Goal: Task Accomplishment & Management: Complete application form

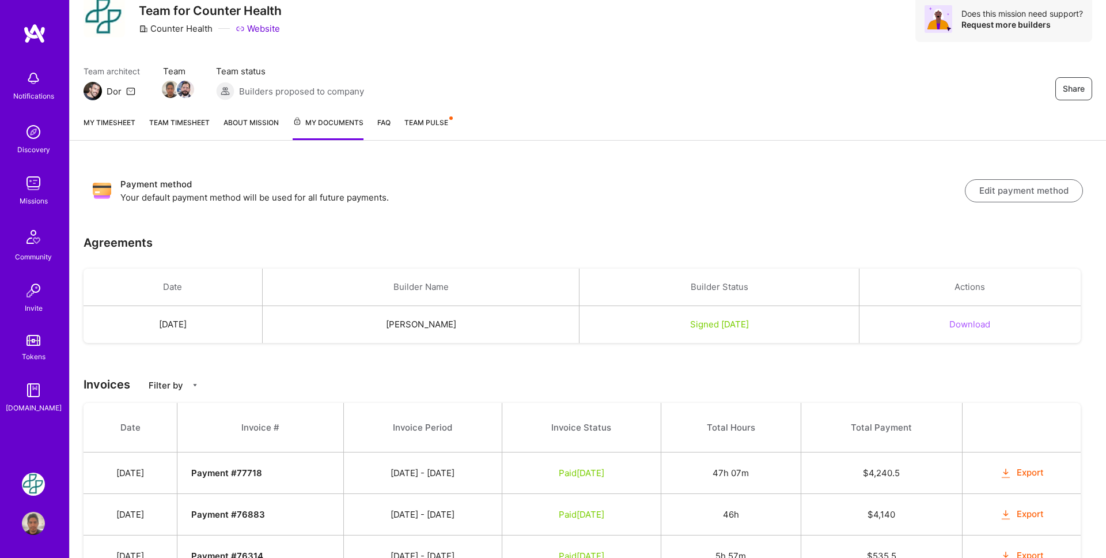
scroll to position [40, 0]
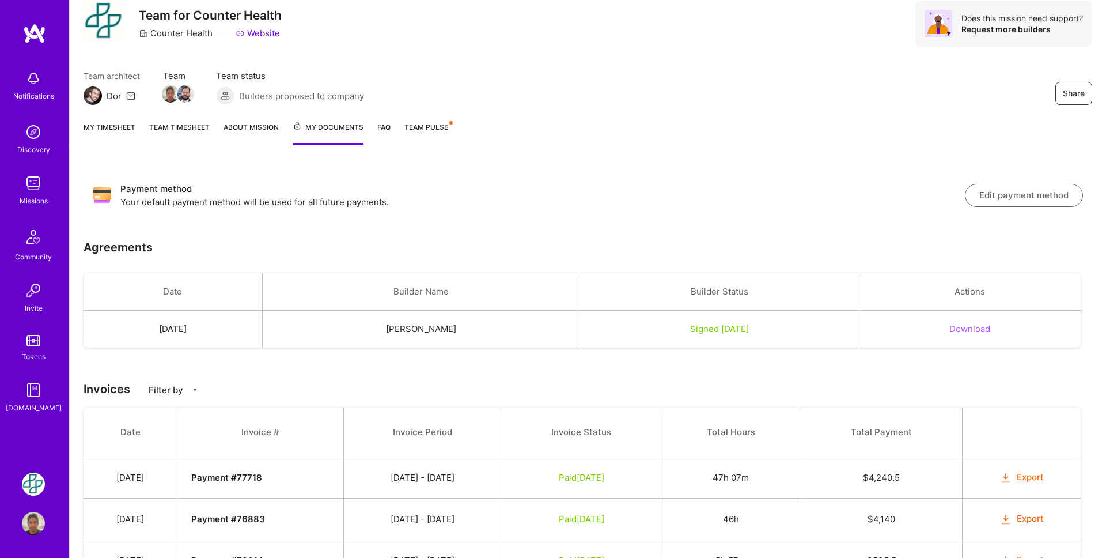
click at [120, 127] on link "My timesheet" at bounding box center [110, 133] width 52 height 24
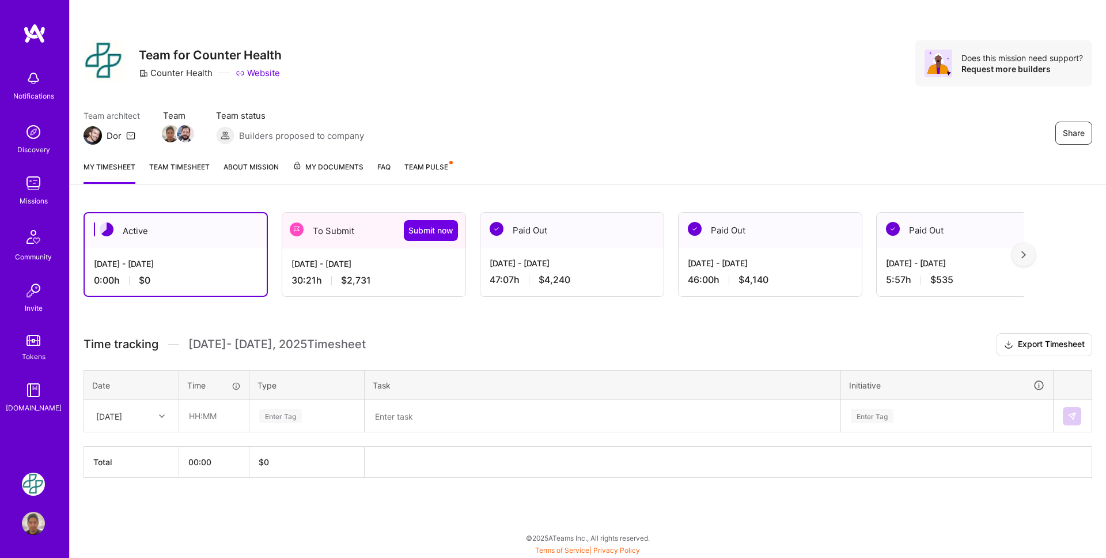
click at [190, 168] on link "Team timesheet" at bounding box center [179, 172] width 61 height 23
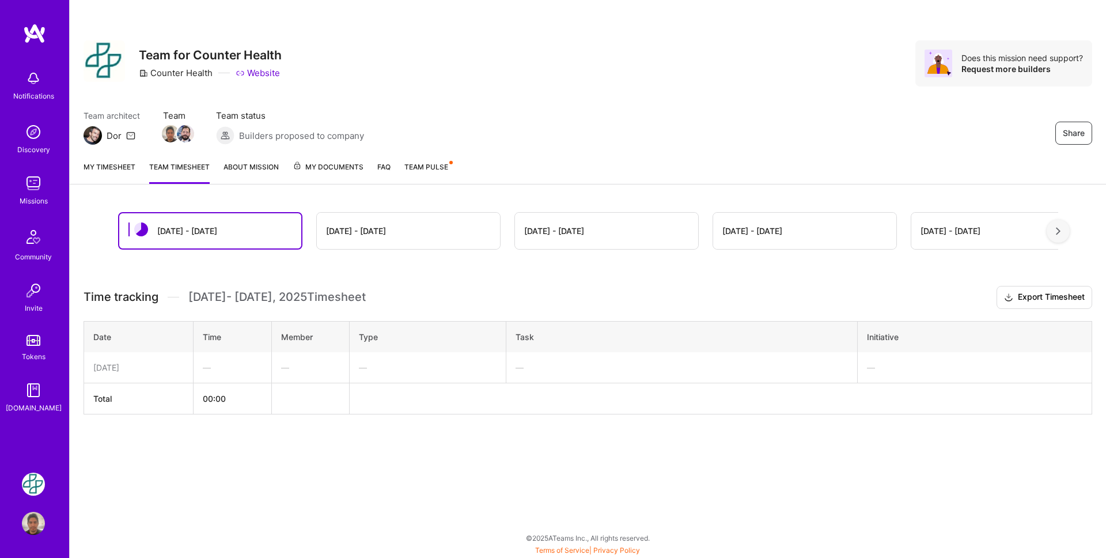
click at [114, 173] on link "My timesheet" at bounding box center [110, 172] width 52 height 23
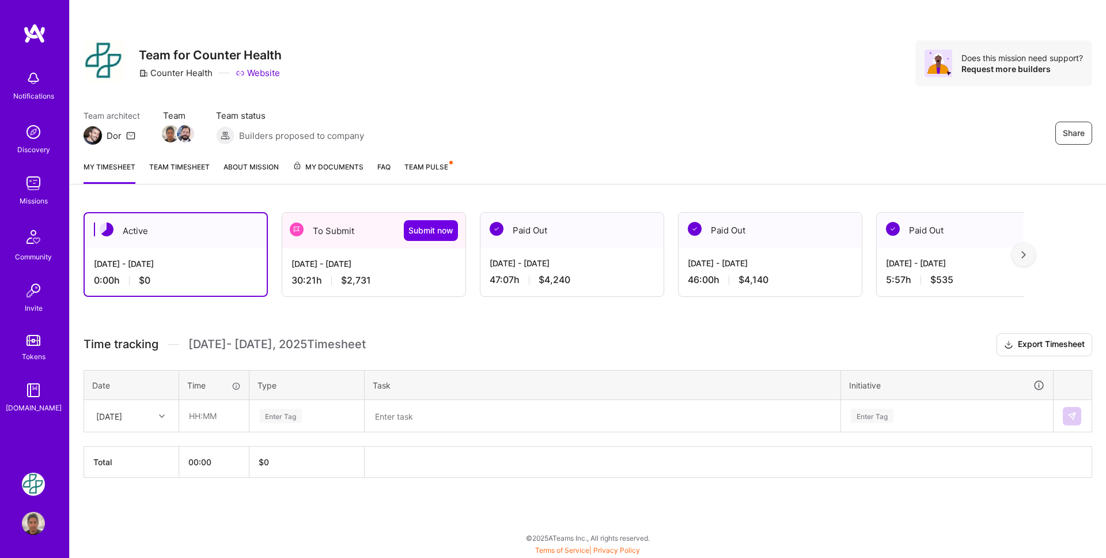
click at [332, 227] on div "To Submit Submit now" at bounding box center [373, 231] width 183 height 36
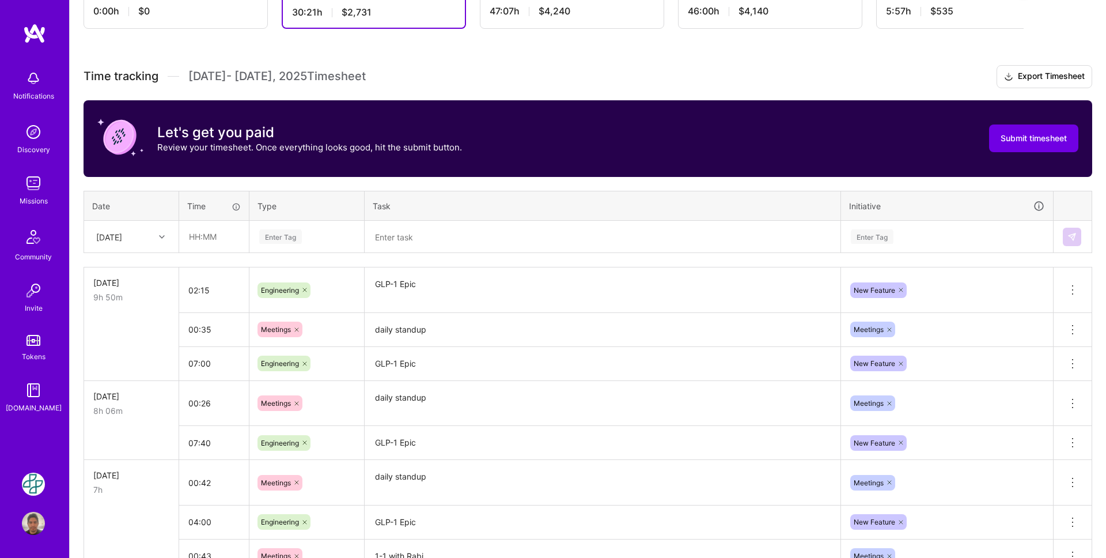
scroll to position [264, 0]
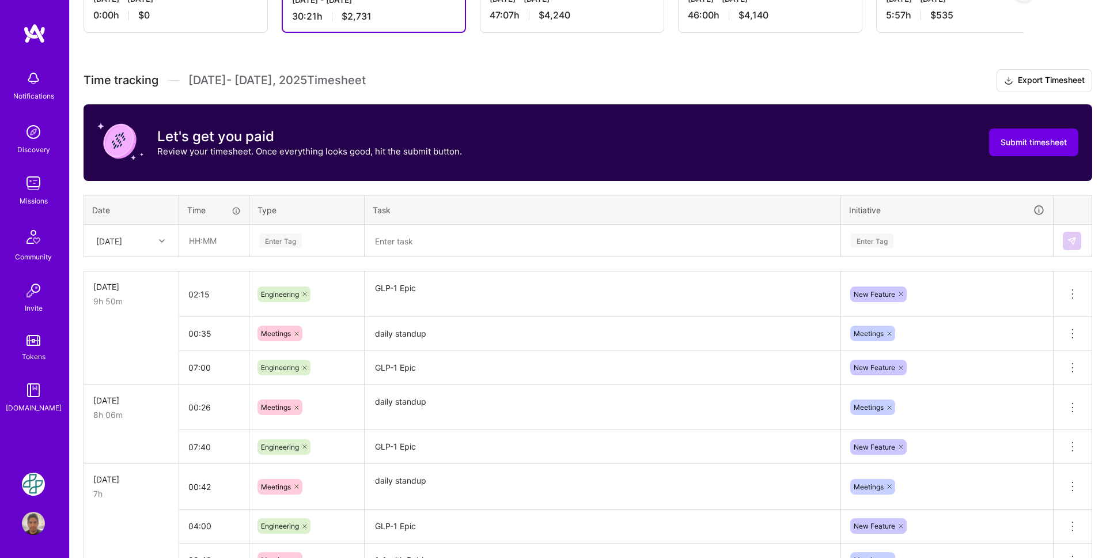
click at [158, 243] on div at bounding box center [163, 240] width 18 height 15
click at [144, 383] on div "[DATE]" at bounding box center [131, 379] width 93 height 21
click at [216, 241] on input "text" at bounding box center [214, 240] width 69 height 31
type input "00:24"
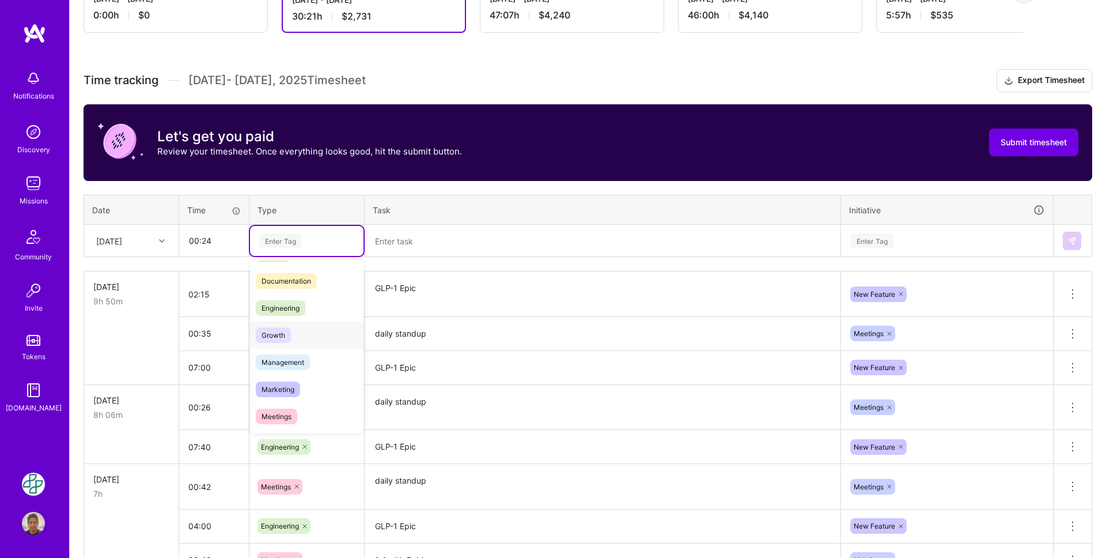
scroll to position [56, 0]
click at [306, 410] on div "Meetings" at bounding box center [307, 412] width 114 height 27
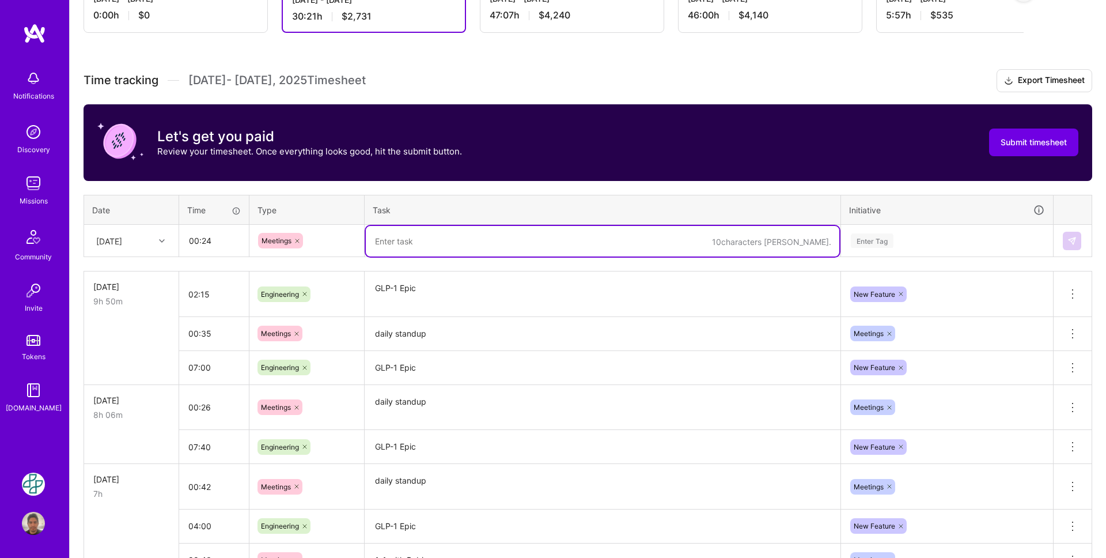
click at [410, 255] on textarea at bounding box center [603, 241] width 474 height 31
click at [410, 327] on textarea "daily standup" at bounding box center [603, 334] width 474 height 32
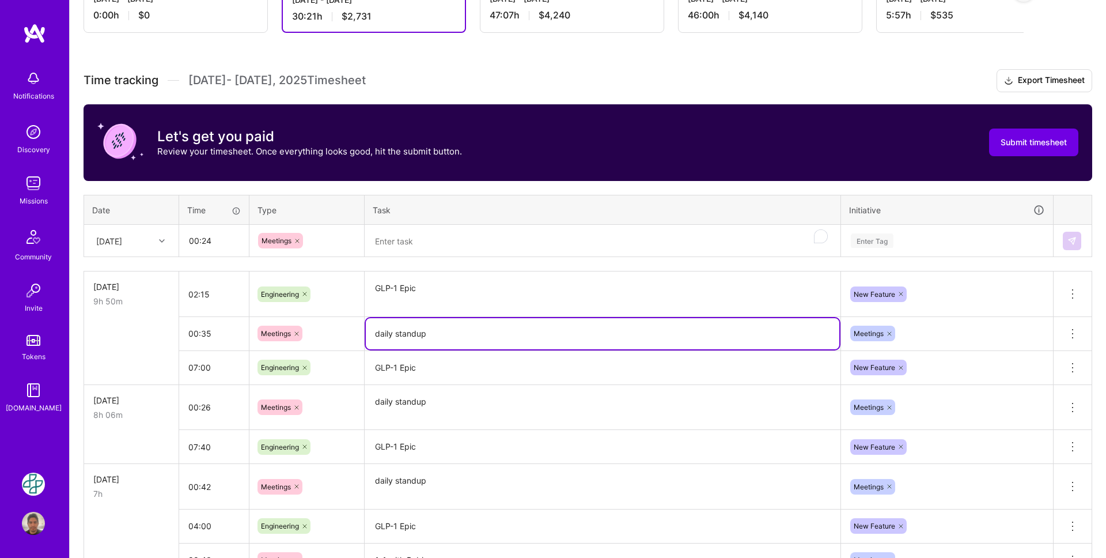
click at [410, 327] on textarea "daily standup" at bounding box center [603, 333] width 474 height 31
click at [412, 244] on textarea "To enrich screen reader interactions, please activate Accessibility in Grammarl…" at bounding box center [603, 241] width 474 height 31
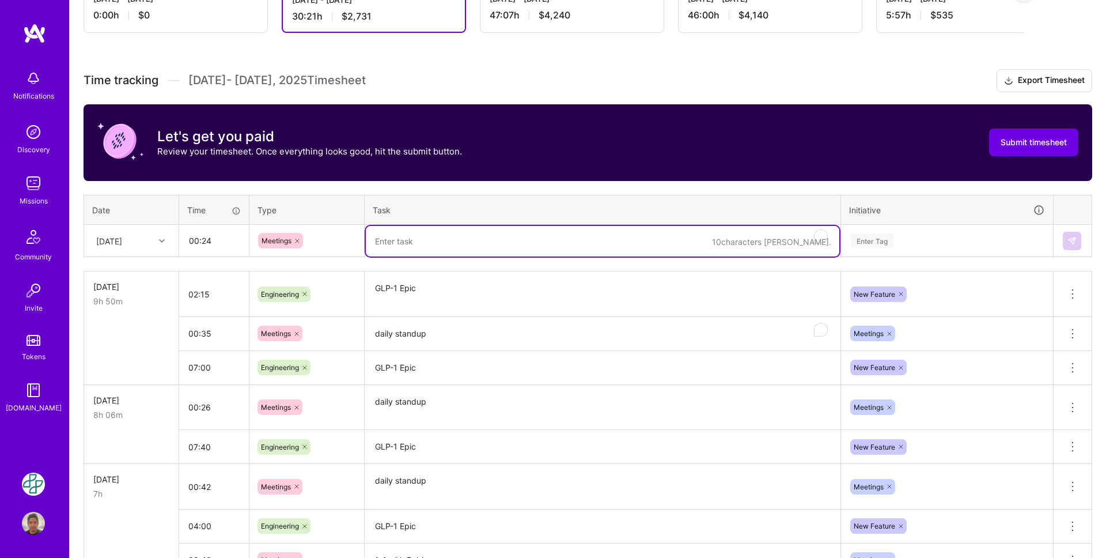
paste textarea "daily standup"
type textarea "daily standup"
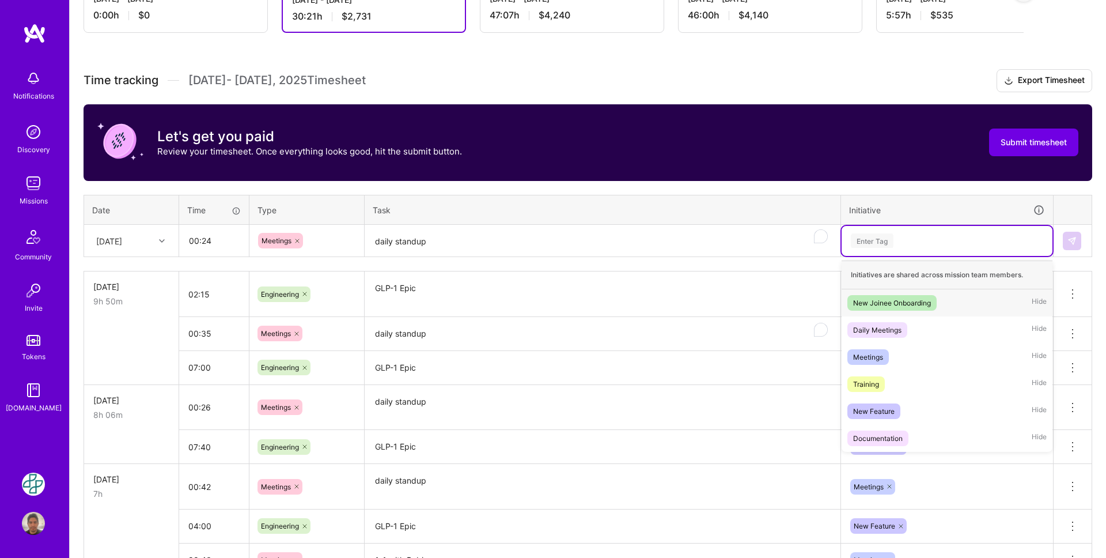
click at [891, 240] on div "Enter Tag" at bounding box center [872, 241] width 43 height 18
click at [904, 359] on div "Meetings Hide" at bounding box center [947, 356] width 211 height 27
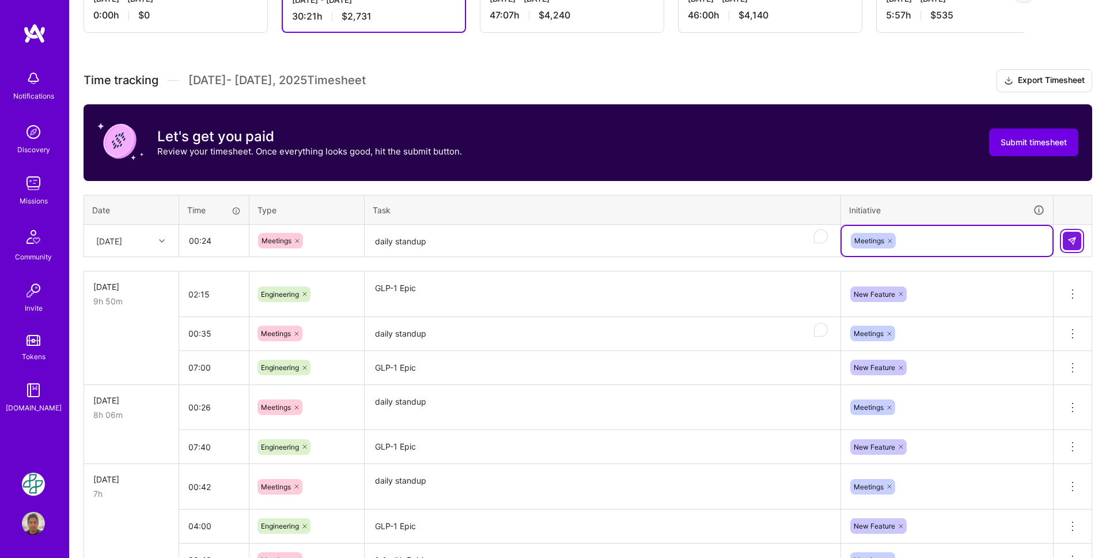
click at [1066, 241] on button at bounding box center [1072, 241] width 18 height 18
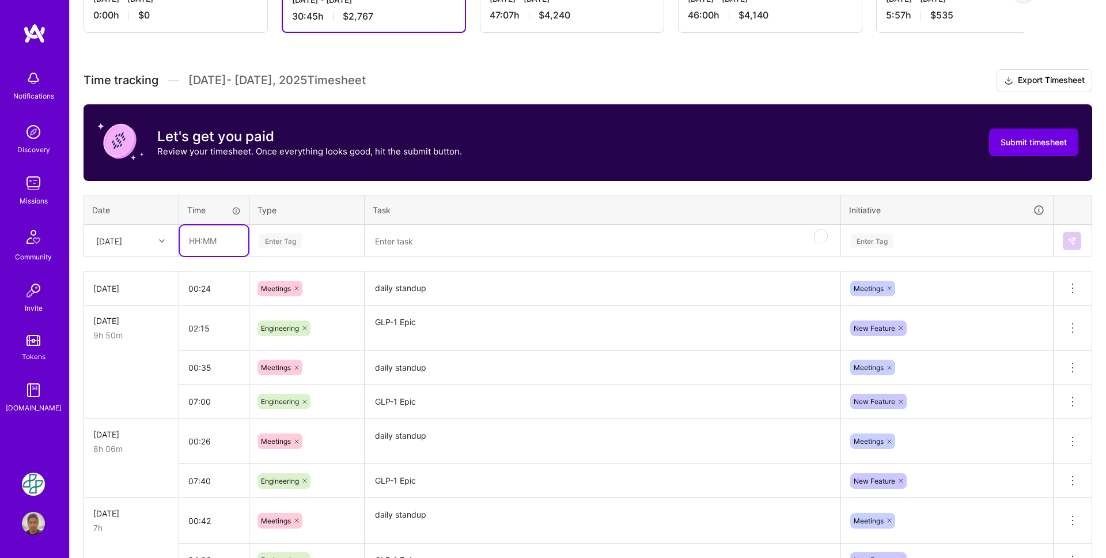
click at [191, 241] on input "text" at bounding box center [214, 240] width 69 height 31
type input "05:20"
click at [271, 241] on div "Enter Tag" at bounding box center [280, 241] width 43 height 18
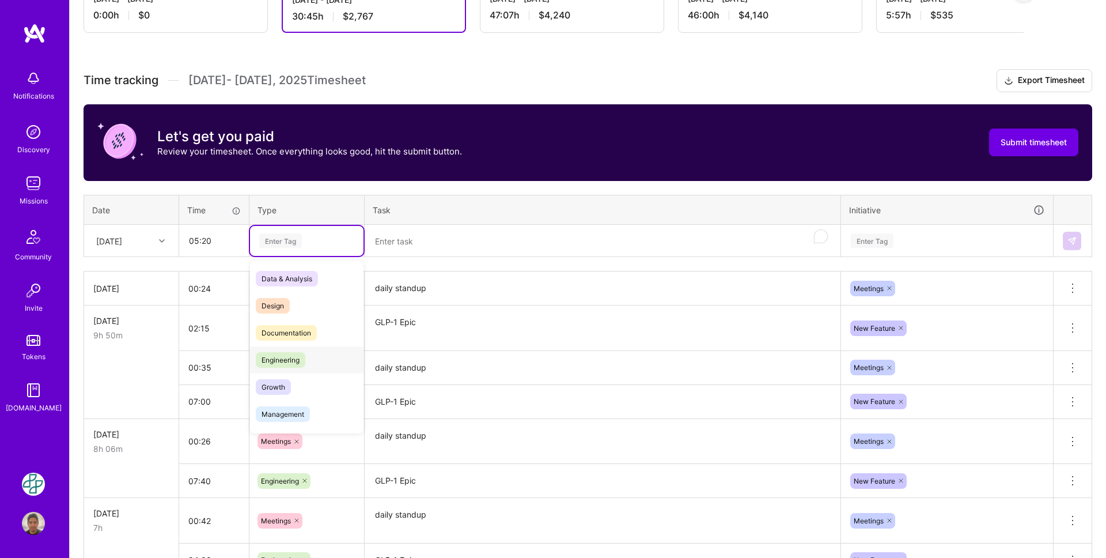
click at [307, 360] on div "Engineering" at bounding box center [307, 359] width 114 height 27
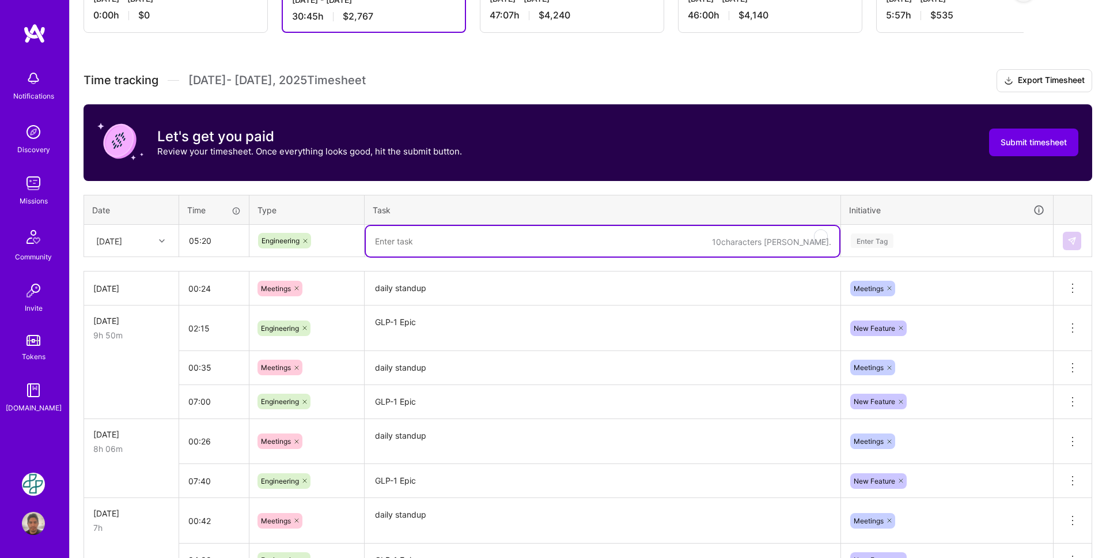
click at [396, 242] on textarea "To enrich screen reader interactions, please activate Accessibility in Grammarl…" at bounding box center [603, 241] width 474 height 31
paste textarea "GLP-1 Epic"
type textarea "GLP-1 Epic"
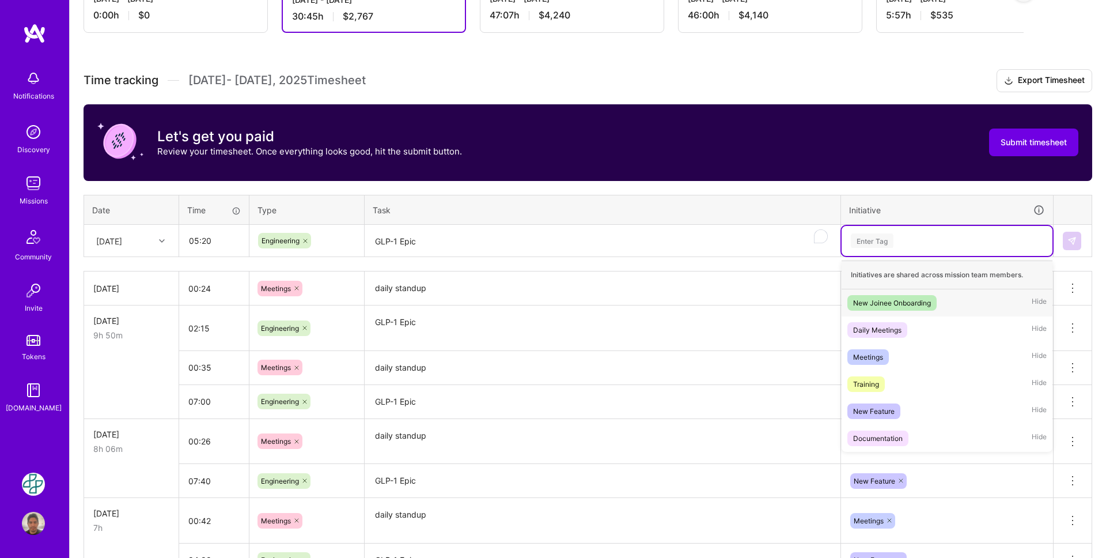
click at [862, 245] on div "Enter Tag" at bounding box center [872, 241] width 43 height 18
click at [893, 406] on div "New Feature" at bounding box center [873, 411] width 41 height 12
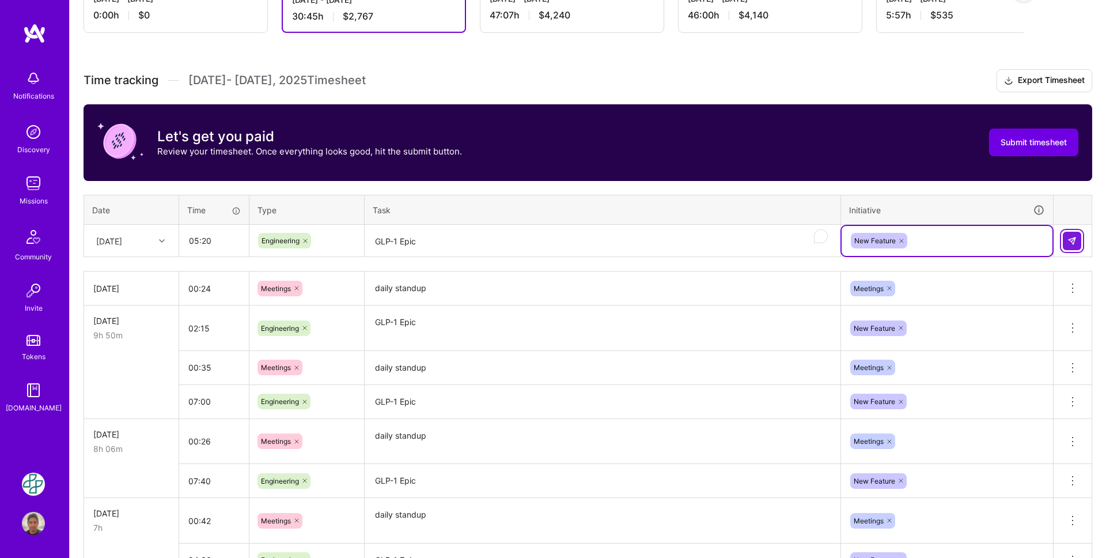
click at [1068, 244] on img at bounding box center [1072, 240] width 9 height 9
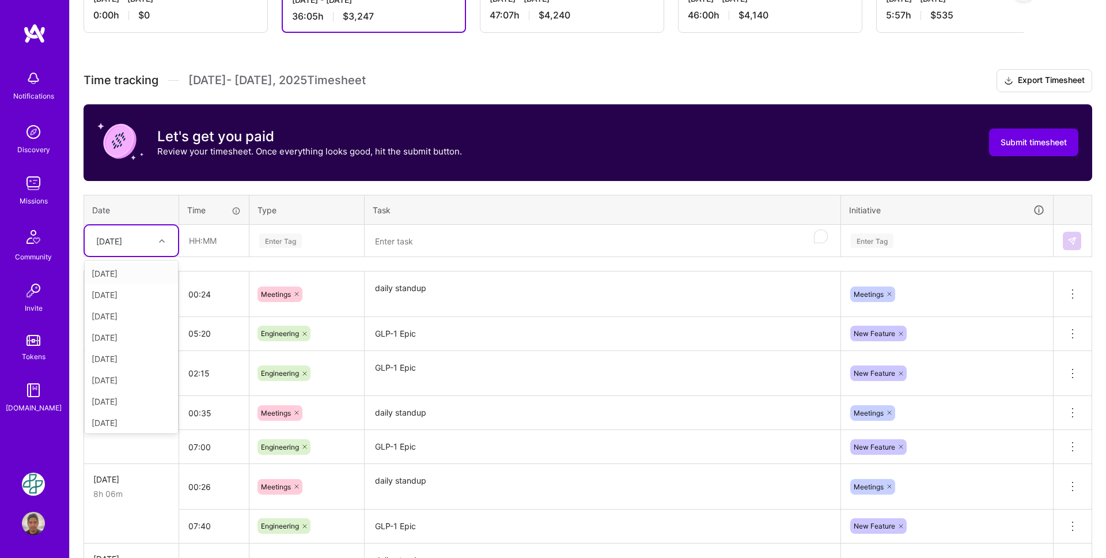
click at [160, 240] on icon at bounding box center [162, 241] width 6 height 6
click at [131, 403] on div "[DATE]" at bounding box center [131, 401] width 93 height 21
click at [207, 240] on input "text" at bounding box center [214, 240] width 69 height 31
click at [292, 235] on div "Enter Tag" at bounding box center [280, 241] width 43 height 18
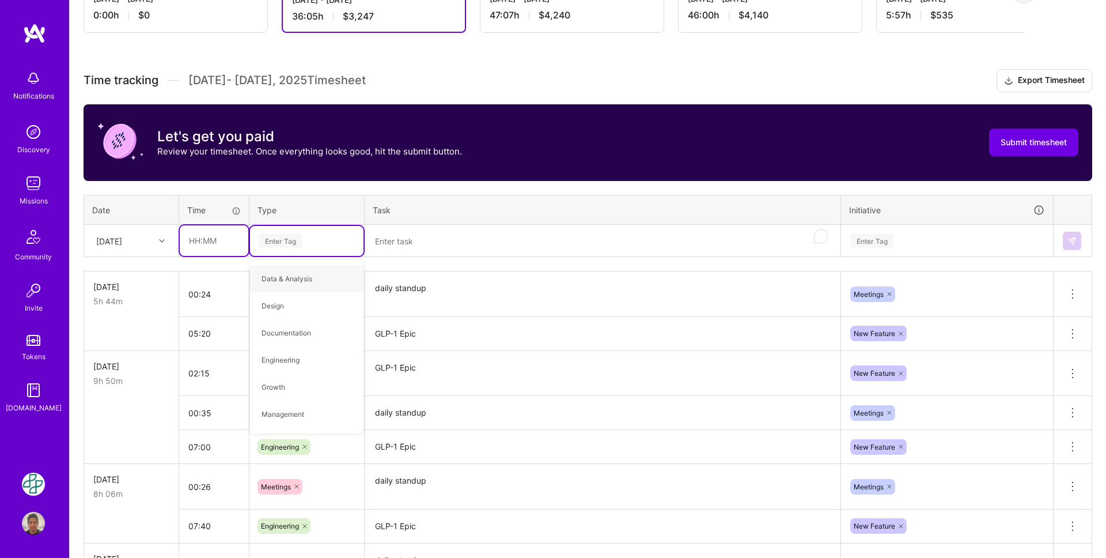
click at [219, 229] on input "text" at bounding box center [214, 240] width 69 height 31
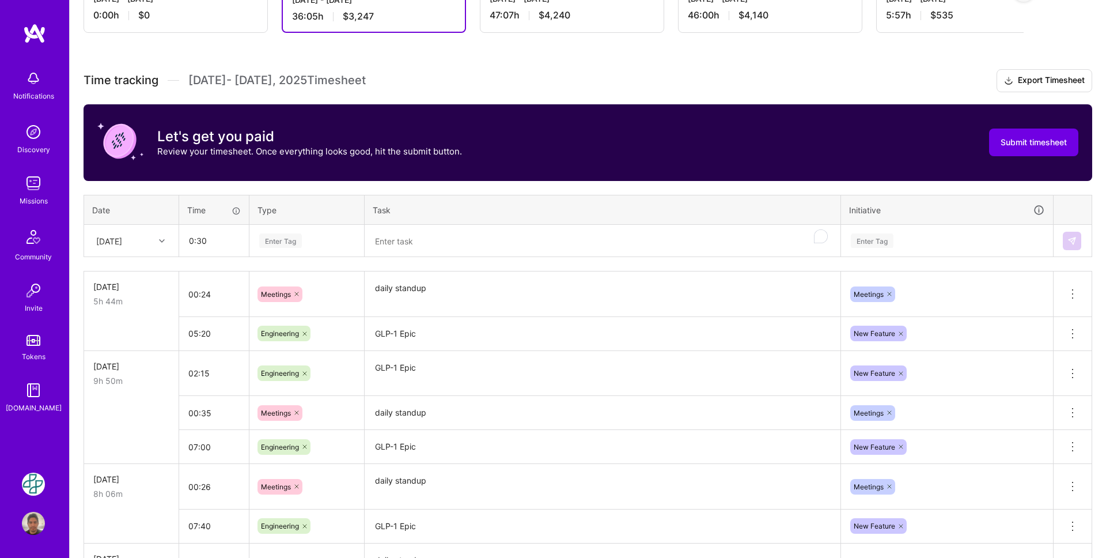
type input "00:30"
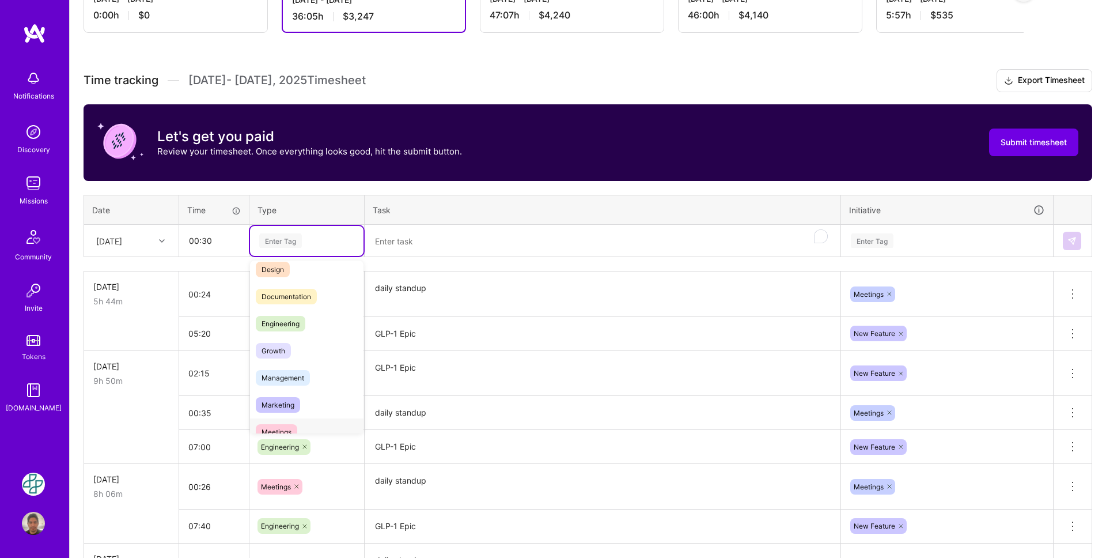
scroll to position [59, 0]
click at [288, 410] on span "Meetings" at bounding box center [276, 410] width 41 height 16
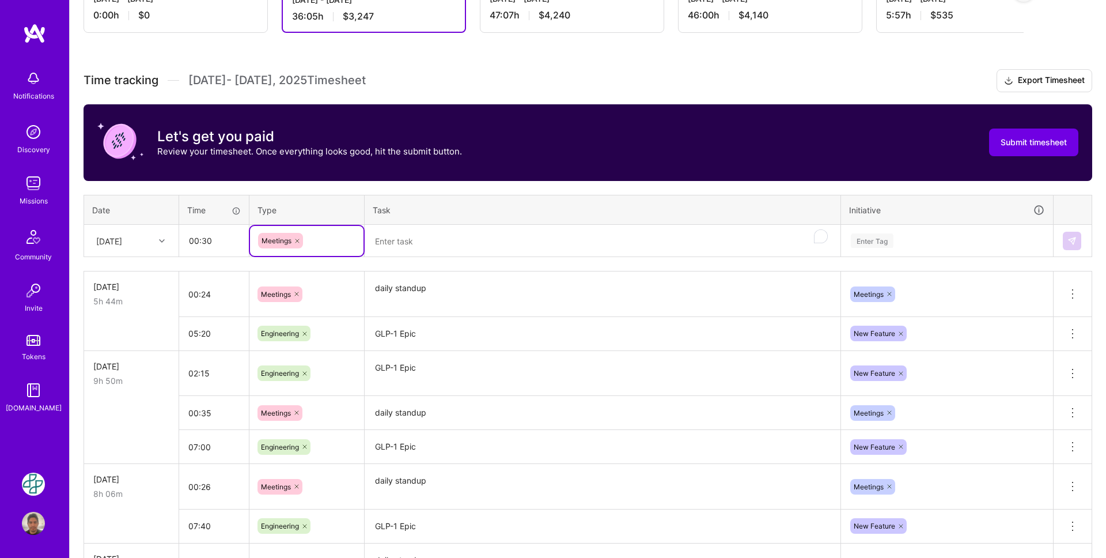
click at [400, 240] on textarea "To enrich screen reader interactions, please activate Accessibility in Grammarl…" at bounding box center [603, 241] width 474 height 31
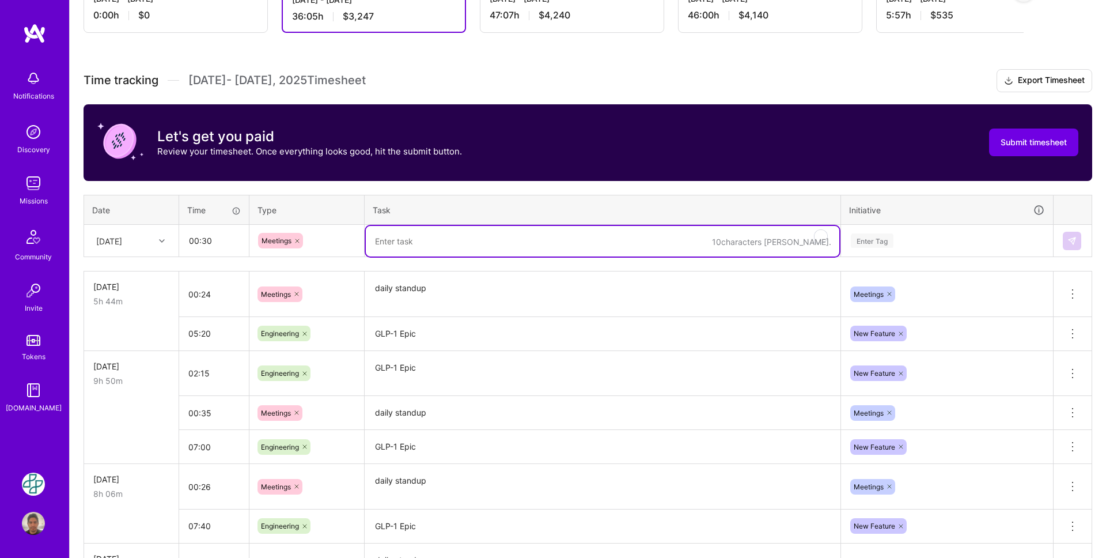
paste textarea "daily standup"
type textarea "daily standup"
click at [861, 236] on div "Enter Tag" at bounding box center [872, 241] width 43 height 18
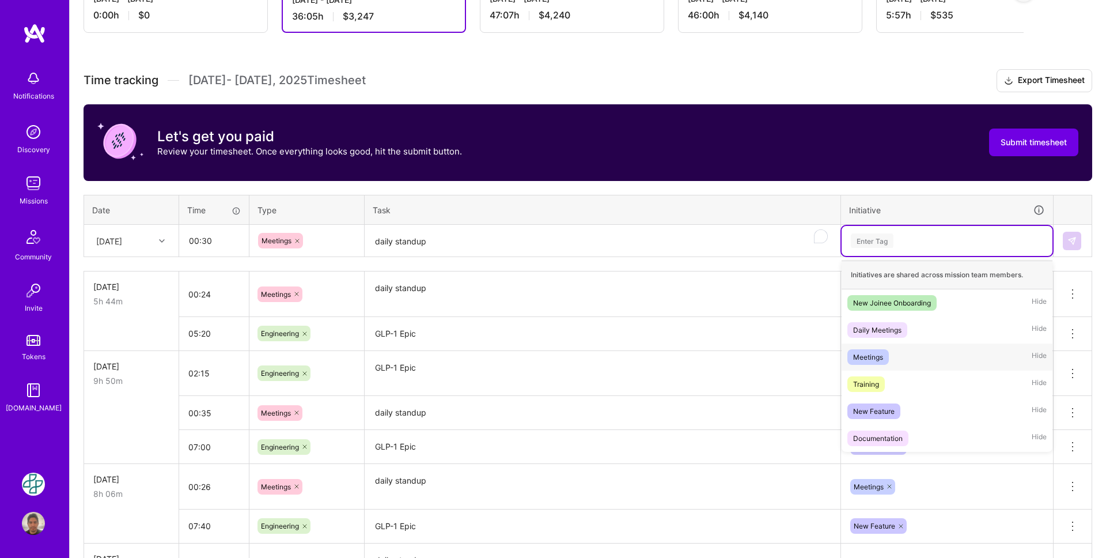
click at [897, 354] on div "Meetings Hide" at bounding box center [947, 356] width 211 height 27
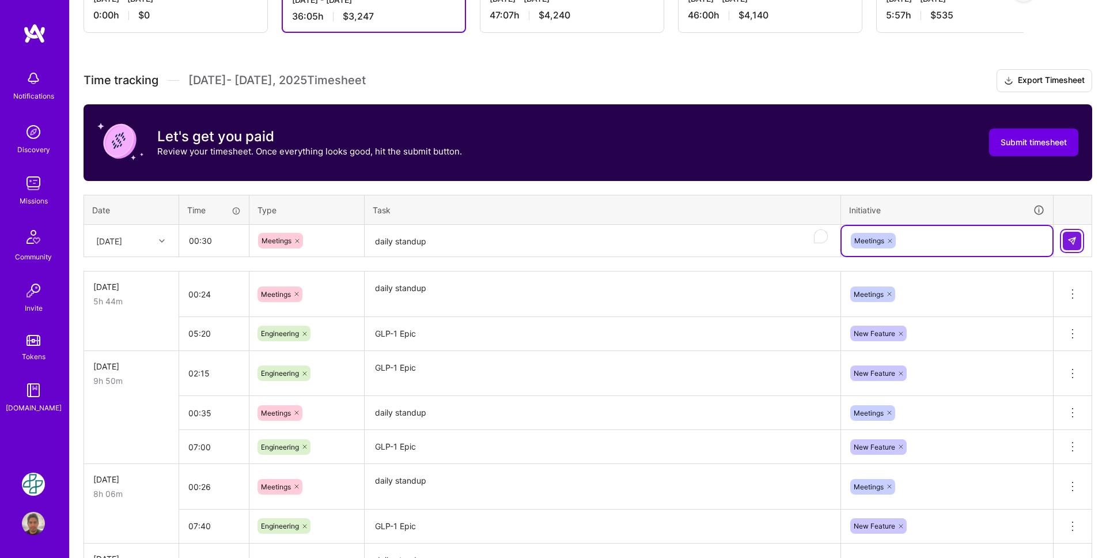
click at [1067, 241] on button at bounding box center [1072, 241] width 18 height 18
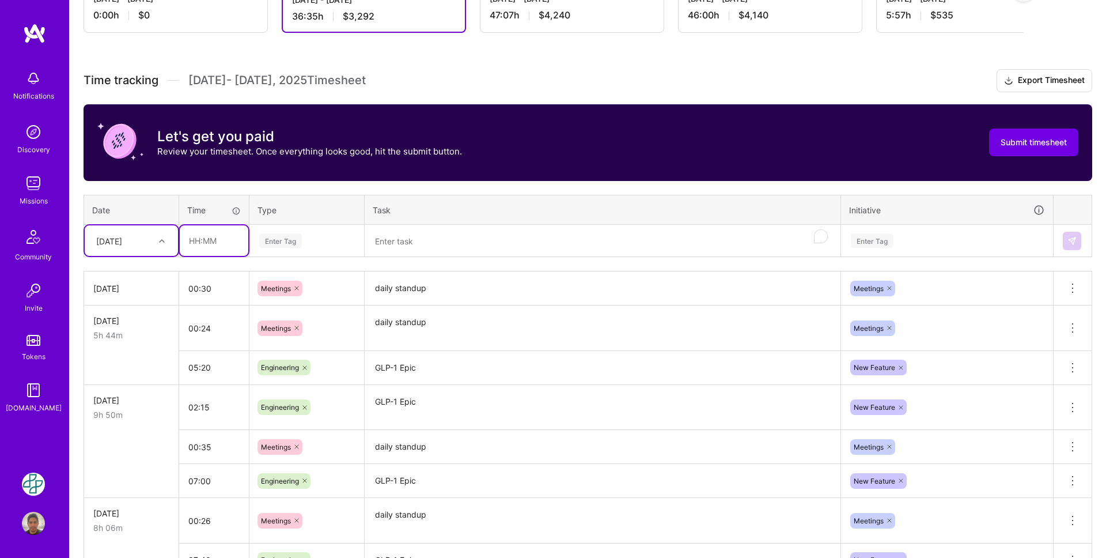
click at [199, 242] on input "text" at bounding box center [214, 240] width 69 height 31
type input "01:36"
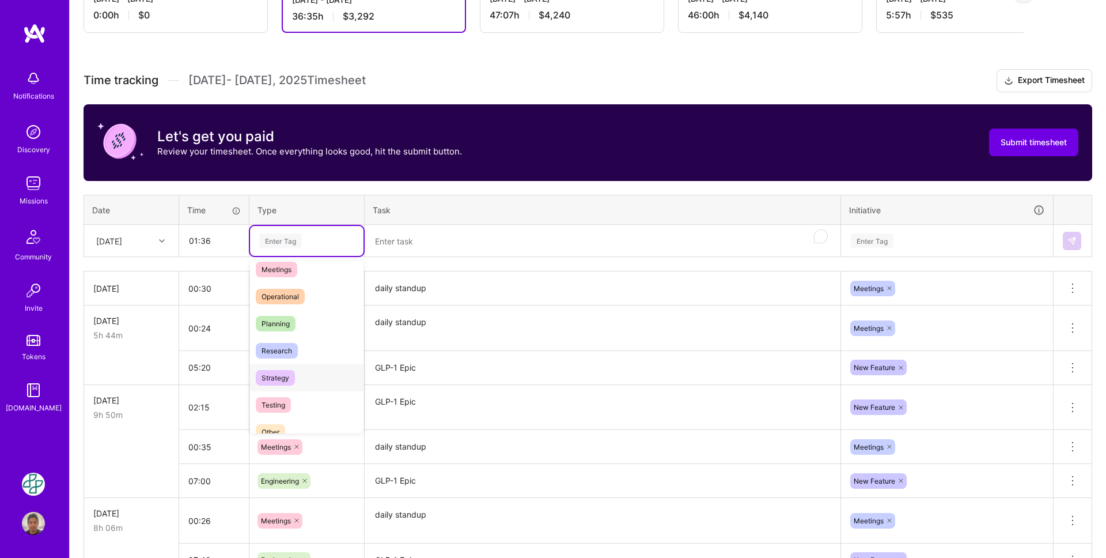
scroll to position [197, 0]
click at [314, 352] on div "Research" at bounding box center [307, 352] width 114 height 27
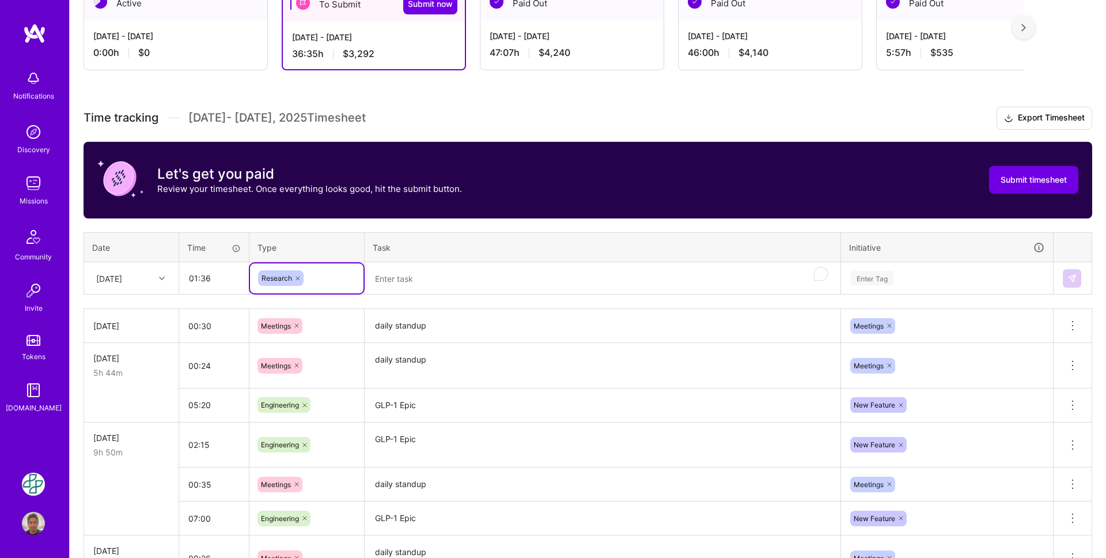
scroll to position [226, 0]
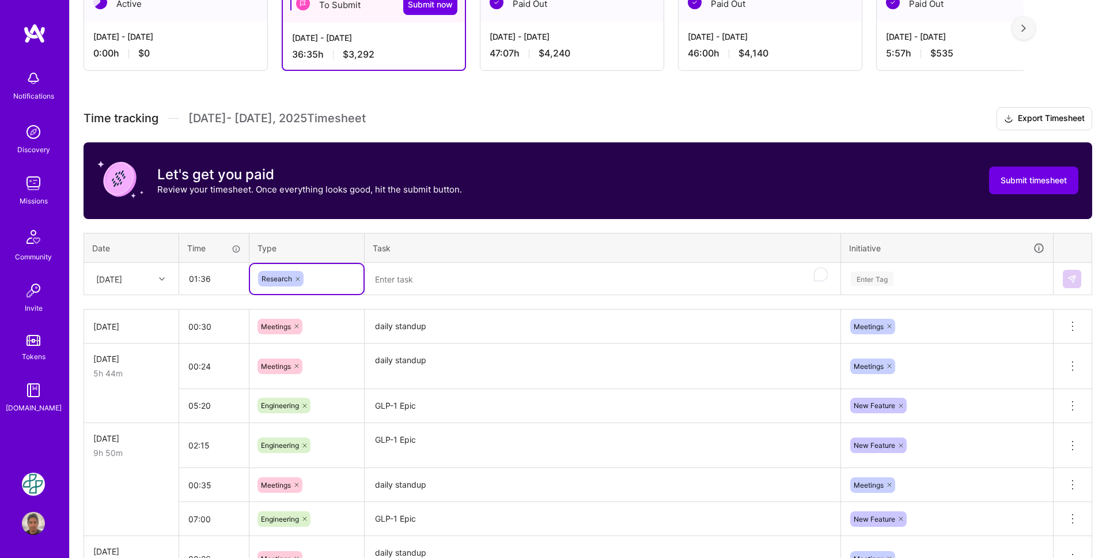
click at [407, 283] on textarea "To enrich screen reader interactions, please activate Accessibility in Grammarl…" at bounding box center [603, 279] width 474 height 31
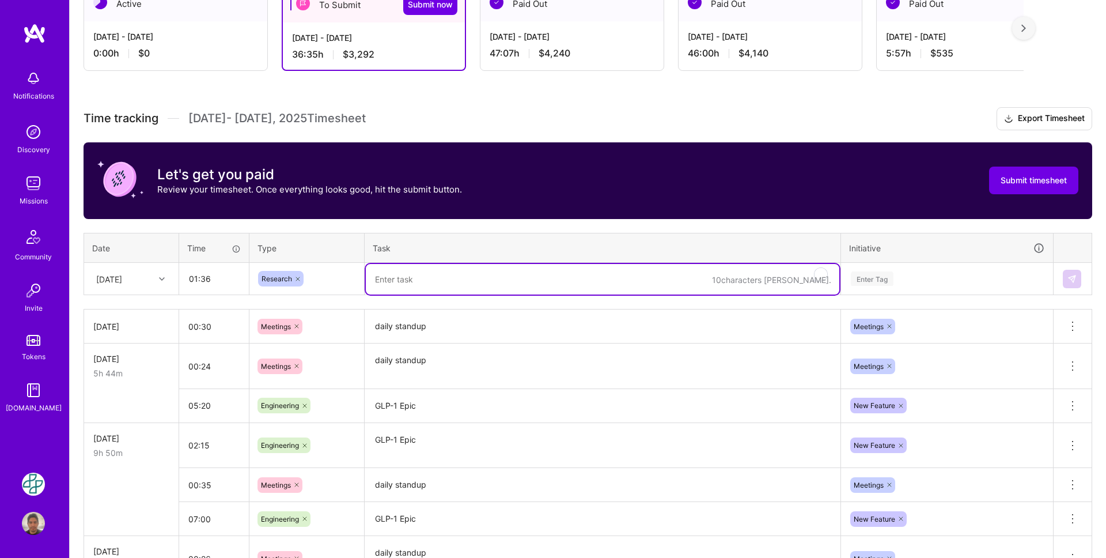
paste textarea "vanta and [PERSON_NAME] calls"
type textarea "vanta and [PERSON_NAME] calls"
click at [875, 275] on div "Enter Tag" at bounding box center [872, 279] width 43 height 18
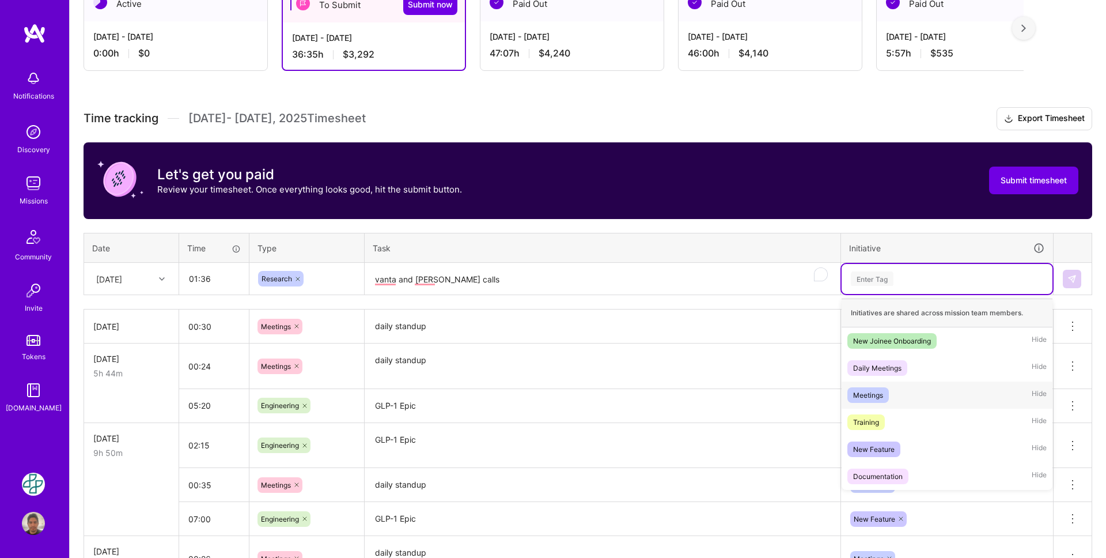
click at [921, 393] on div "Meetings Hide" at bounding box center [947, 394] width 211 height 27
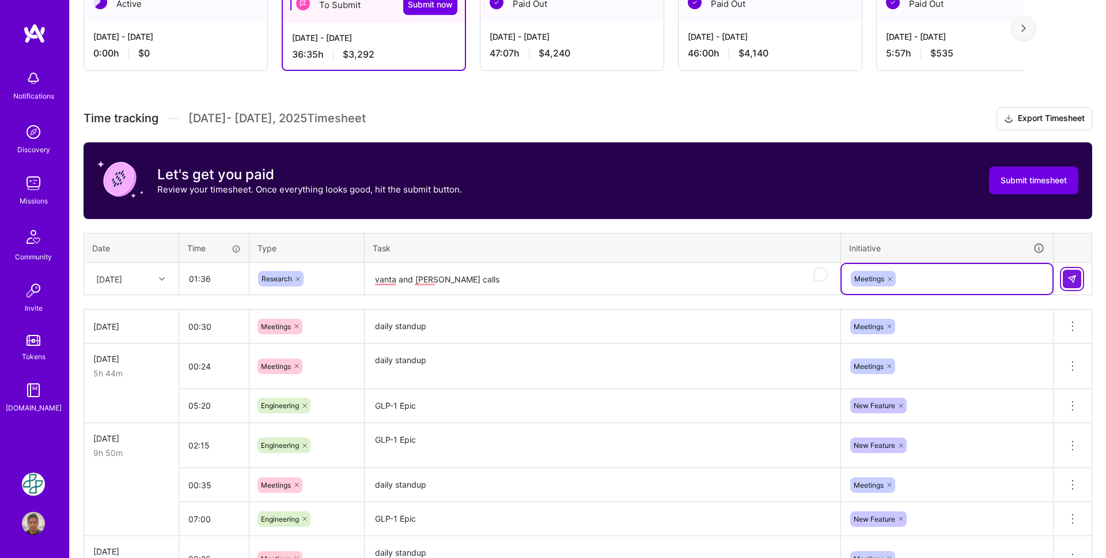
click at [1064, 279] on button at bounding box center [1072, 279] width 18 height 18
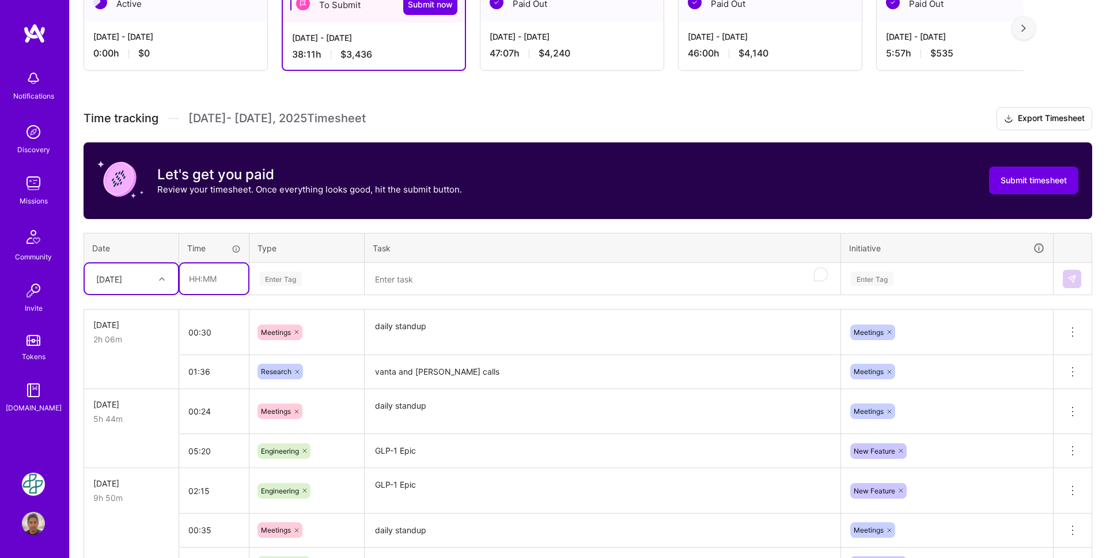
click at [188, 275] on input "text" at bounding box center [214, 278] width 69 height 31
type input "04:00"
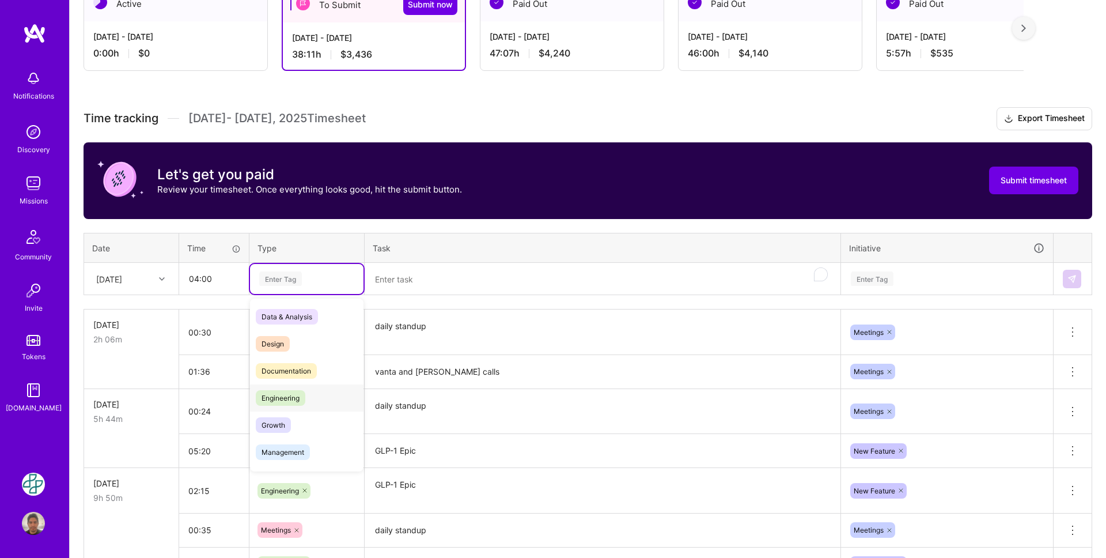
click at [298, 395] on span "Engineering" at bounding box center [281, 398] width 50 height 16
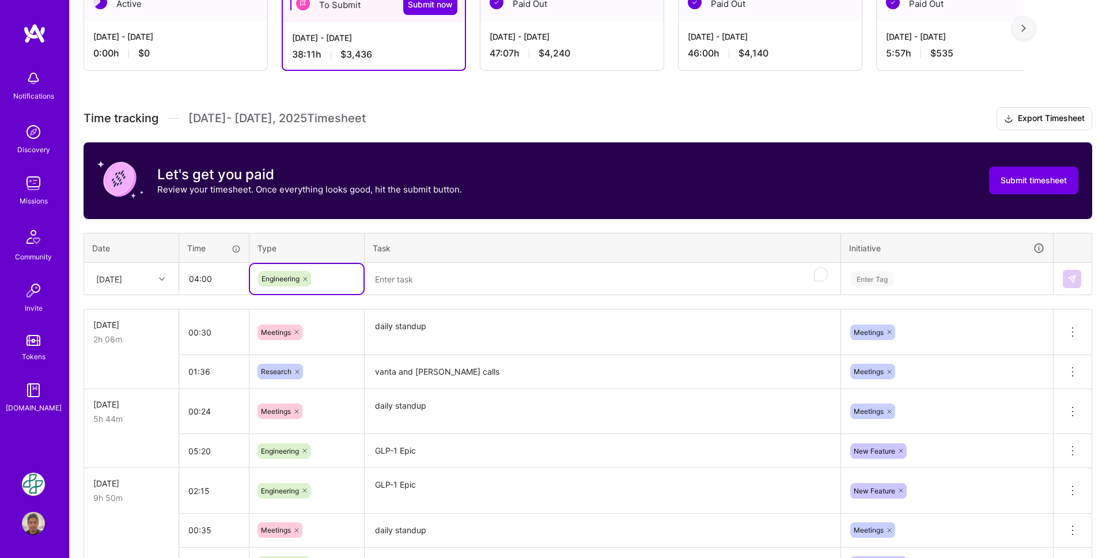
click at [421, 289] on textarea "To enrich screen reader interactions, please activate Accessibility in Grammarl…" at bounding box center [603, 279] width 474 height 31
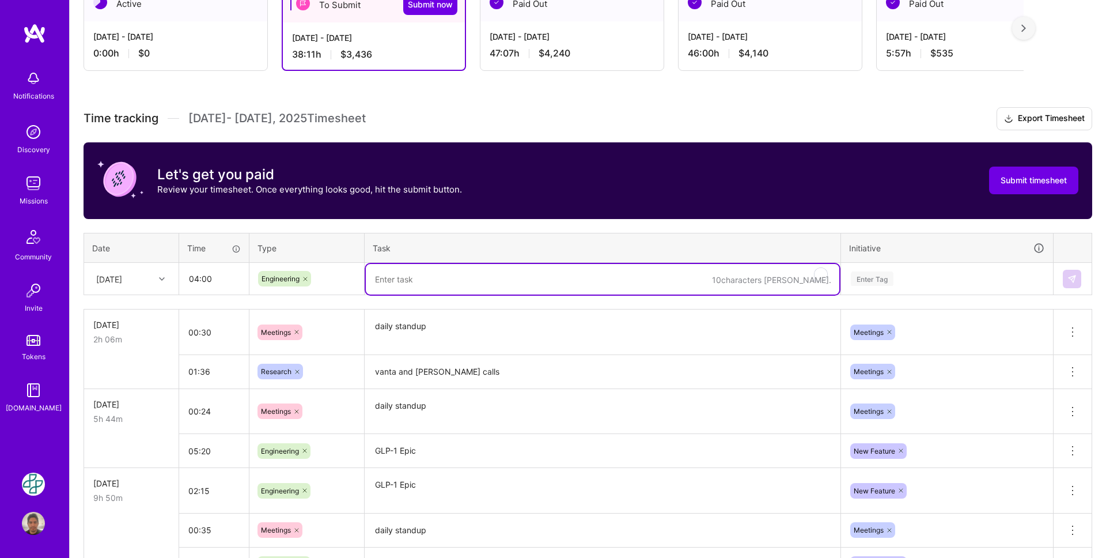
paste textarea "GLP-1 Epic"
type textarea "GLP-1 Epic"
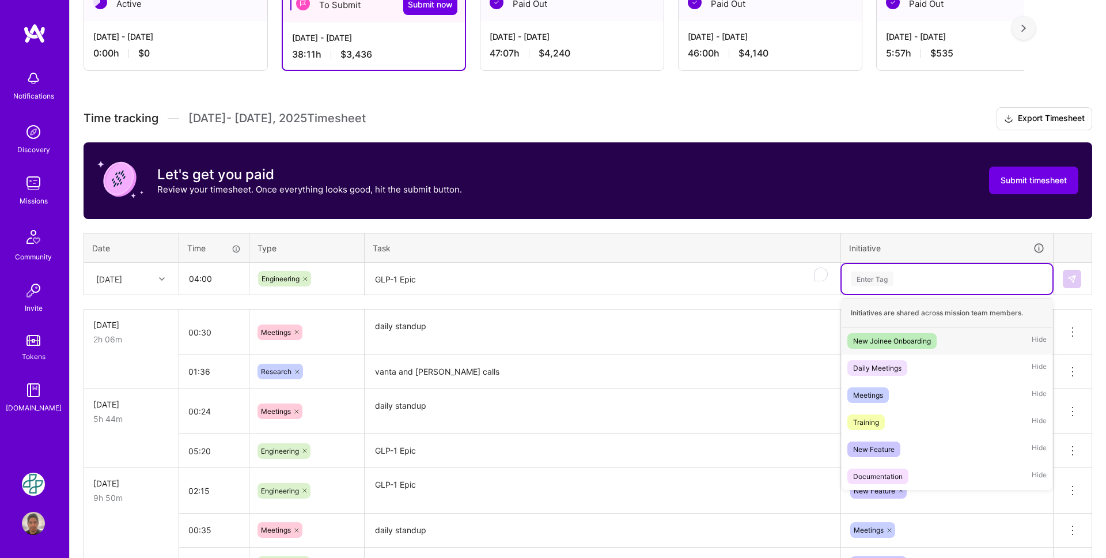
click at [893, 281] on div "Enter Tag" at bounding box center [872, 279] width 43 height 18
click at [899, 445] on span "New Feature" at bounding box center [874, 449] width 53 height 16
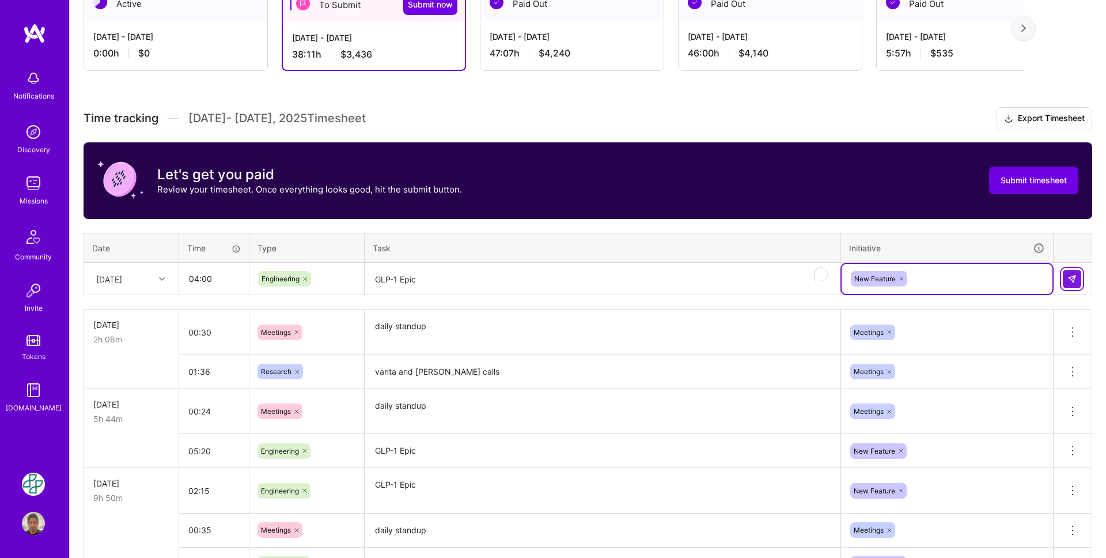
click at [1070, 282] on img at bounding box center [1072, 278] width 9 height 9
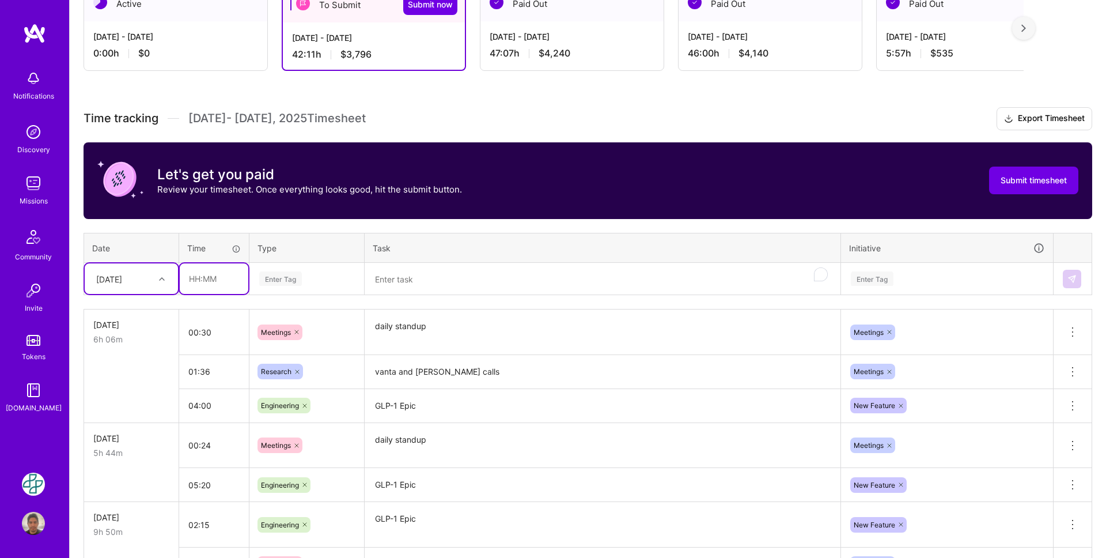
click at [212, 280] on input "text" at bounding box center [214, 278] width 69 height 31
type input "01:50"
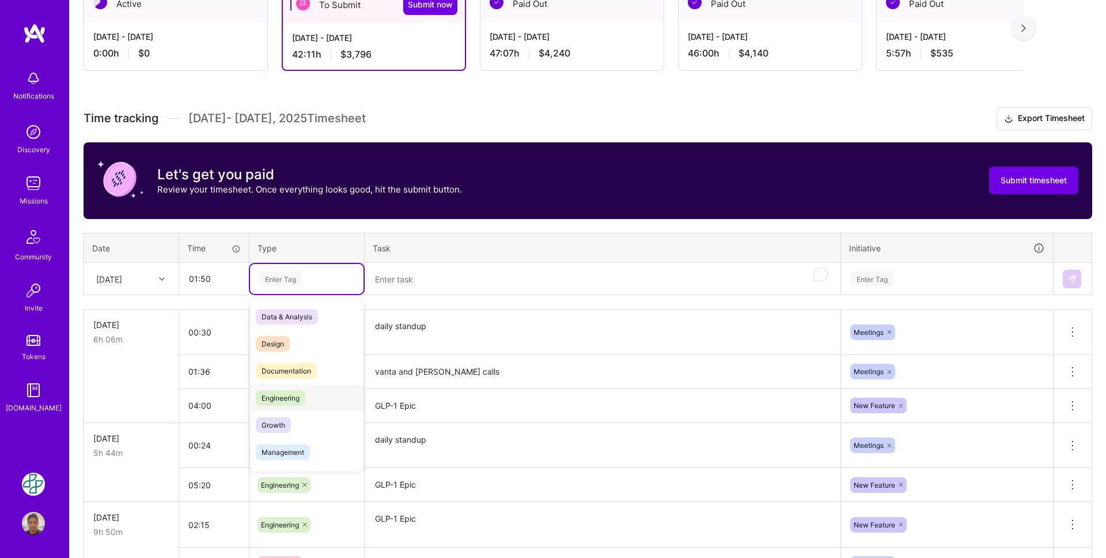
click at [313, 402] on div "Engineering" at bounding box center [307, 397] width 114 height 27
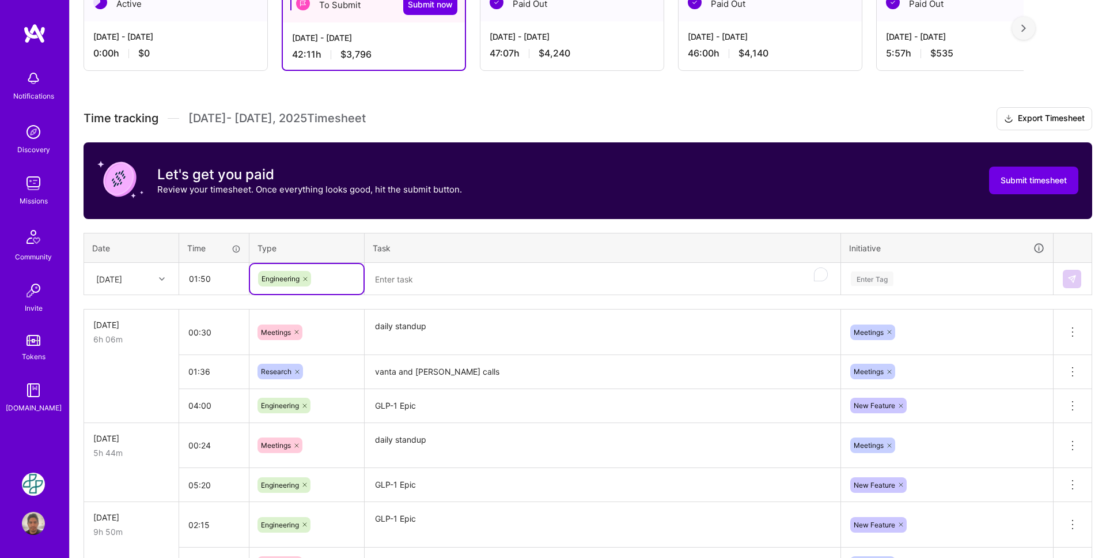
click at [413, 281] on textarea "To enrich screen reader interactions, please activate Accessibility in Grammarl…" at bounding box center [603, 279] width 474 height 31
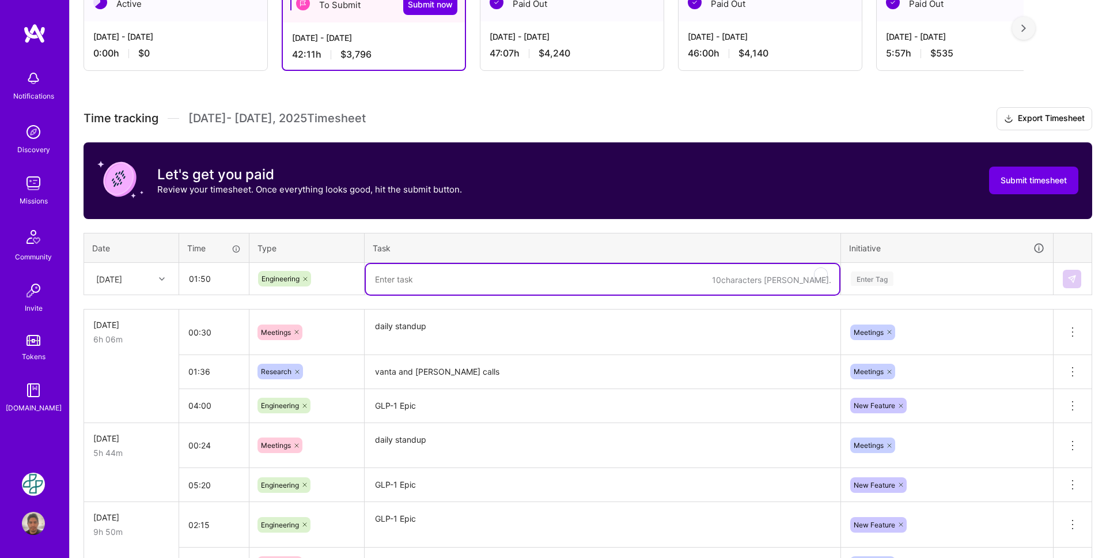
paste textarea "GLP-1 Rewards Card & Dashboard Changes"
type textarea "GLP-1 Rewards Card & Dashboard Changes"
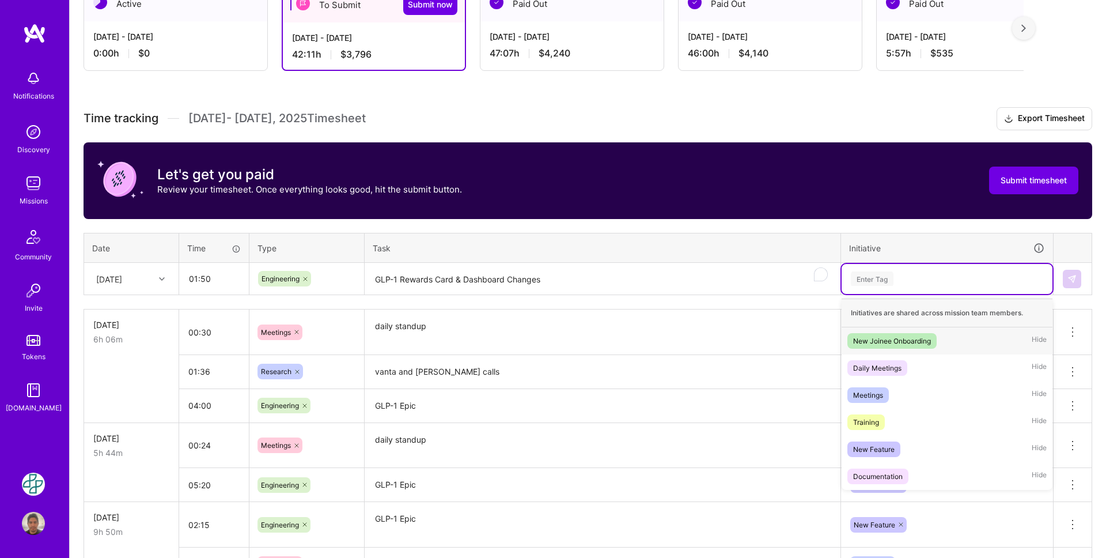
click at [902, 286] on div "Enter Tag" at bounding box center [947, 279] width 211 height 30
click at [897, 448] on span "New Feature" at bounding box center [874, 449] width 53 height 16
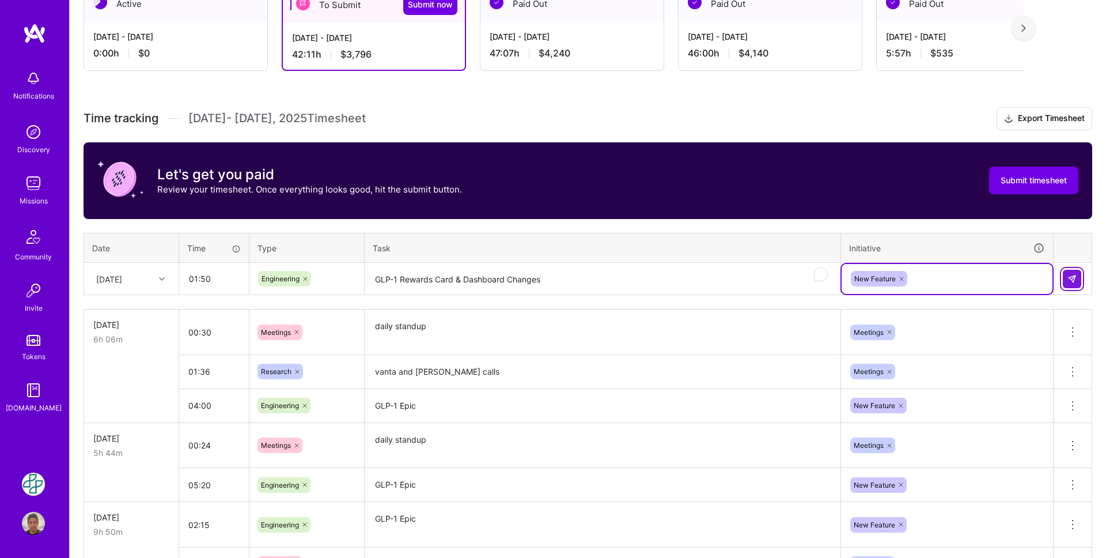
click at [1068, 281] on img at bounding box center [1072, 278] width 9 height 9
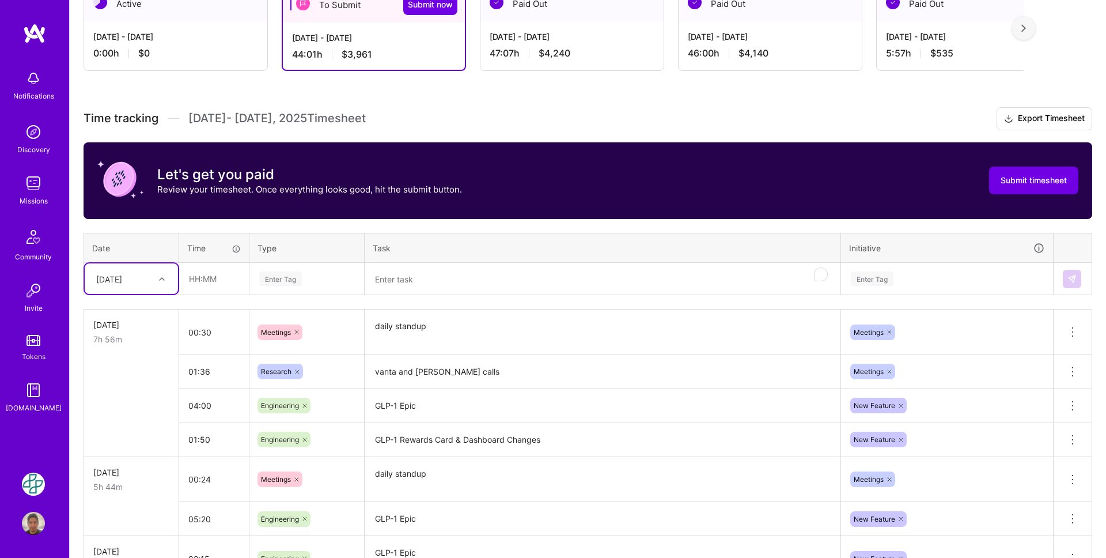
click at [151, 282] on div "[DATE]" at bounding box center [122, 278] width 64 height 19
click at [203, 280] on input "text" at bounding box center [214, 278] width 69 height 31
type input "00:28"
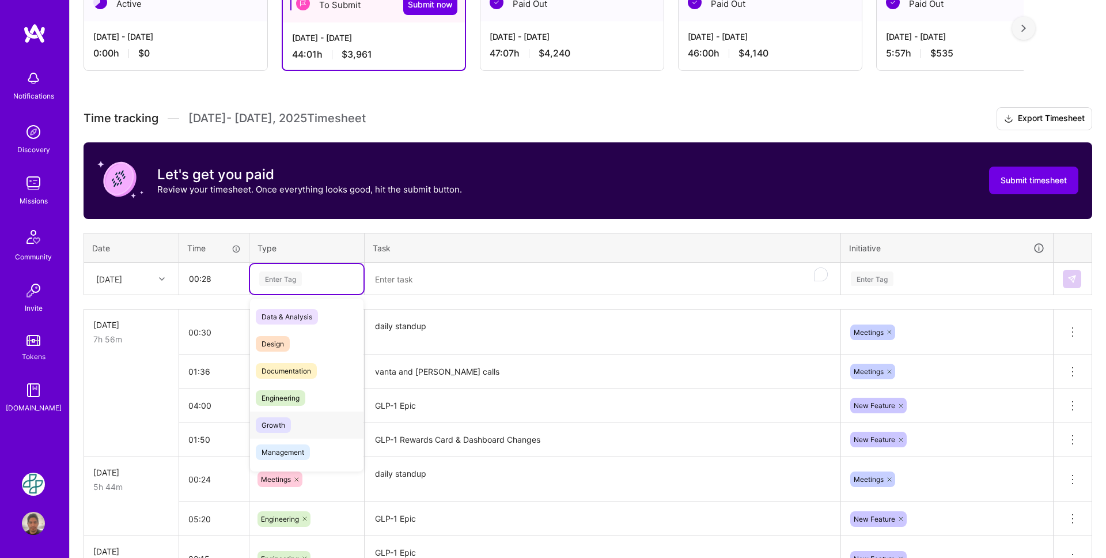
drag, startPoint x: 288, startPoint y: 465, endPoint x: 296, endPoint y: 416, distance: 49.7
click at [296, 417] on div "Data & Analysis Design Documentation Engineering Growth Management Marketing Me…" at bounding box center [307, 492] width 114 height 379
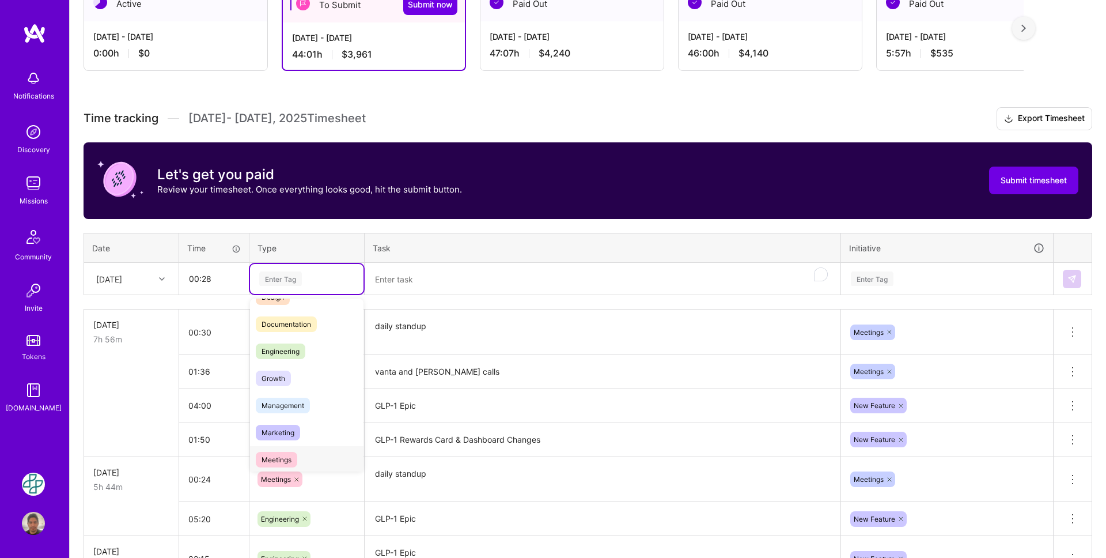
click at [287, 453] on span "Meetings" at bounding box center [276, 460] width 41 height 16
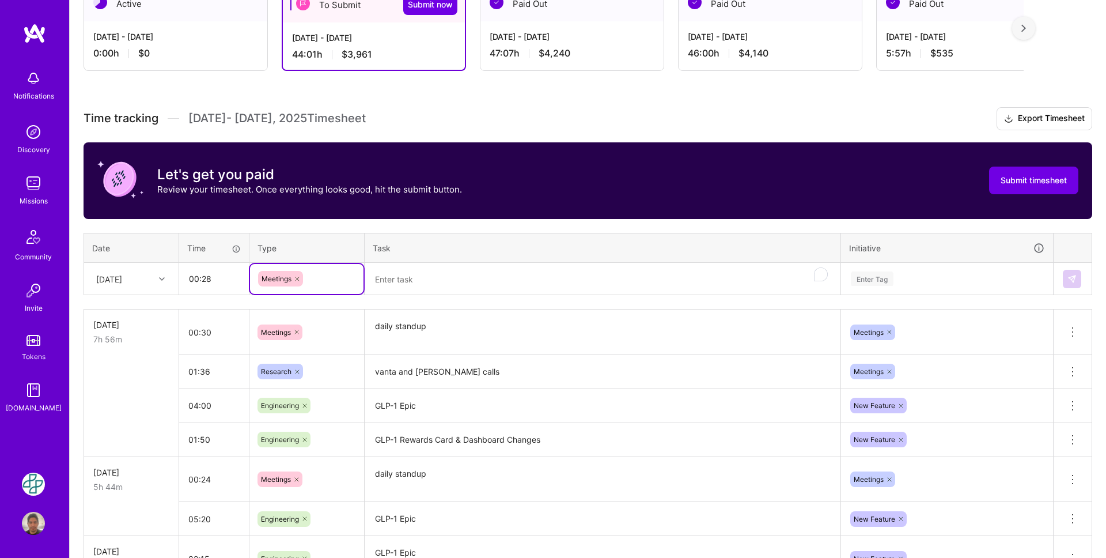
click at [402, 281] on textarea "To enrich screen reader interactions, please activate Accessibility in Grammarl…" at bounding box center [603, 279] width 474 height 31
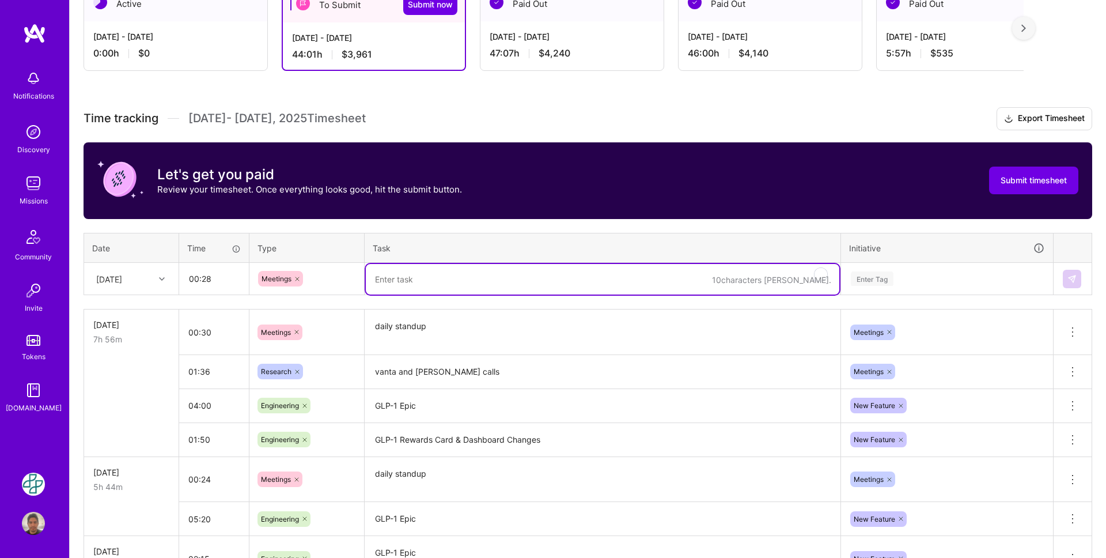
paste textarea "daily standup"
type textarea "daily standup"
click at [869, 284] on div "Enter Tag" at bounding box center [872, 279] width 43 height 18
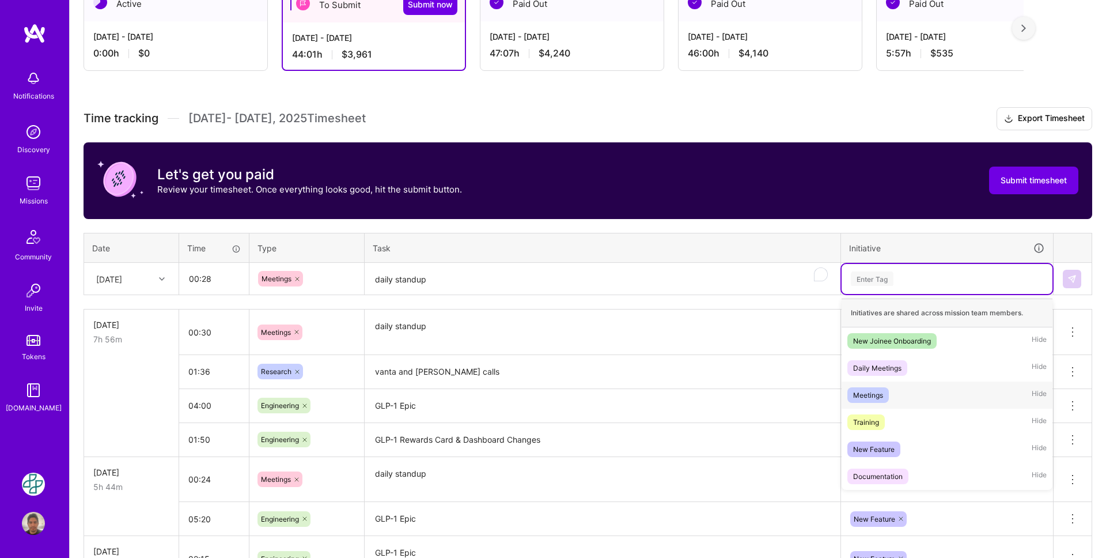
click at [882, 396] on div "Meetings" at bounding box center [868, 395] width 30 height 12
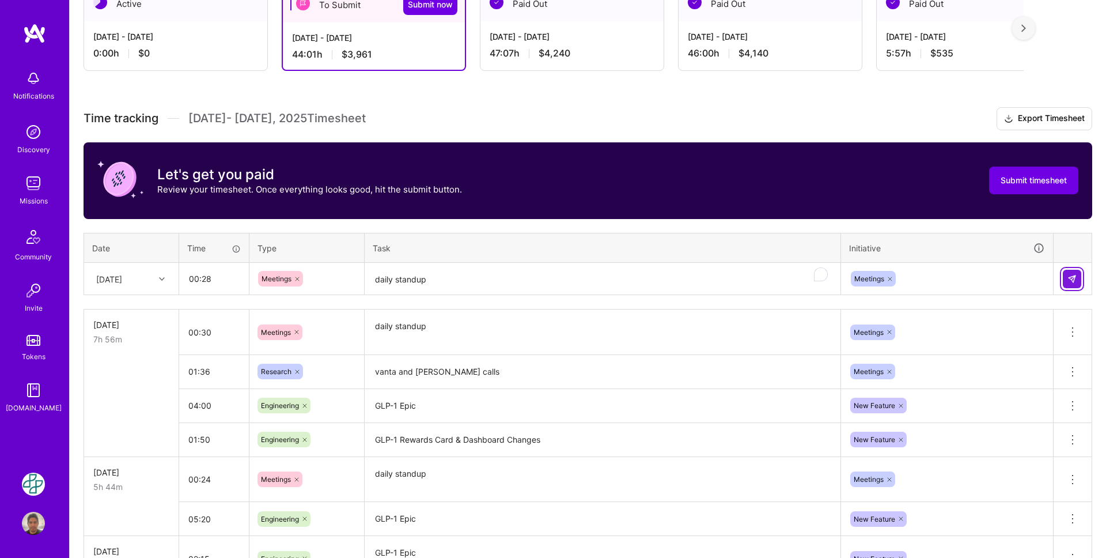
click at [1068, 281] on img at bounding box center [1072, 278] width 9 height 9
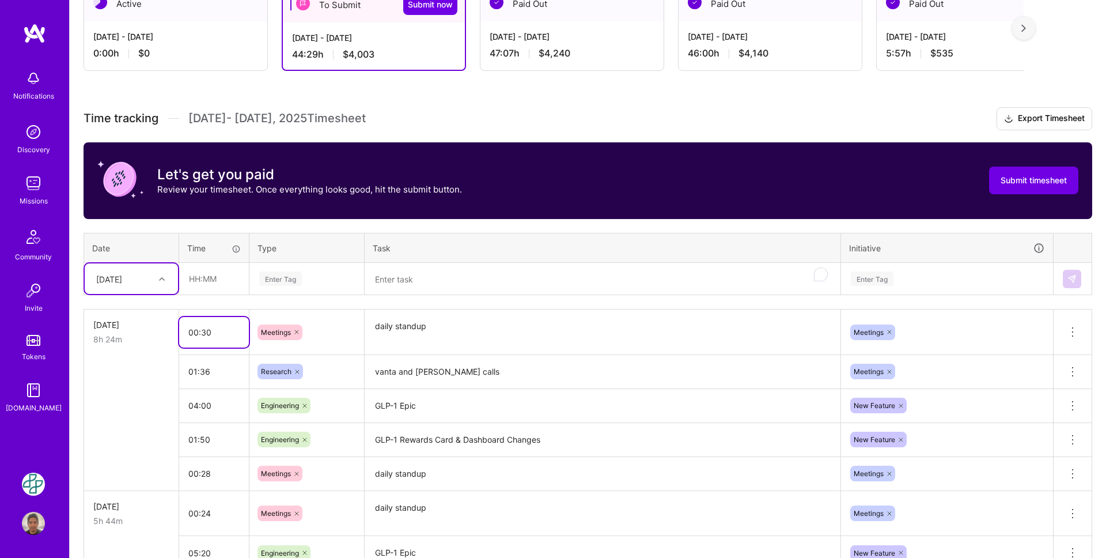
click at [210, 323] on input "00:30" at bounding box center [214, 332] width 70 height 31
click at [148, 323] on div "[DATE]" at bounding box center [131, 325] width 76 height 12
click at [127, 324] on div "[DATE]" at bounding box center [131, 325] width 76 height 12
click at [218, 324] on input "00:30" at bounding box center [214, 332] width 70 height 31
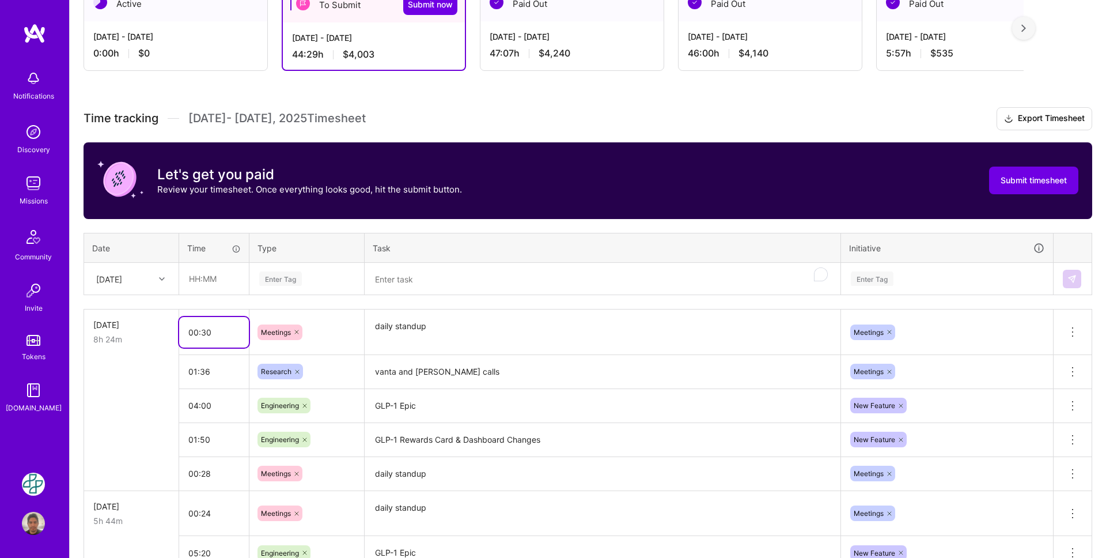
click at [218, 324] on input "00:30" at bounding box center [214, 332] width 70 height 31
click at [1068, 333] on icon at bounding box center [1073, 332] width 14 height 14
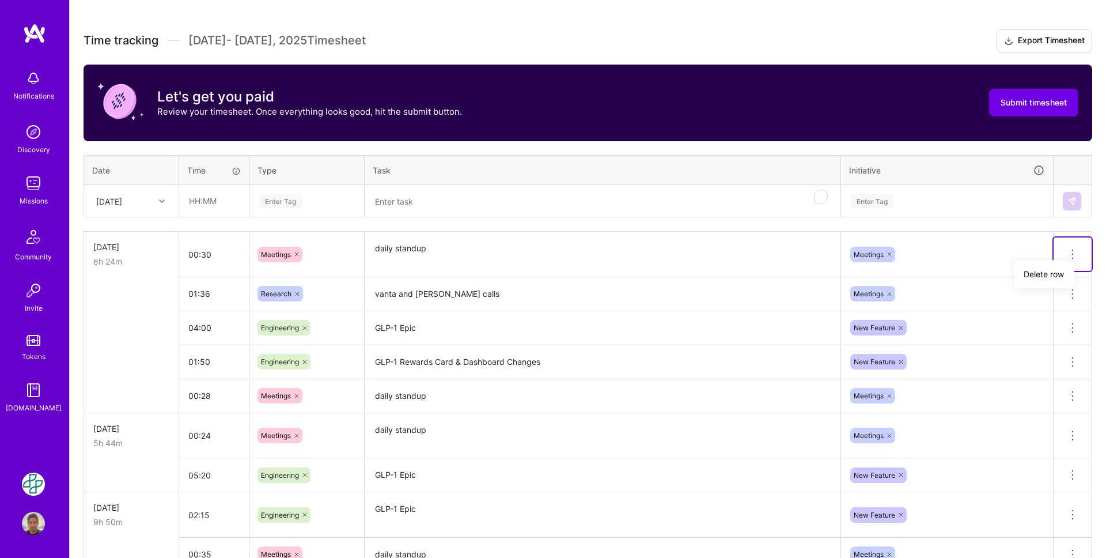
scroll to position [308, 0]
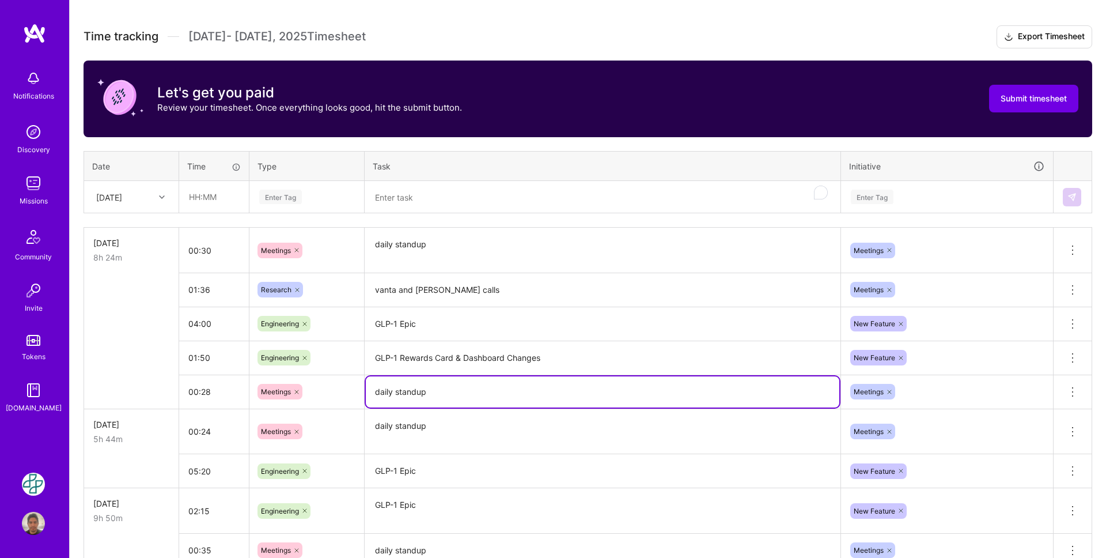
click at [836, 390] on textarea "daily standup" at bounding box center [603, 391] width 474 height 31
click at [1073, 391] on icon at bounding box center [1073, 392] width 14 height 14
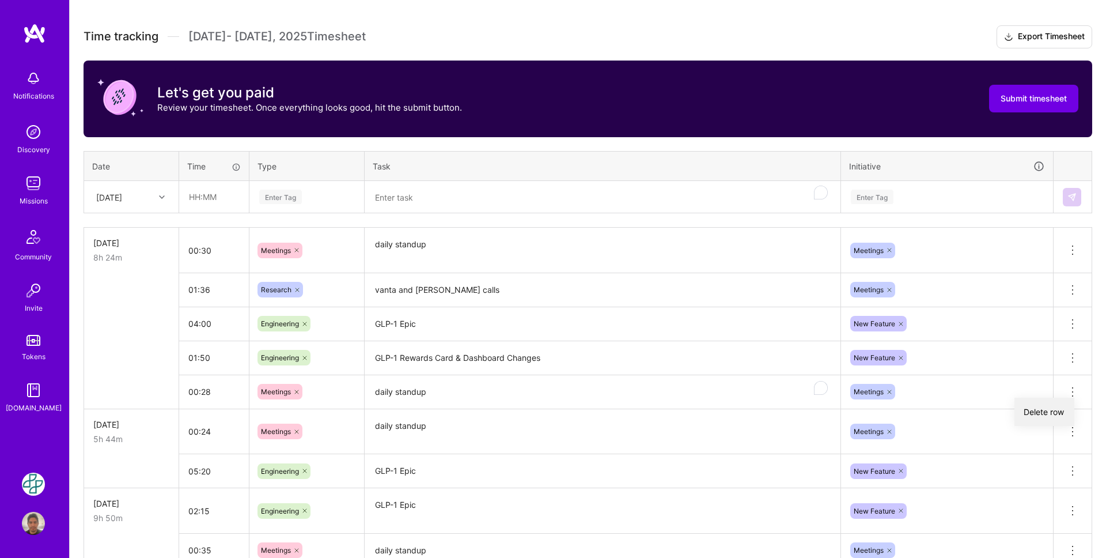
click at [1049, 409] on button "Delete row" at bounding box center [1045, 412] width 60 height 28
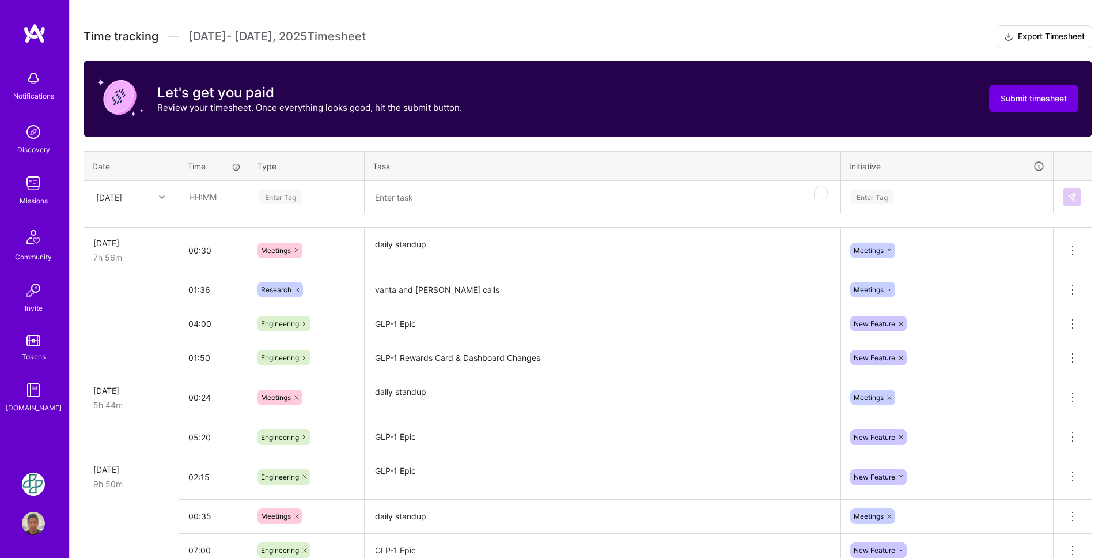
click at [164, 208] on div "[DATE]" at bounding box center [131, 197] width 93 height 31
click at [140, 356] on div "[DATE]" at bounding box center [131, 363] width 93 height 21
click at [207, 198] on input "text" at bounding box center [214, 197] width 69 height 31
type input "00:28"
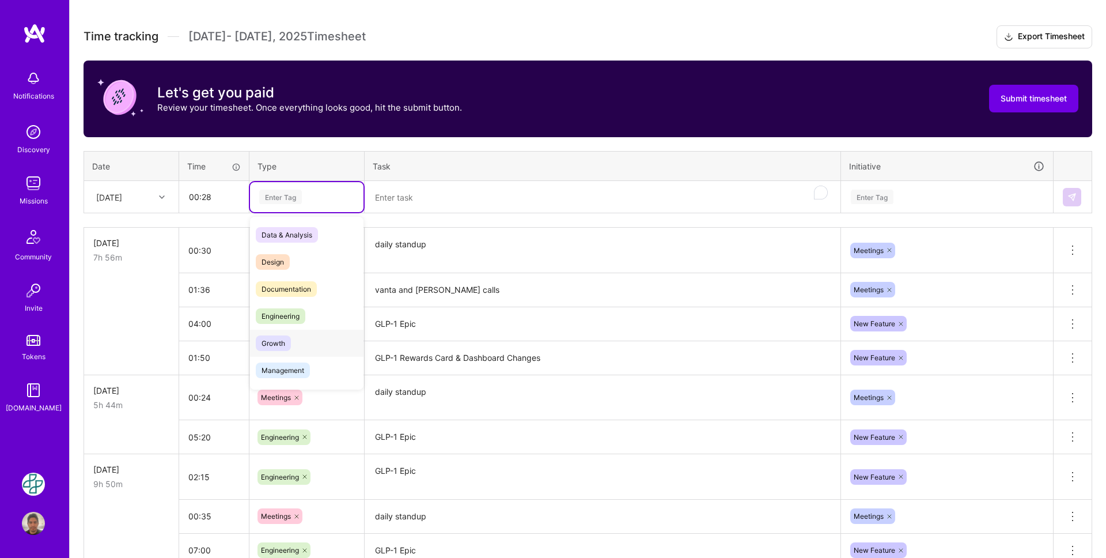
scroll to position [50, 0]
click at [296, 369] on span "Meetings" at bounding box center [276, 375] width 41 height 16
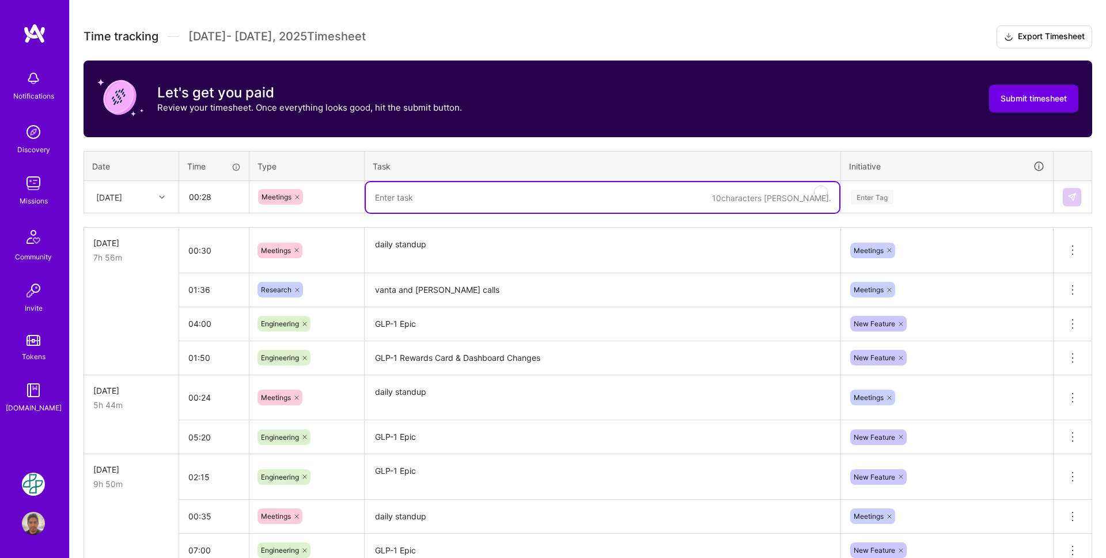
click at [392, 201] on textarea "To enrich screen reader interactions, please activate Accessibility in Grammarl…" at bounding box center [603, 197] width 474 height 31
paste textarea "daily standup"
type textarea "daily standup"
click at [891, 205] on div "Enter Tag" at bounding box center [947, 197] width 211 height 30
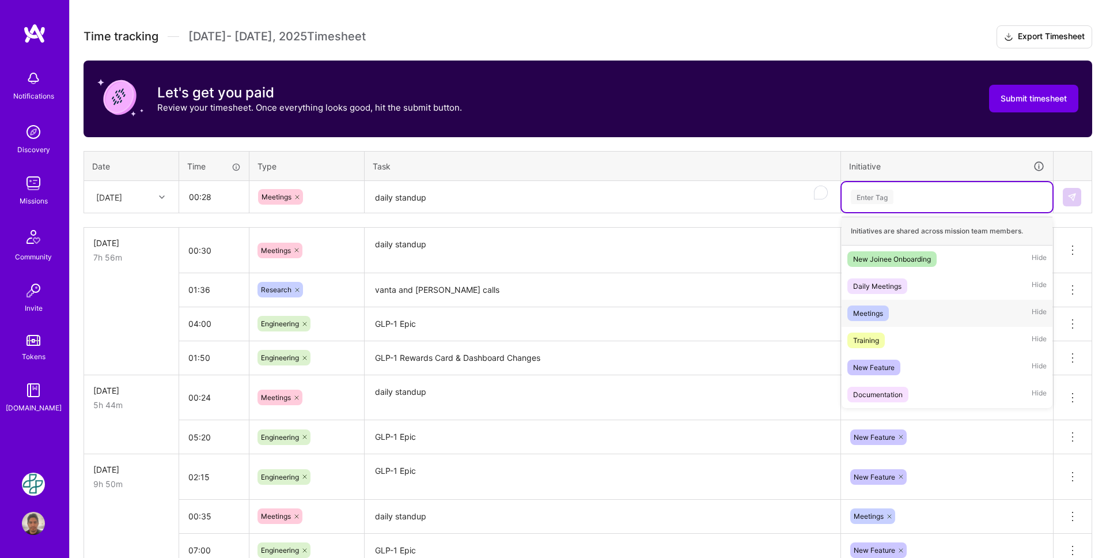
click at [919, 318] on div "Meetings Hide" at bounding box center [947, 313] width 211 height 27
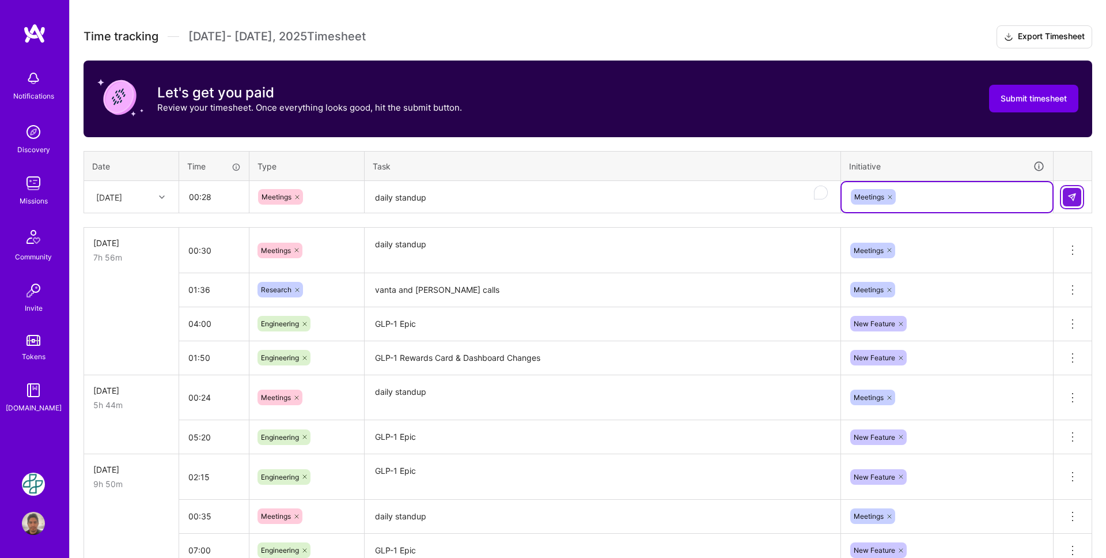
click at [1066, 198] on button at bounding box center [1072, 197] width 18 height 18
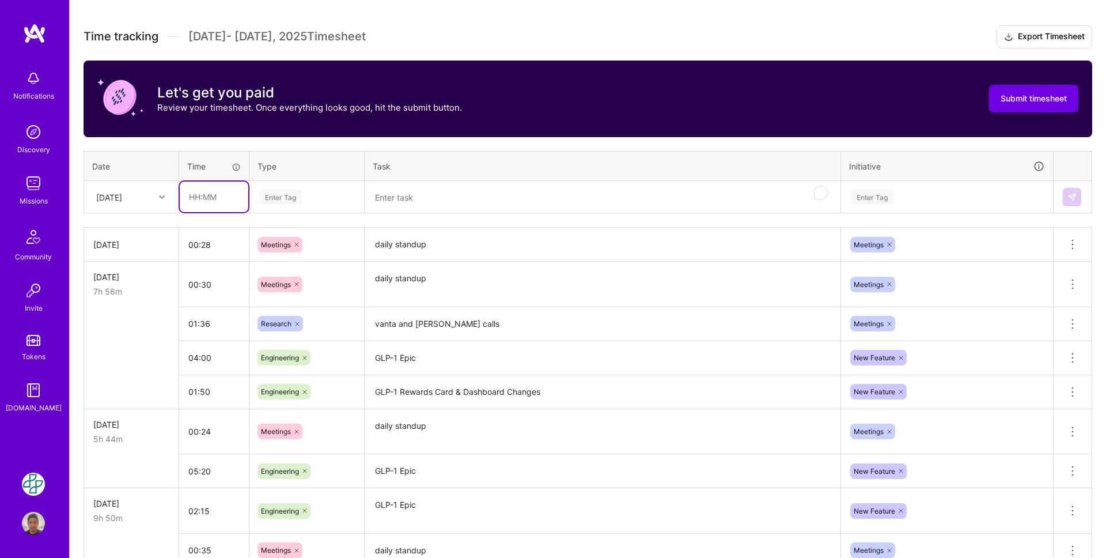
click at [201, 196] on input "text" at bounding box center [214, 197] width 69 height 31
type input "01:40"
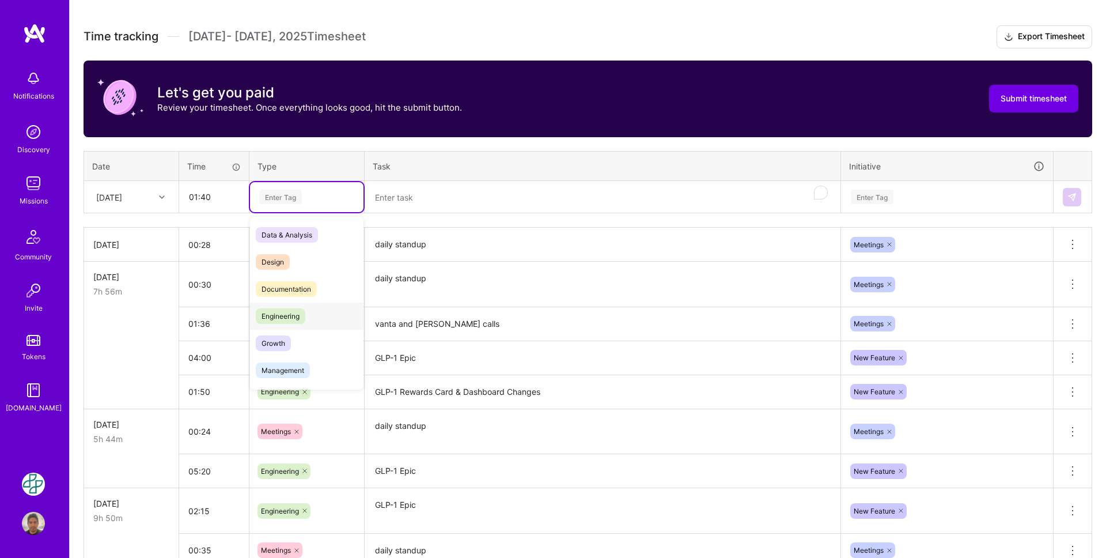
click at [287, 321] on span "Engineering" at bounding box center [281, 316] width 50 height 16
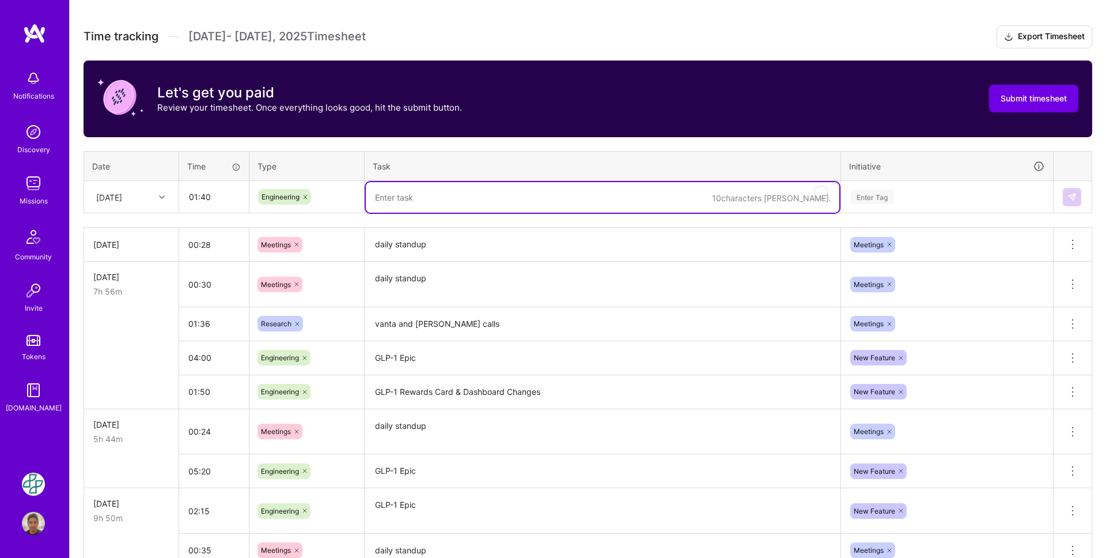
click at [393, 193] on textarea "To enrich screen reader interactions, please activate Accessibility in Grammarl…" at bounding box center [603, 197] width 474 height 31
paste textarea "GLP-1 Epic"
type textarea "GLP-1 Epic"
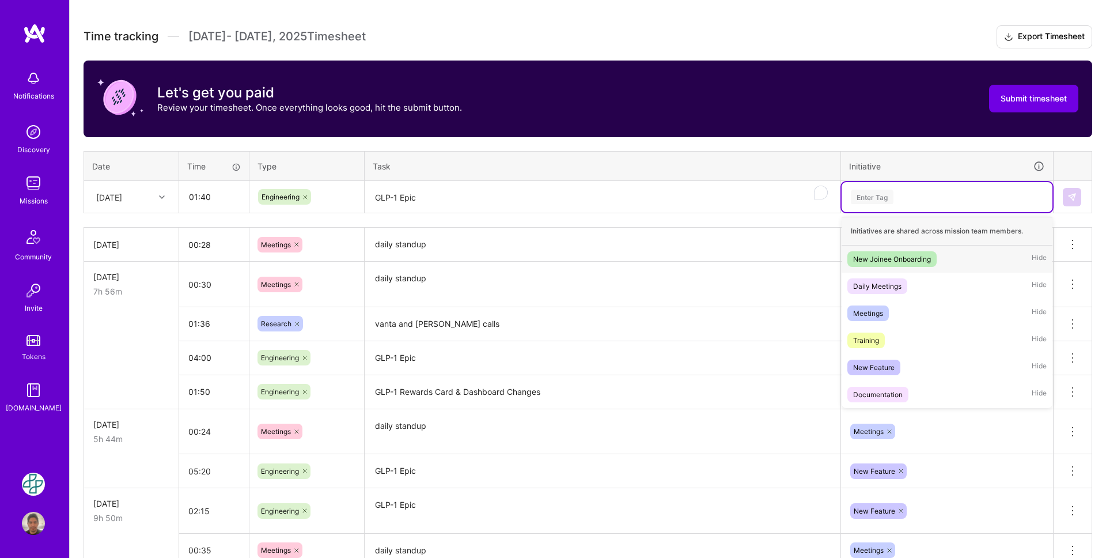
click at [862, 196] on div "Enter Tag" at bounding box center [872, 197] width 43 height 18
click at [896, 367] on span "New Feature" at bounding box center [874, 368] width 53 height 16
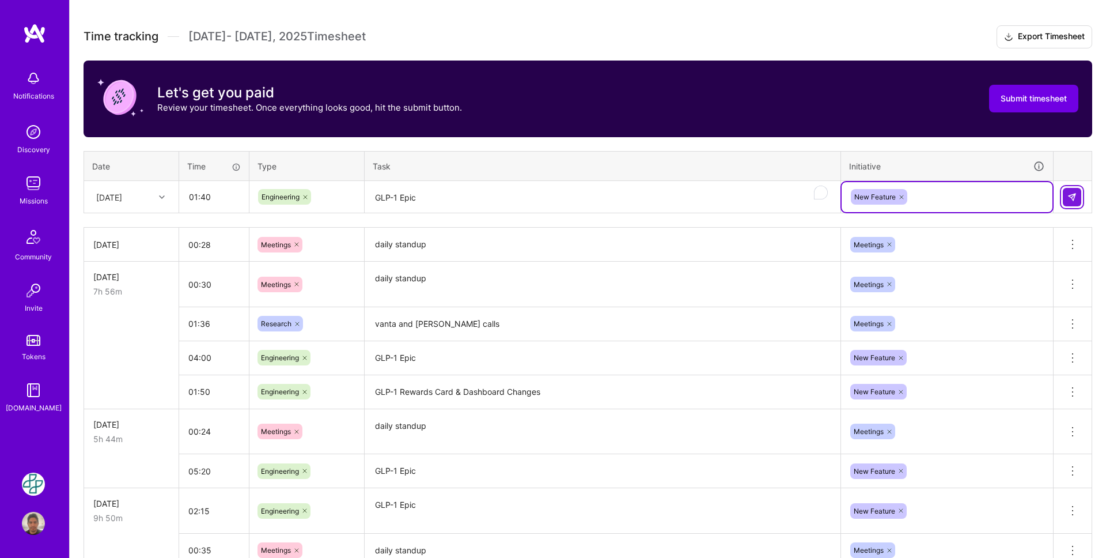
click at [1071, 199] on img at bounding box center [1072, 196] width 9 height 9
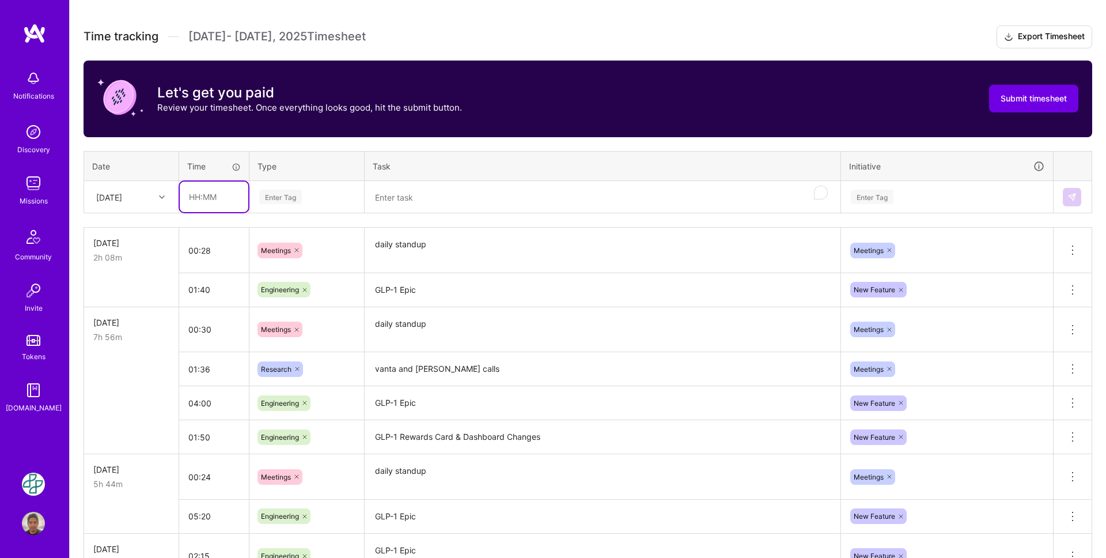
click at [201, 201] on input "text" at bounding box center [214, 197] width 69 height 31
type input "05:30"
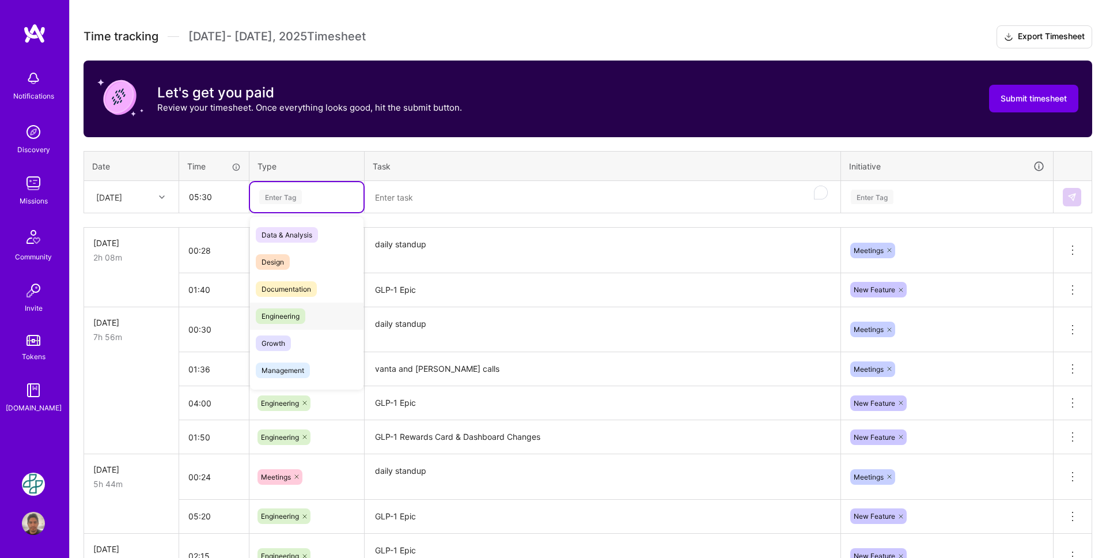
click at [294, 313] on span "Engineering" at bounding box center [281, 316] width 50 height 16
click at [400, 196] on textarea "To enrich screen reader interactions, please activate Accessibility in Grammarl…" at bounding box center [603, 197] width 474 height 31
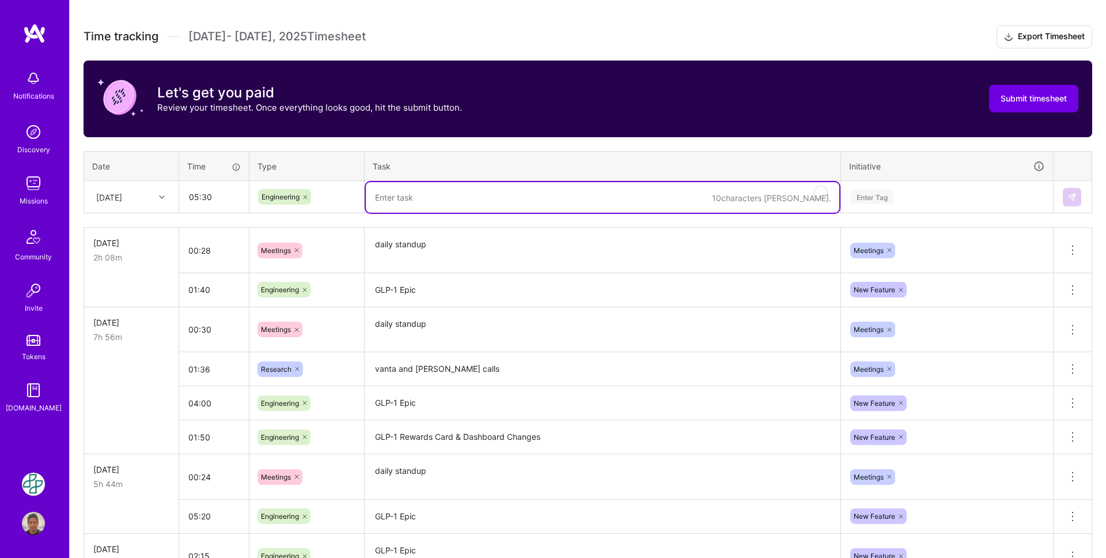
paste textarea "GLP-1 Rewards Card & Dashboard Changes"
type textarea "GLP-1 Rewards Card & Dashboard Changes"
click at [904, 199] on div "Enter Tag" at bounding box center [947, 197] width 195 height 14
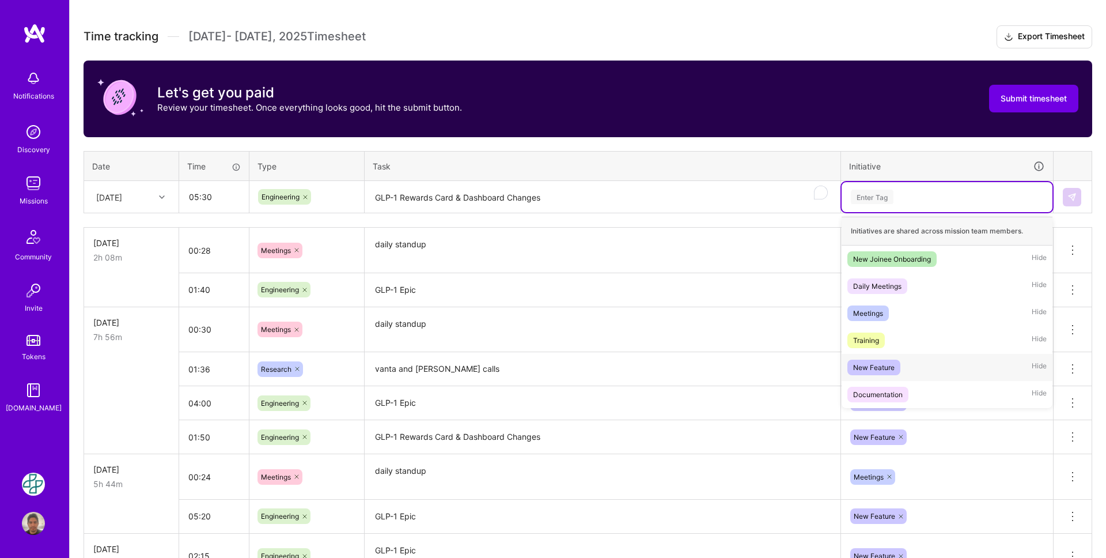
click at [898, 368] on span "New Feature" at bounding box center [874, 368] width 53 height 16
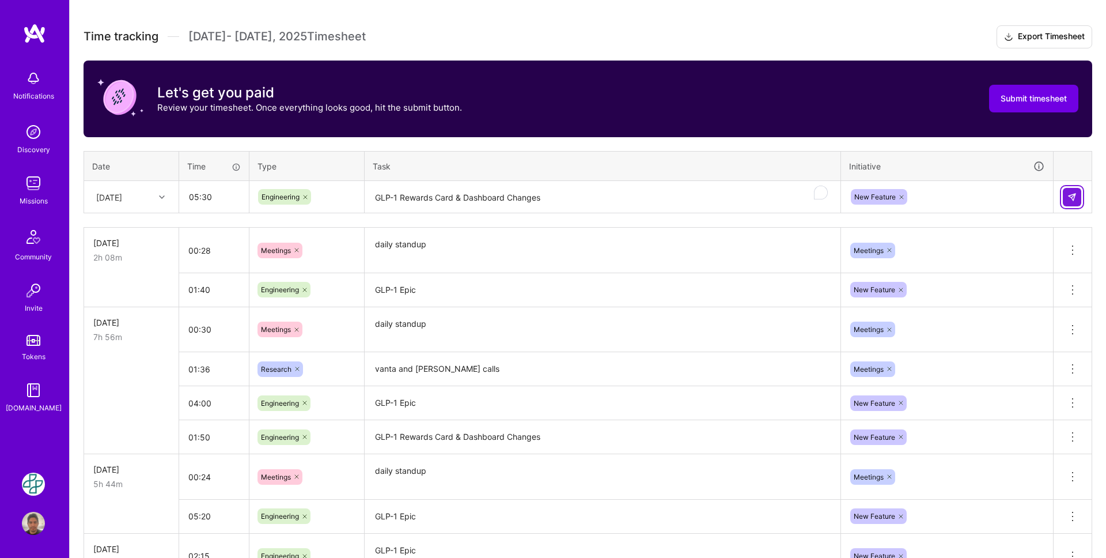
click at [1075, 192] on img at bounding box center [1072, 196] width 9 height 9
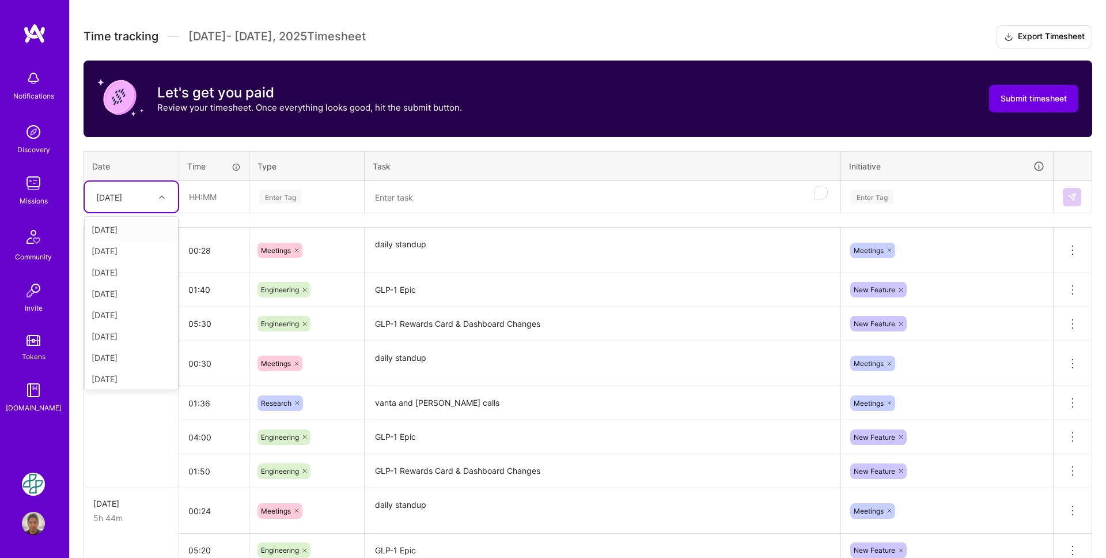
click at [149, 198] on div "[DATE]" at bounding box center [122, 196] width 64 height 19
click at [194, 197] on input "text" at bounding box center [214, 197] width 69 height 31
type input "00:24"
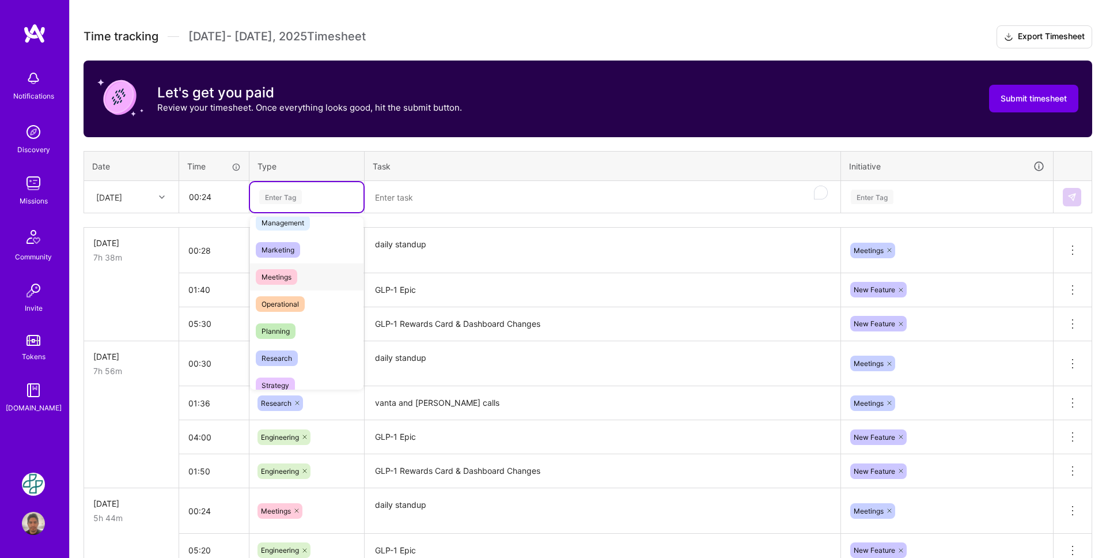
scroll to position [149, 0]
click at [294, 355] on span "Research" at bounding box center [277, 357] width 42 height 16
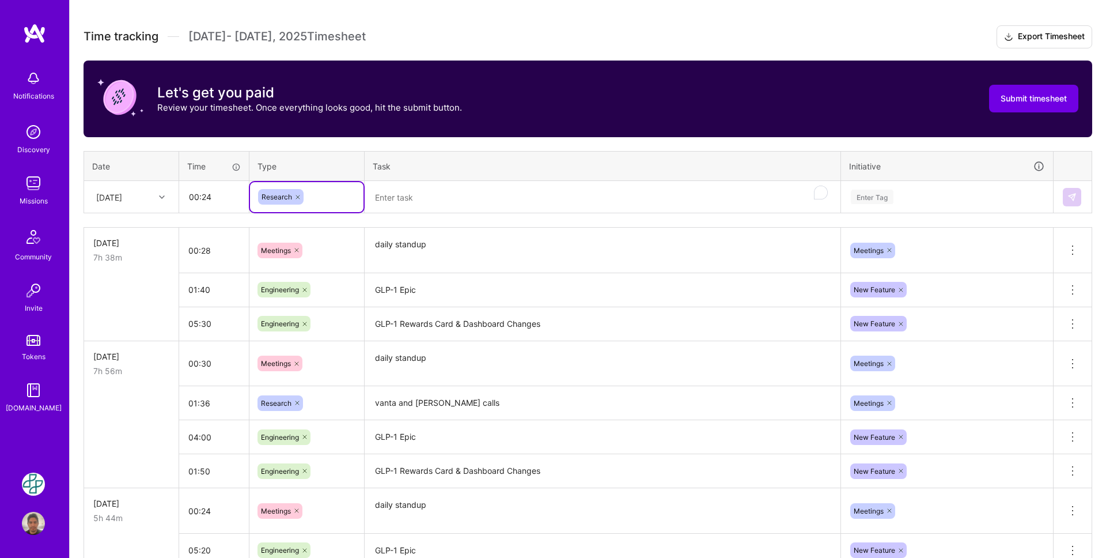
click at [400, 198] on textarea "To enrich screen reader interactions, please activate Accessibility in Grammarl…" at bounding box center [603, 197] width 474 height 31
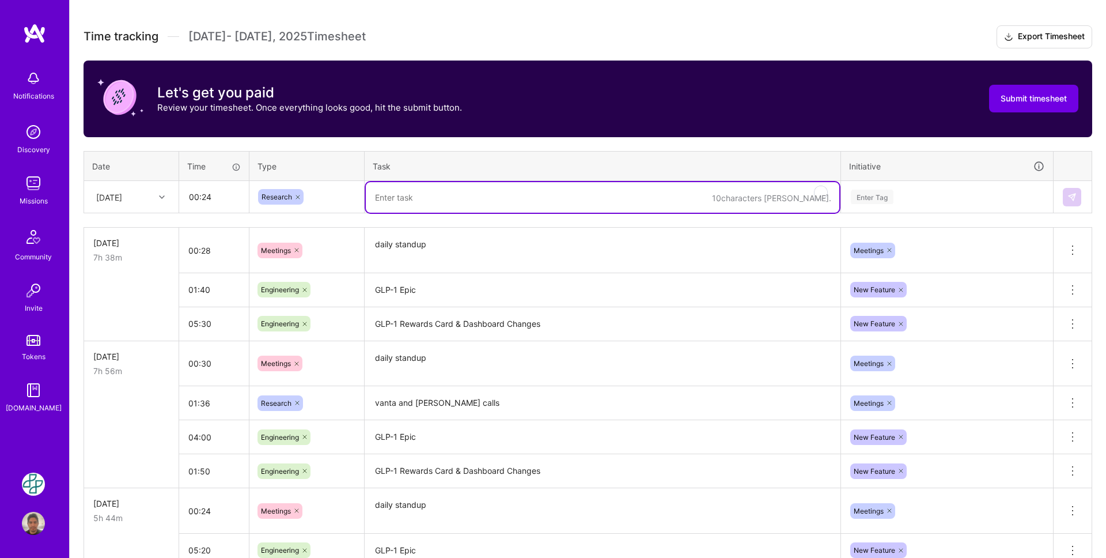
paste textarea "Self-hosted llm for coding research"
type textarea "Self-hosted llm for coding research"
click at [881, 198] on div "Enter Tag" at bounding box center [872, 197] width 43 height 18
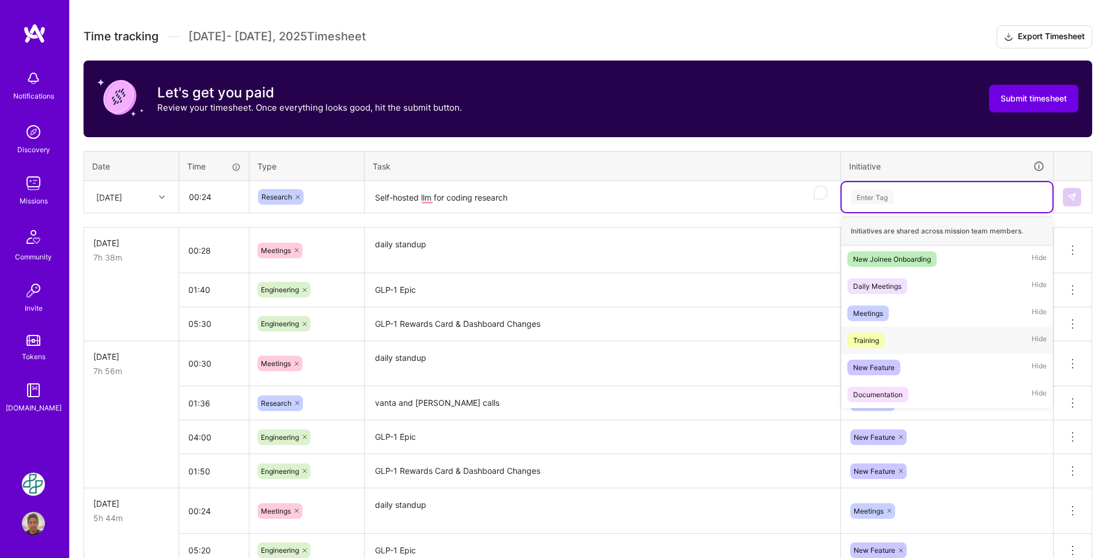
click at [886, 337] on div "Training Hide" at bounding box center [947, 340] width 211 height 27
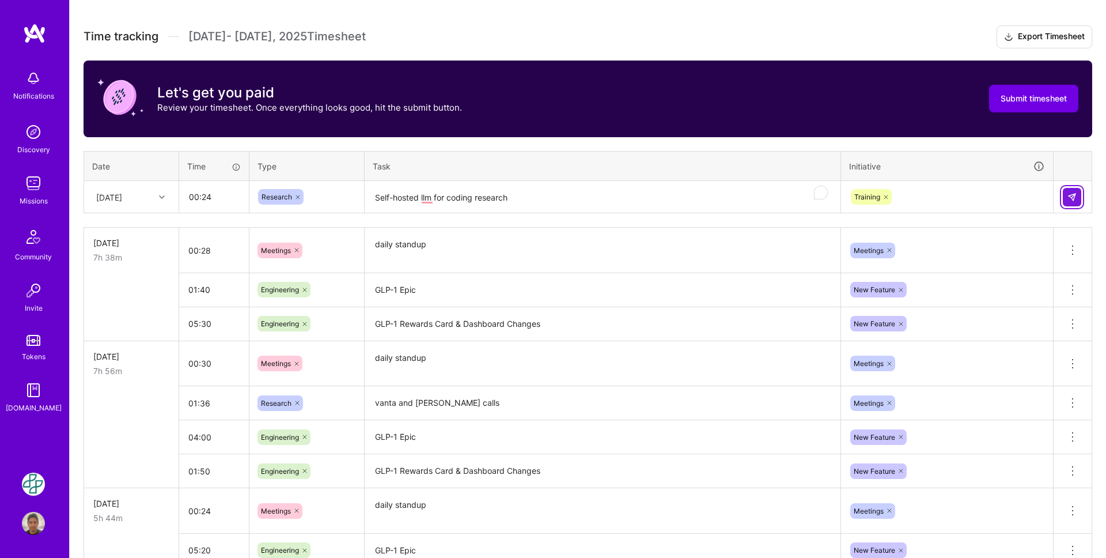
click at [1071, 198] on img at bounding box center [1072, 196] width 9 height 9
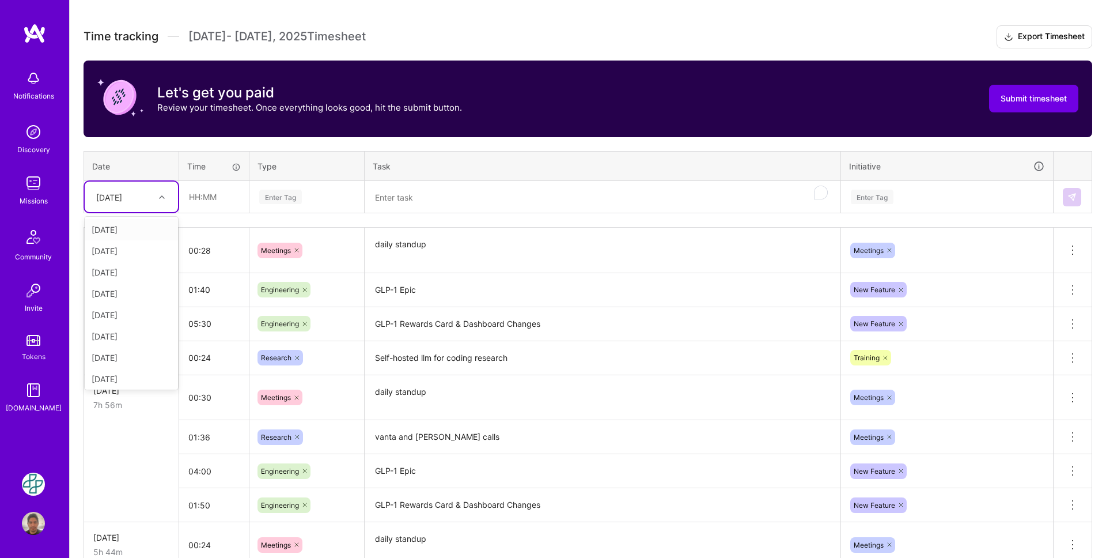
click at [165, 199] on div at bounding box center [163, 197] width 18 height 15
click at [135, 276] on div "[DATE]" at bounding box center [131, 274] width 93 height 21
click at [210, 198] on input "text" at bounding box center [214, 197] width 69 height 31
click at [217, 201] on input "text" at bounding box center [214, 197] width 69 height 31
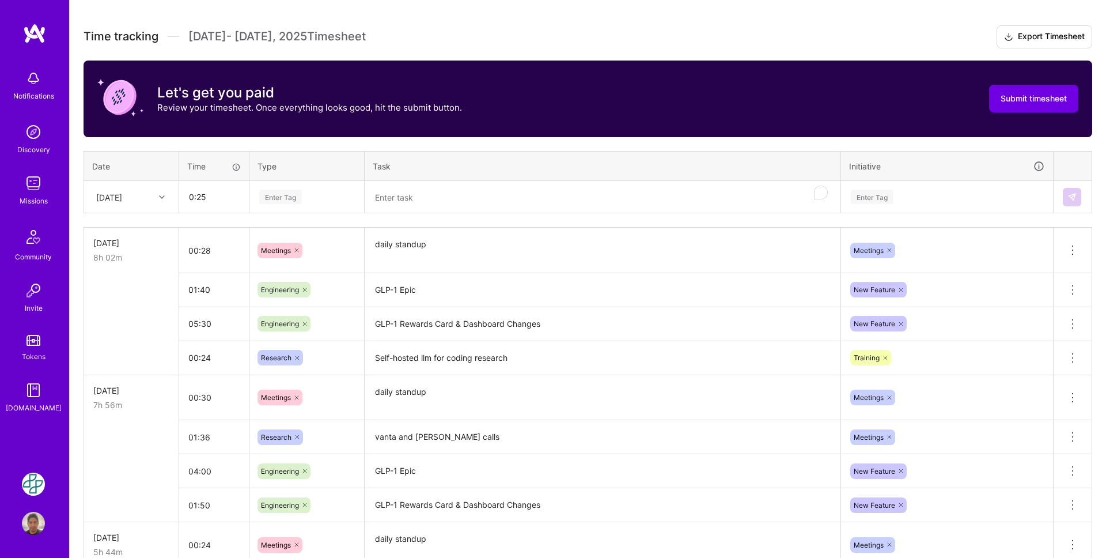
type input "00:25"
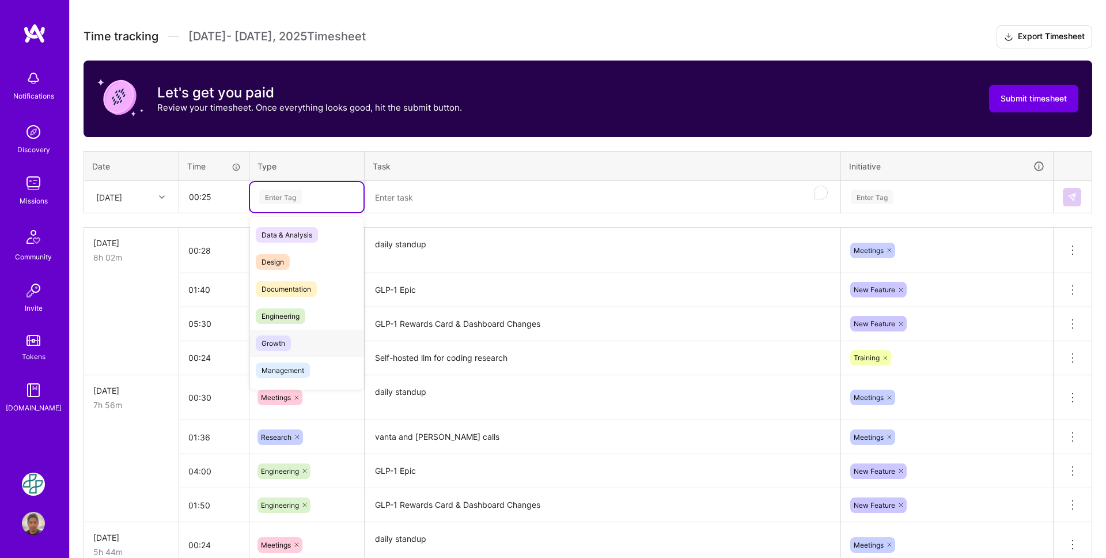
scroll to position [53, 0]
click at [286, 366] on span "Meetings" at bounding box center [276, 372] width 41 height 16
click at [383, 198] on textarea "To enrich screen reader interactions, please activate Accessibility in Grammarl…" at bounding box center [603, 197] width 474 height 31
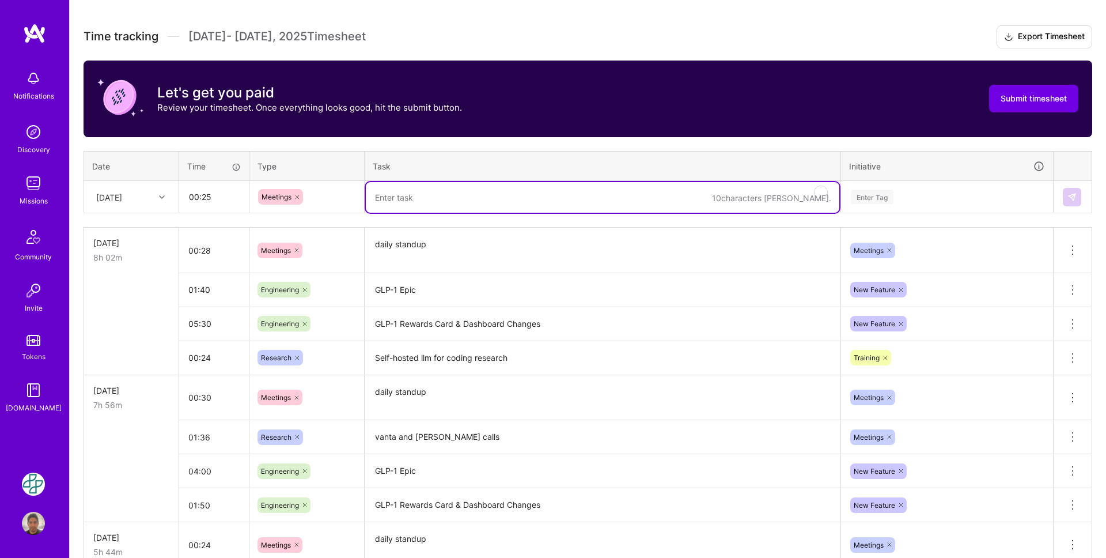
paste textarea "daily standup"
type textarea "daily standup"
click at [879, 192] on div "Enter Tag" at bounding box center [872, 197] width 43 height 18
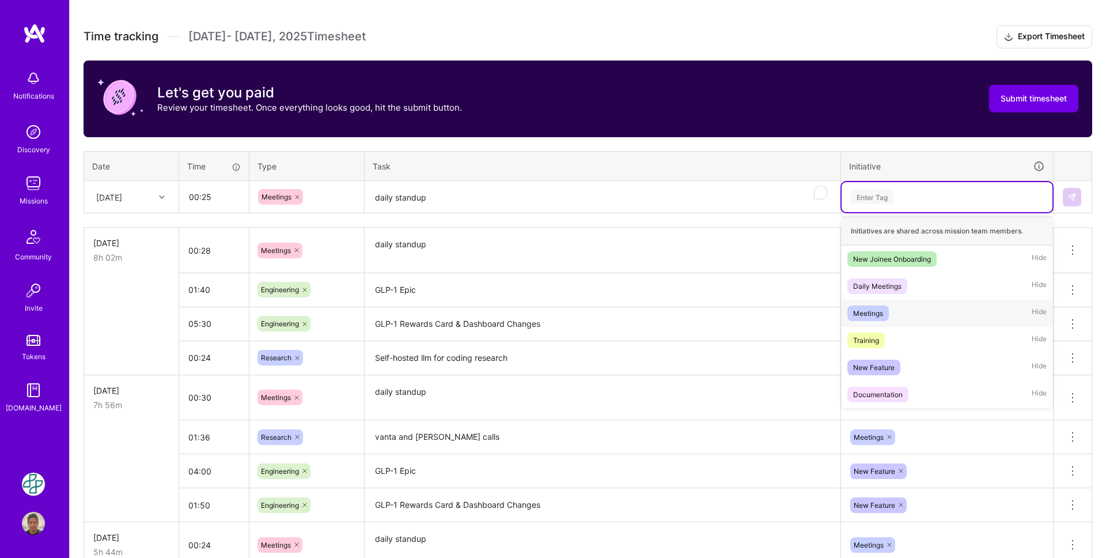
click at [886, 323] on div "Meetings Hide" at bounding box center [947, 313] width 211 height 27
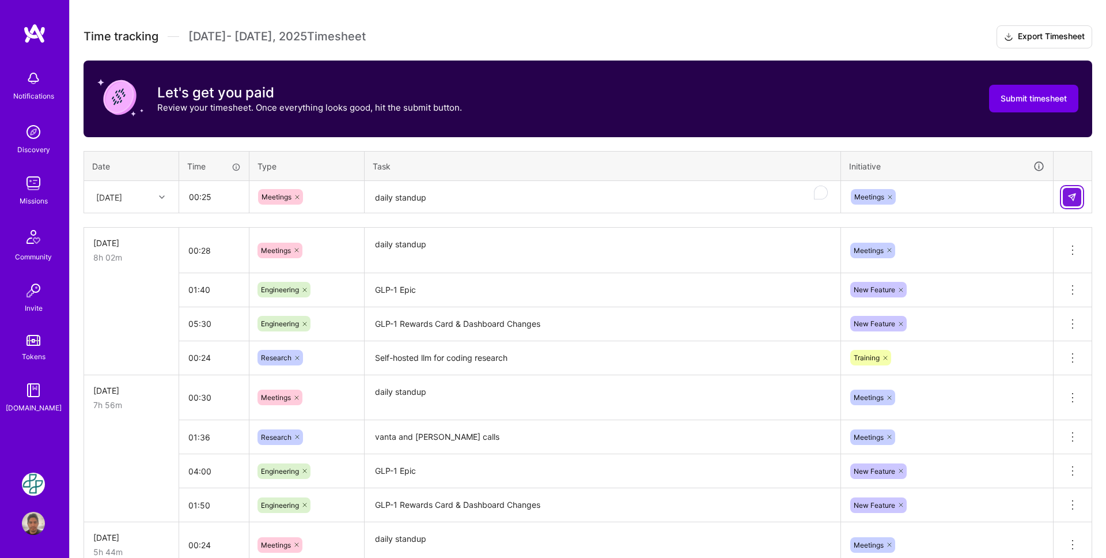
click at [1077, 199] on button at bounding box center [1072, 197] width 18 height 18
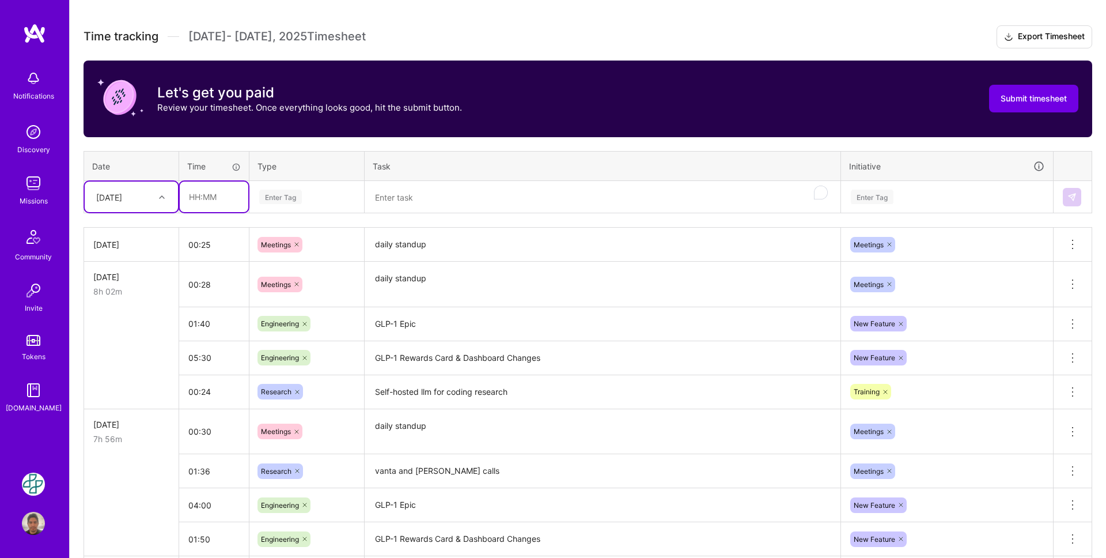
click at [193, 196] on input "text" at bounding box center [214, 197] width 69 height 31
type input "02:30"
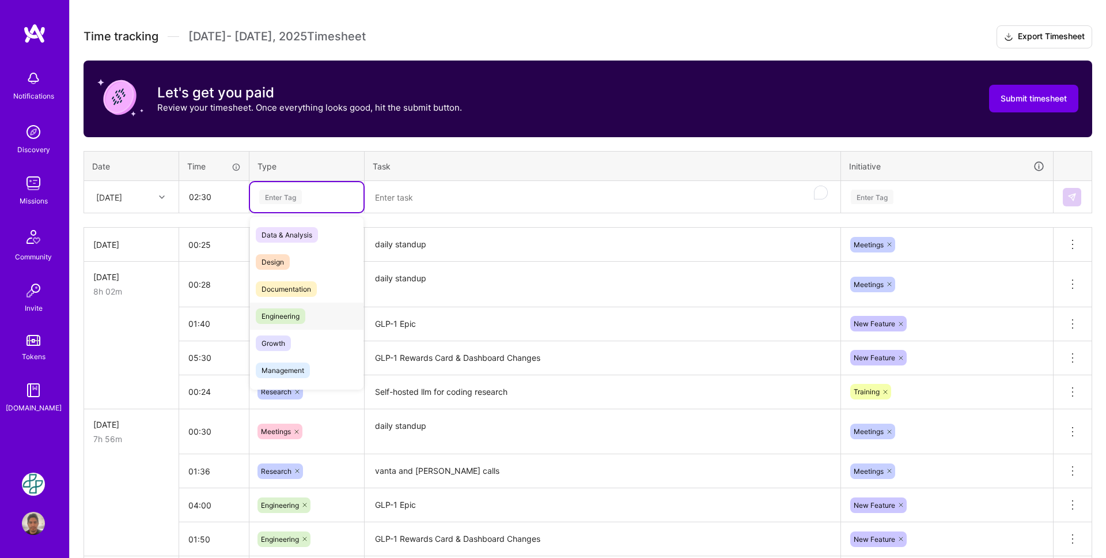
click at [322, 309] on div "Engineering" at bounding box center [307, 316] width 114 height 27
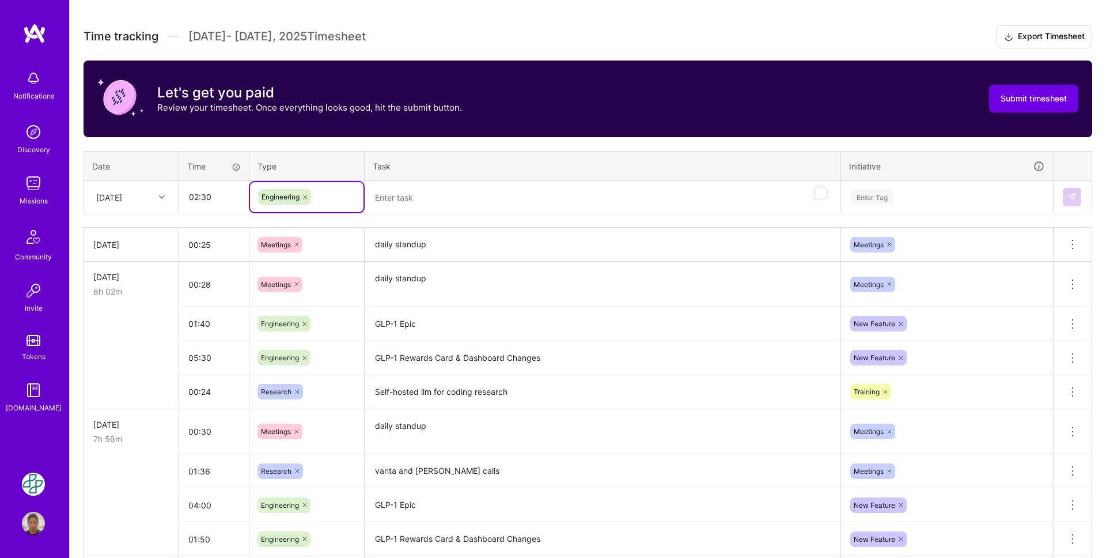
click at [396, 203] on textarea "To enrich screen reader interactions, please activate Accessibility in Grammarl…" at bounding box center [603, 197] width 474 height 31
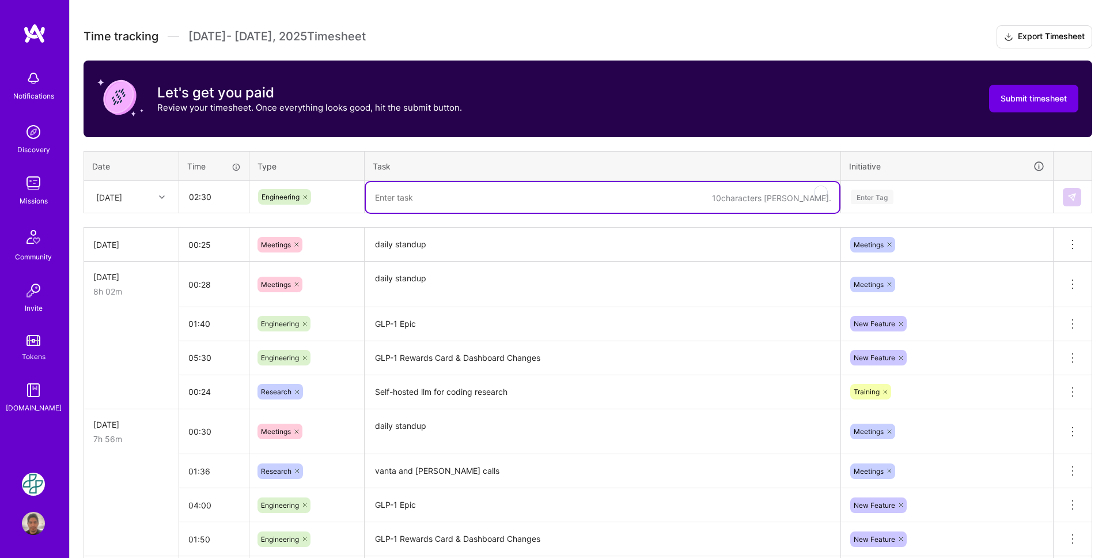
paste textarea "GLP-1 Rewards Card & Dashboard Changes"
type textarea "GLP-1 Rewards Card & Dashboard Changes"
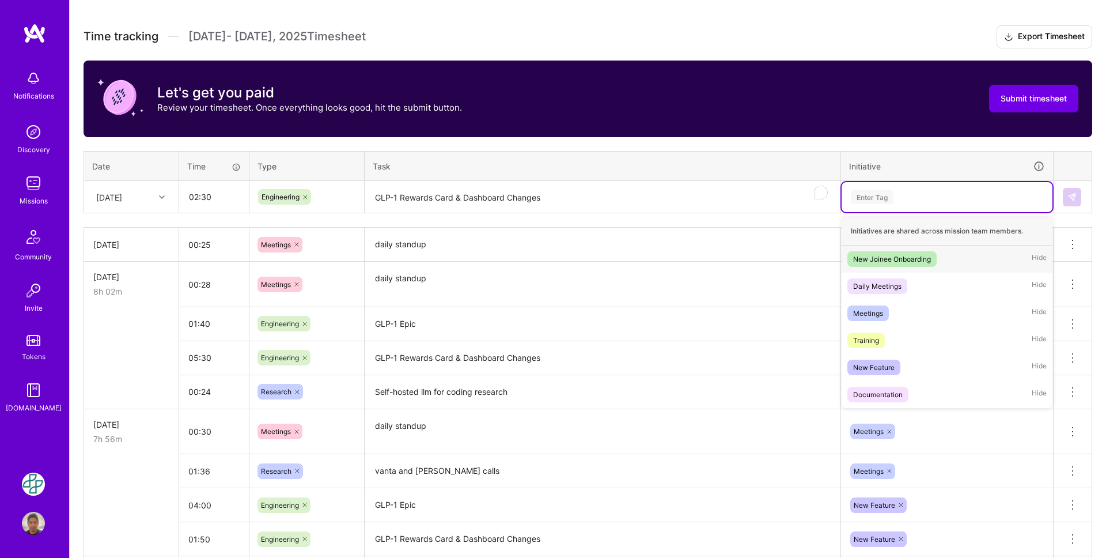
click at [887, 191] on div "Enter Tag" at bounding box center [872, 197] width 43 height 18
click at [898, 362] on span "New Feature" at bounding box center [874, 368] width 53 height 16
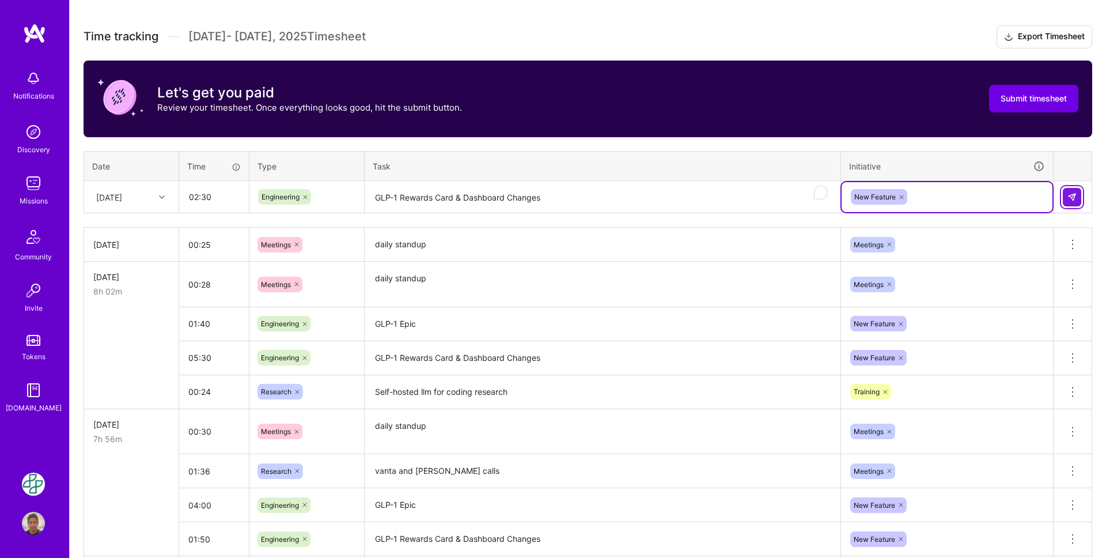
click at [1071, 198] on img at bounding box center [1072, 196] width 9 height 9
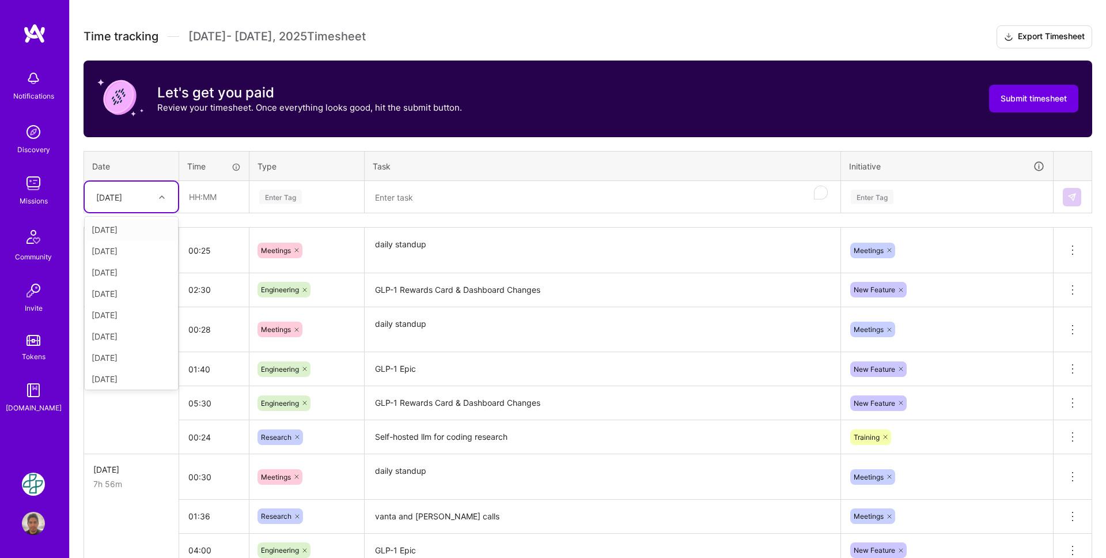
click at [158, 202] on div at bounding box center [163, 197] width 18 height 15
click at [137, 313] on div "[DATE]" at bounding box center [131, 311] width 93 height 21
click at [221, 201] on input "text" at bounding box center [214, 197] width 69 height 31
type input "00:25"
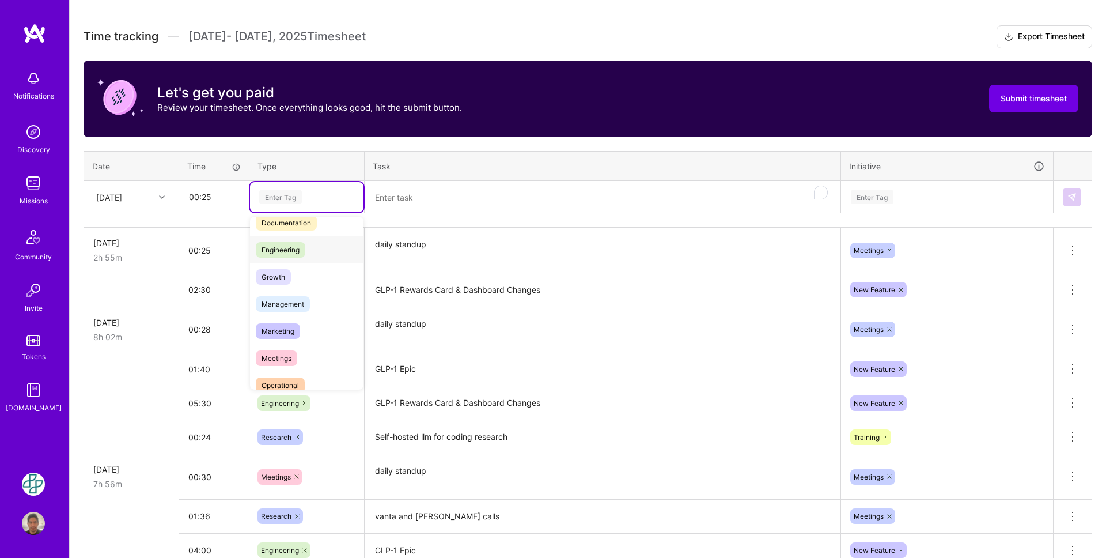
scroll to position [66, 0]
click at [290, 354] on span "Meetings" at bounding box center [276, 359] width 41 height 16
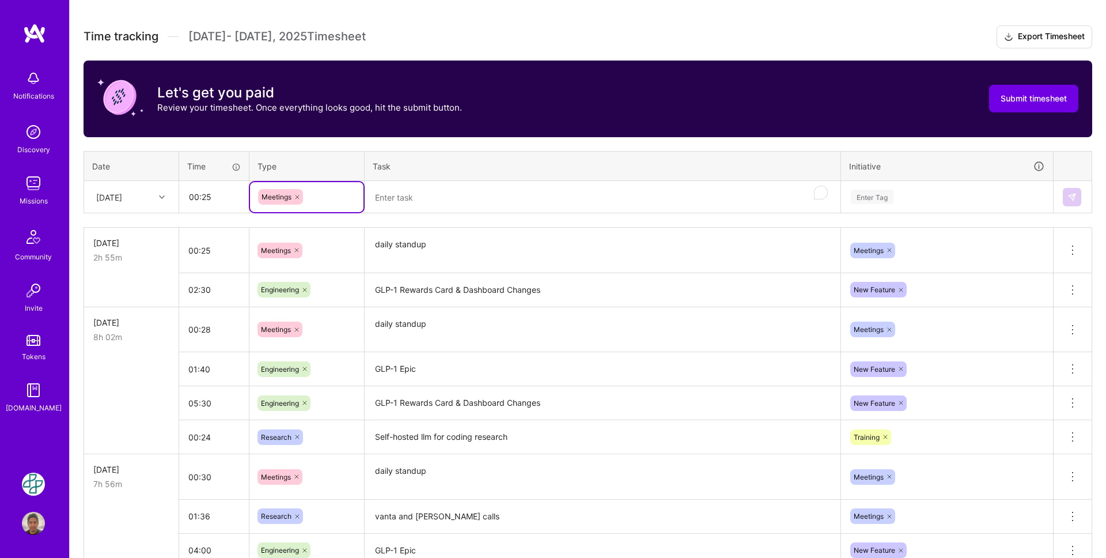
click at [371, 204] on textarea "To enrich screen reader interactions, please activate Accessibility in Grammarl…" at bounding box center [603, 197] width 474 height 31
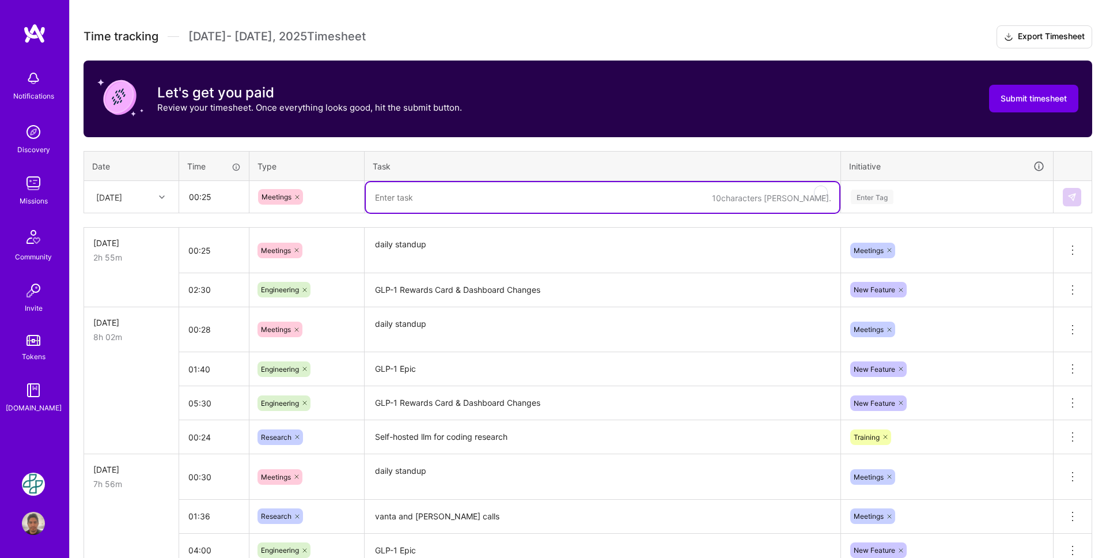
paste textarea "daily standup"
type textarea "daily standup"
click at [881, 190] on div "Enter Tag" at bounding box center [872, 197] width 43 height 18
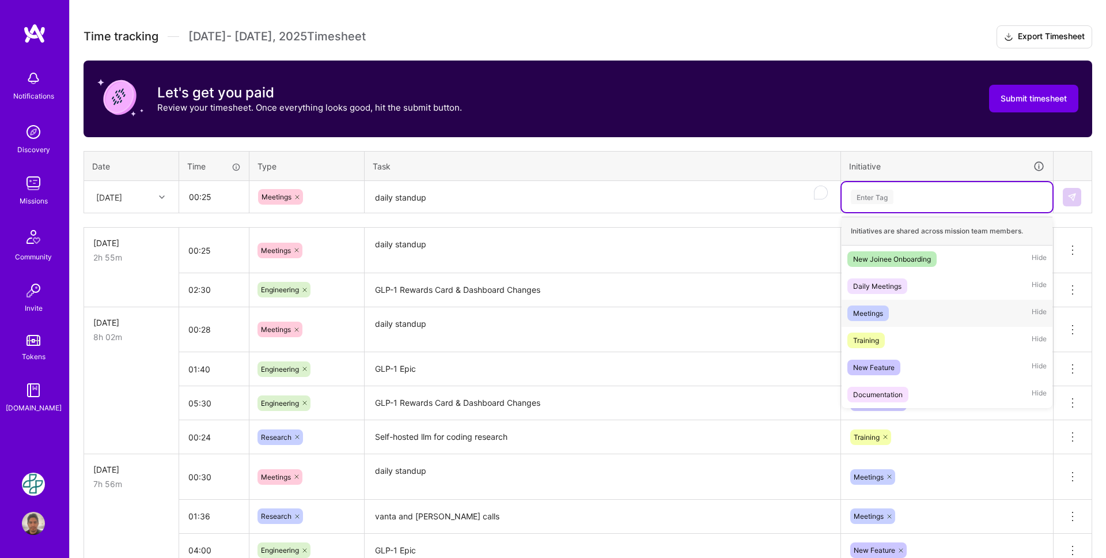
click at [883, 314] on div "Meetings" at bounding box center [868, 313] width 30 height 12
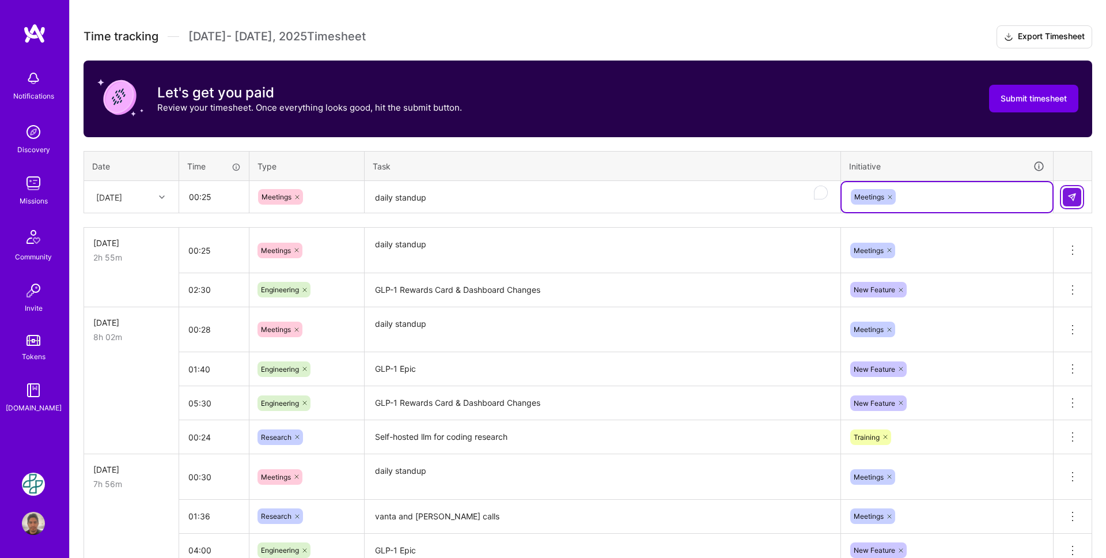
click at [1072, 199] on img at bounding box center [1072, 196] width 9 height 9
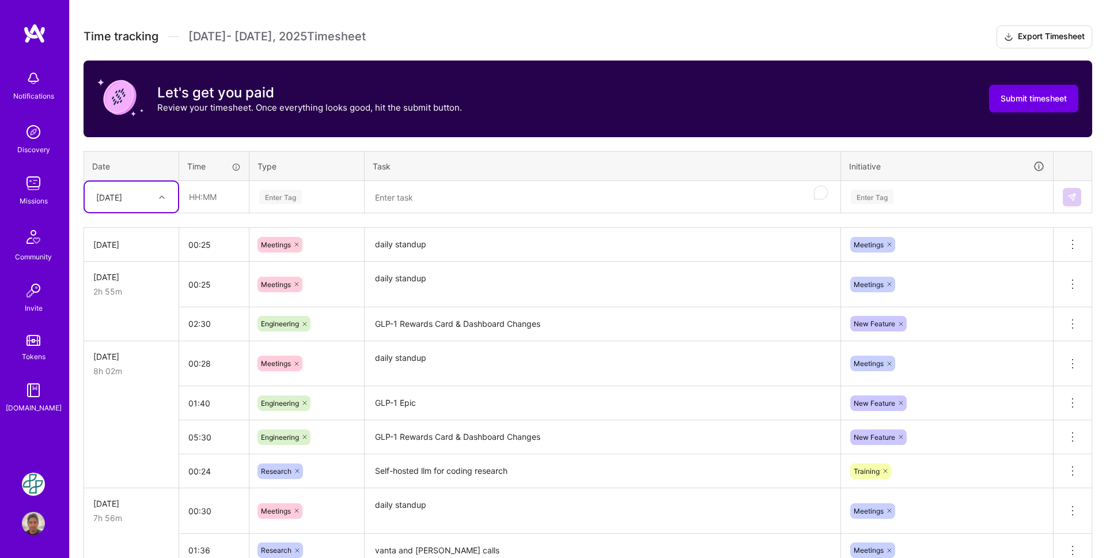
click at [146, 198] on div "[DATE]" at bounding box center [122, 196] width 64 height 19
click at [202, 199] on input "text" at bounding box center [214, 197] width 69 height 31
type input "00:40"
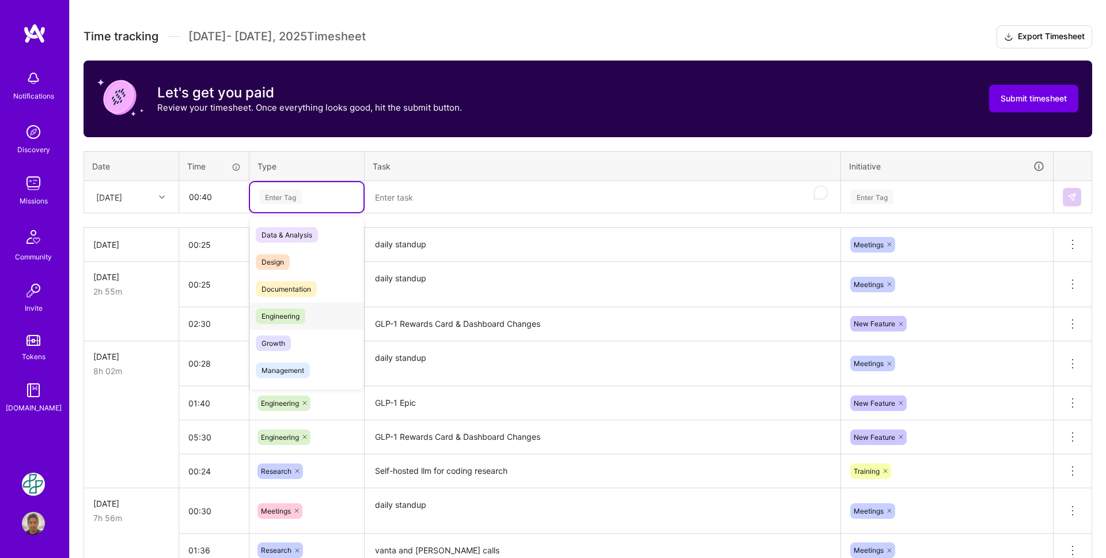
click at [268, 318] on span "Engineering" at bounding box center [281, 316] width 50 height 16
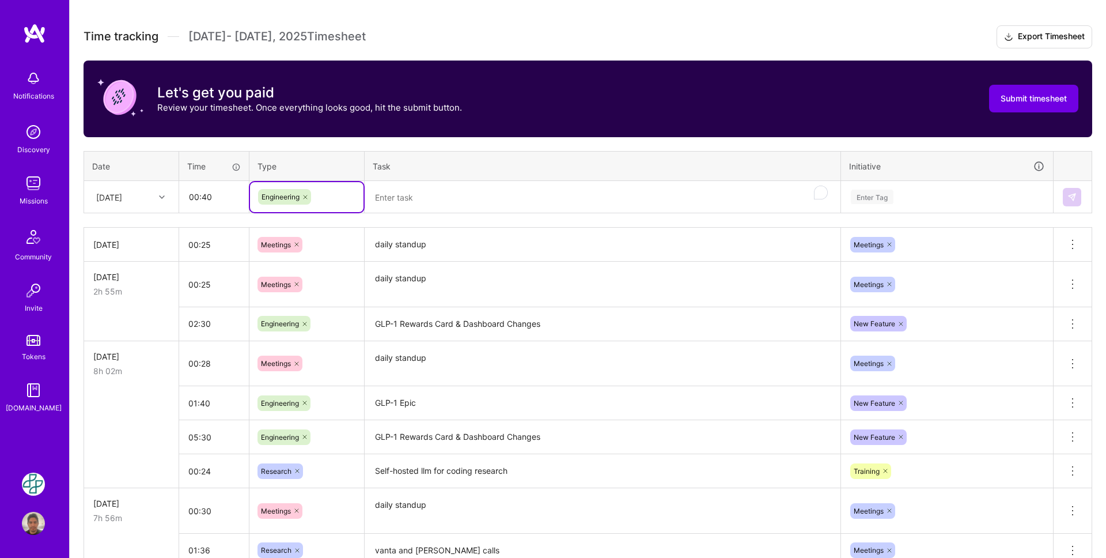
click at [404, 199] on textarea "To enrich screen reader interactions, please activate Accessibility in Grammarl…" at bounding box center [603, 197] width 474 height 31
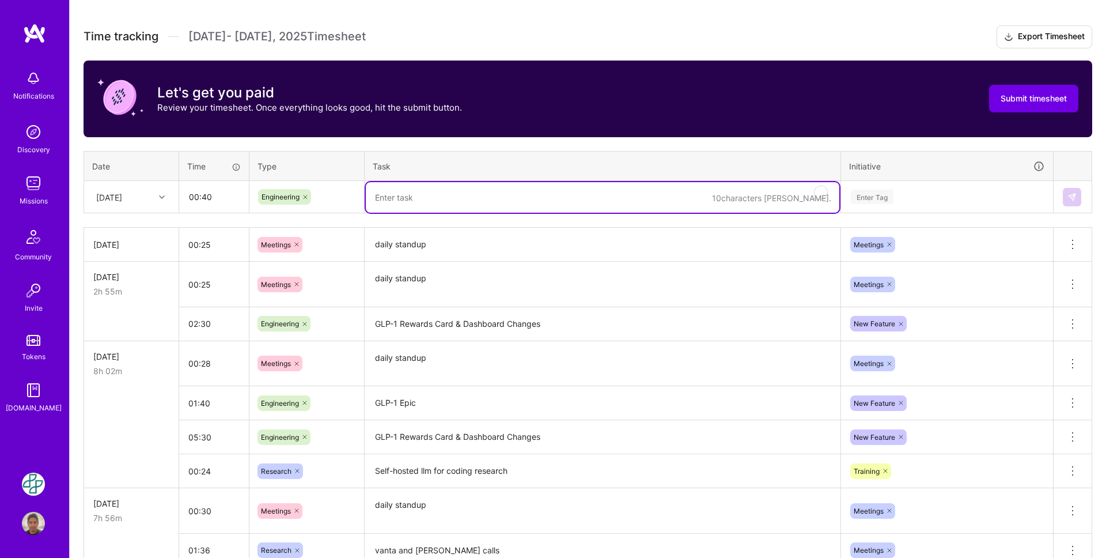
paste textarea "GLP-1 Epic"
type textarea "GLP-1 Epic"
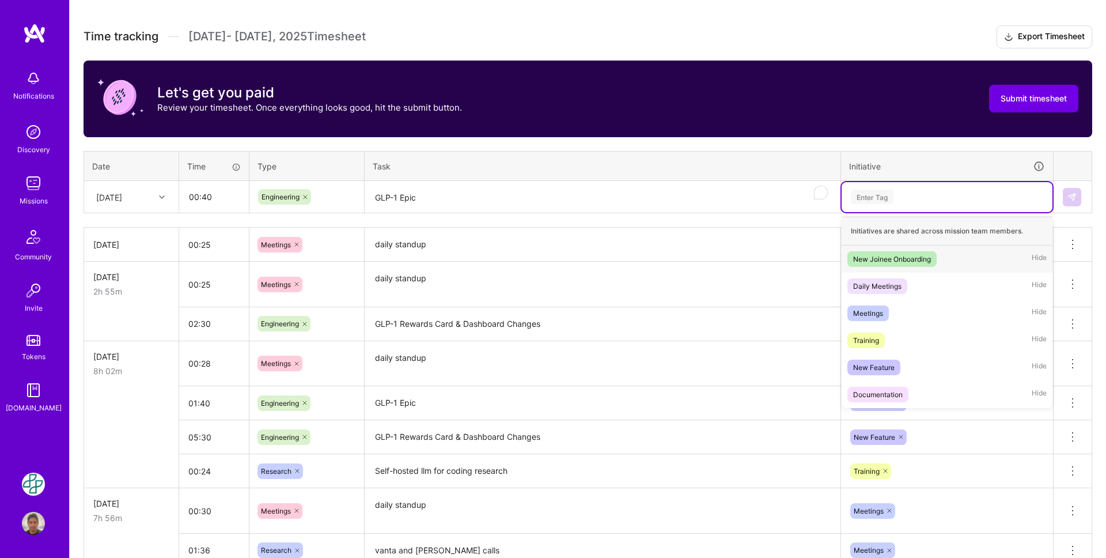
click at [871, 196] on div "Enter Tag" at bounding box center [872, 197] width 43 height 18
click at [877, 371] on div "New Feature" at bounding box center [873, 367] width 41 height 12
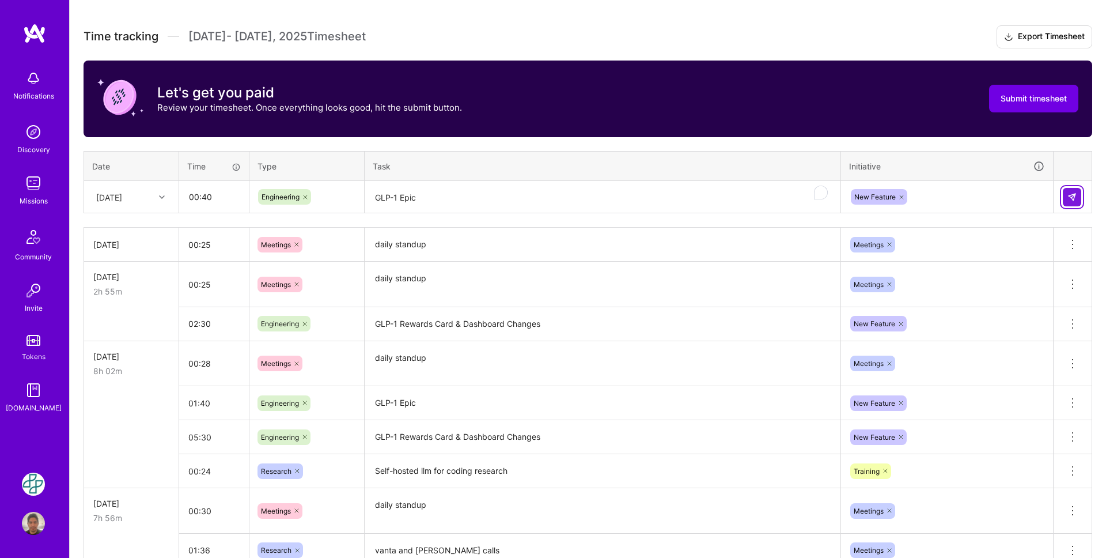
click at [1067, 199] on button at bounding box center [1072, 197] width 18 height 18
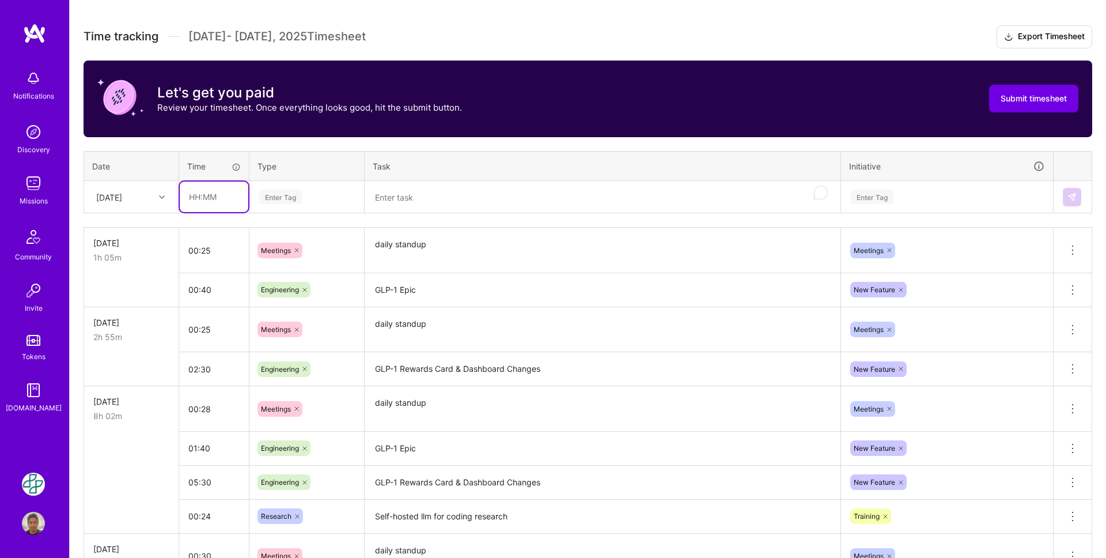
click at [202, 199] on input "text" at bounding box center [214, 197] width 69 height 31
type input "07:10"
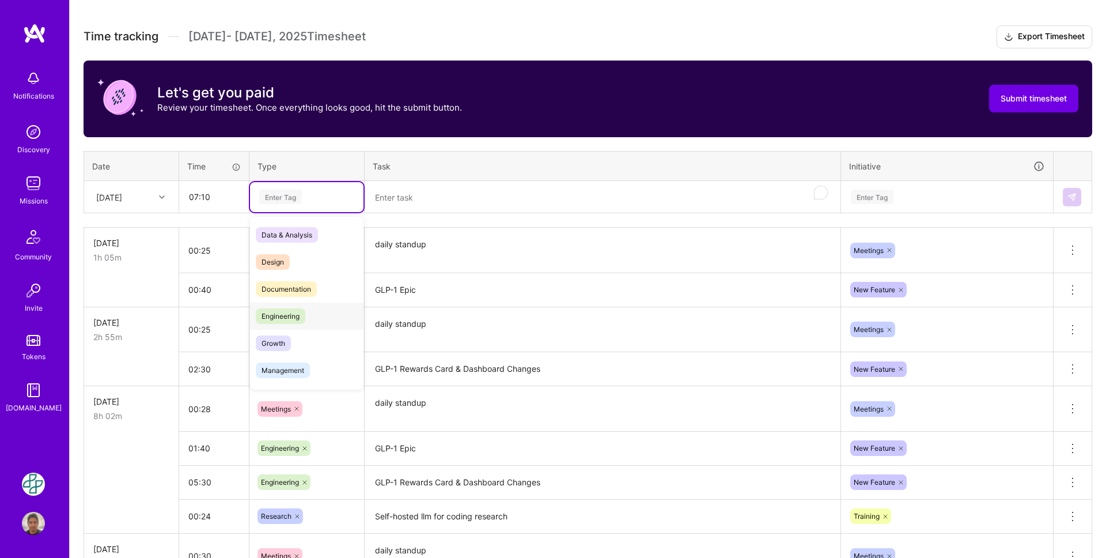
click at [272, 309] on span "Engineering" at bounding box center [281, 316] width 50 height 16
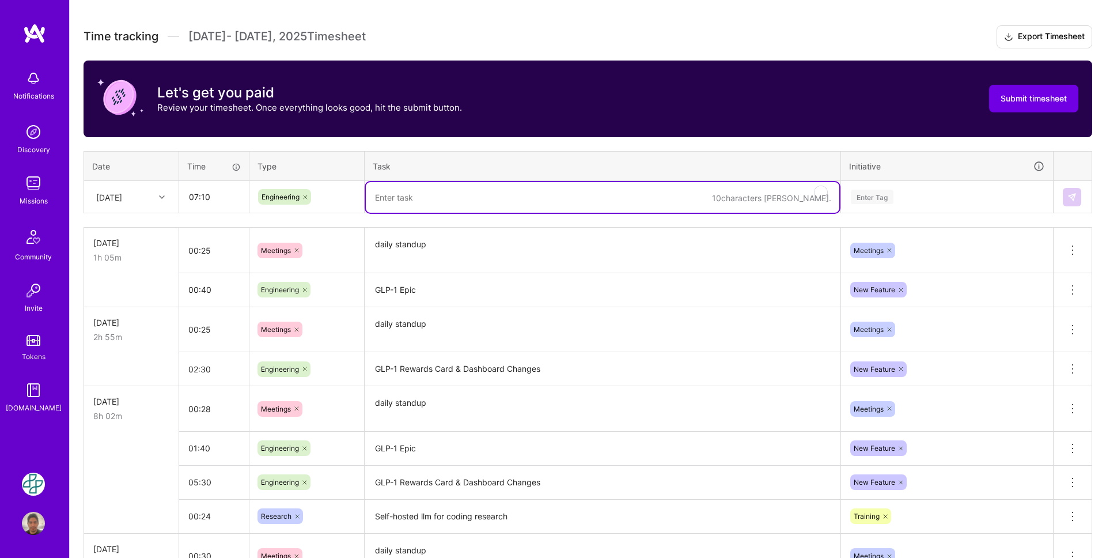
click at [413, 184] on textarea "To enrich screen reader interactions, please activate Accessibility in Grammarl…" at bounding box center [603, 197] width 474 height 31
paste textarea "GLP-1 Rewards Card & Dashboard Changes"
type textarea "GLP-1 Rewards Card & Dashboard Changes"
click at [886, 191] on div "Enter Tag" at bounding box center [872, 197] width 43 height 18
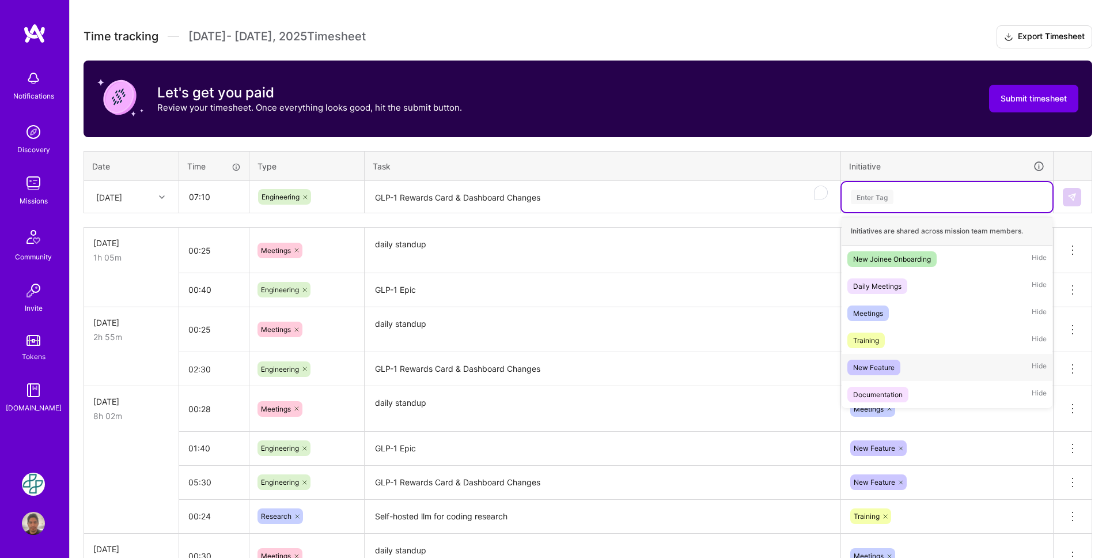
click at [891, 361] on div "New Feature" at bounding box center [873, 367] width 41 height 12
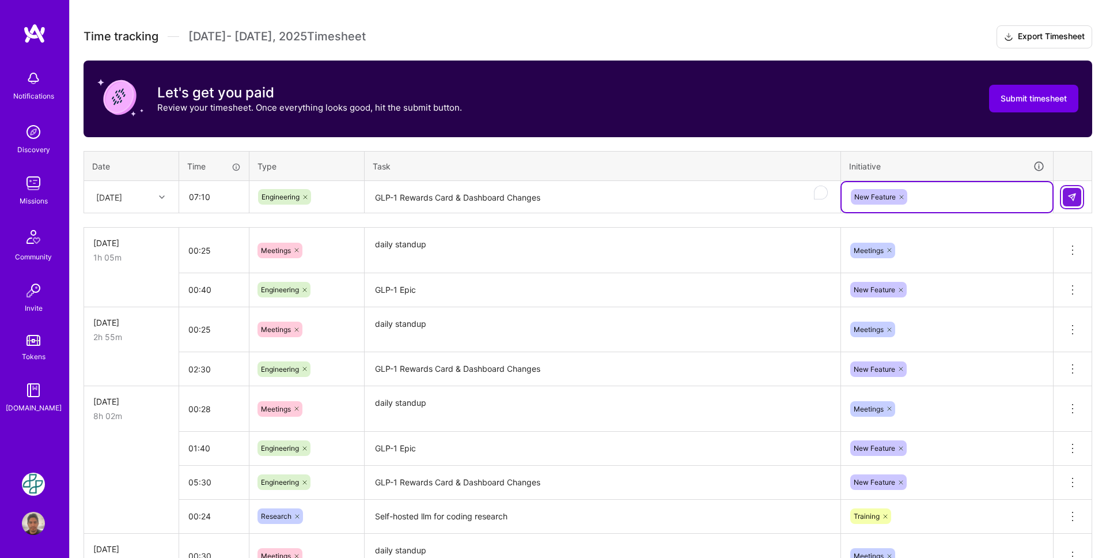
click at [1079, 201] on button at bounding box center [1072, 197] width 18 height 18
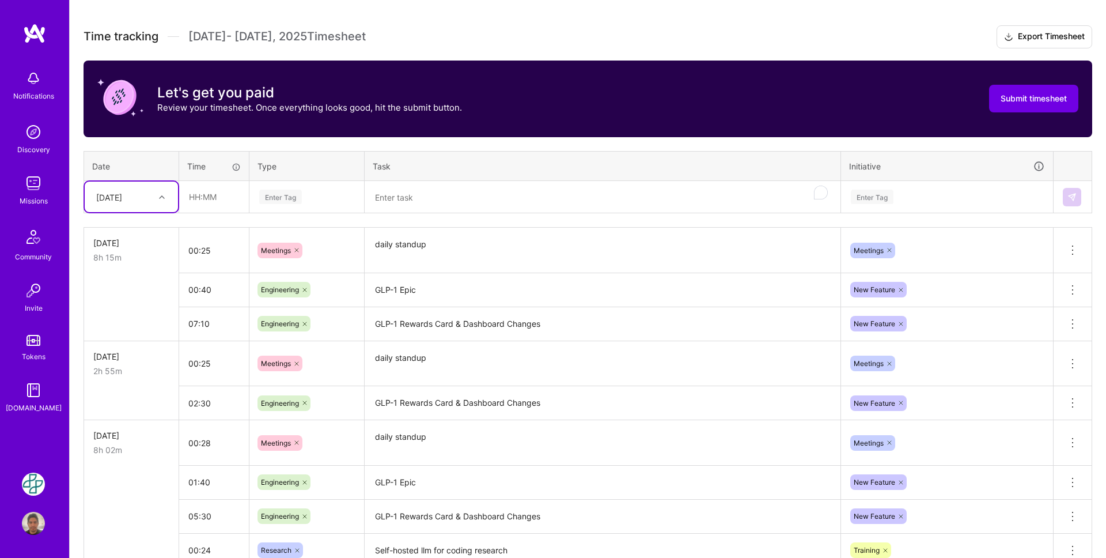
click at [149, 198] on div "[DATE]" at bounding box center [122, 196] width 64 height 19
click at [133, 347] on div "[DATE]" at bounding box center [131, 340] width 93 height 21
click at [237, 195] on input "text" at bounding box center [214, 197] width 69 height 31
type input "01:21"
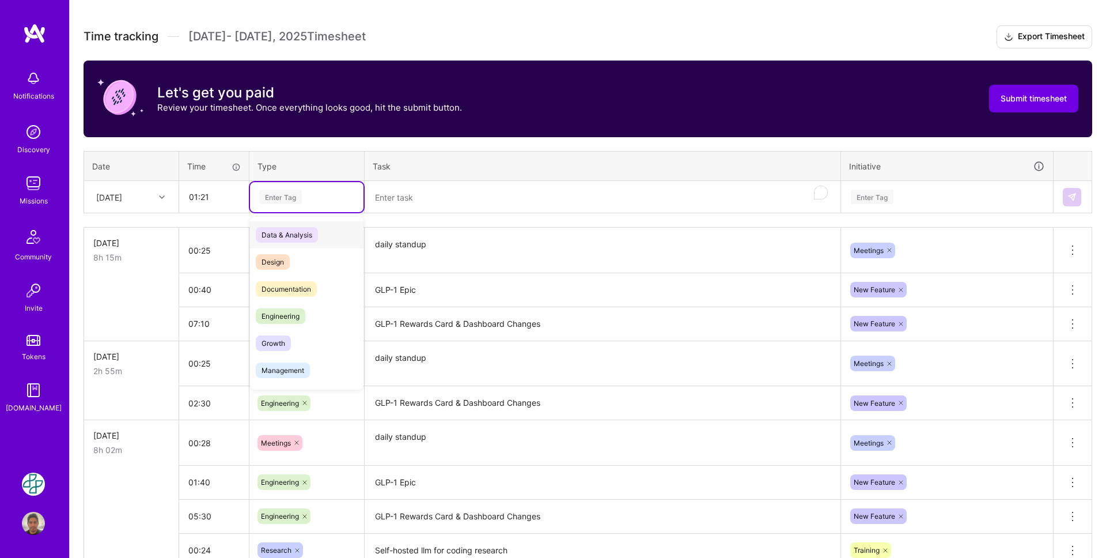
click at [289, 198] on div "Enter Tag" at bounding box center [280, 197] width 43 height 18
click at [305, 308] on div "Engineering" at bounding box center [307, 316] width 114 height 27
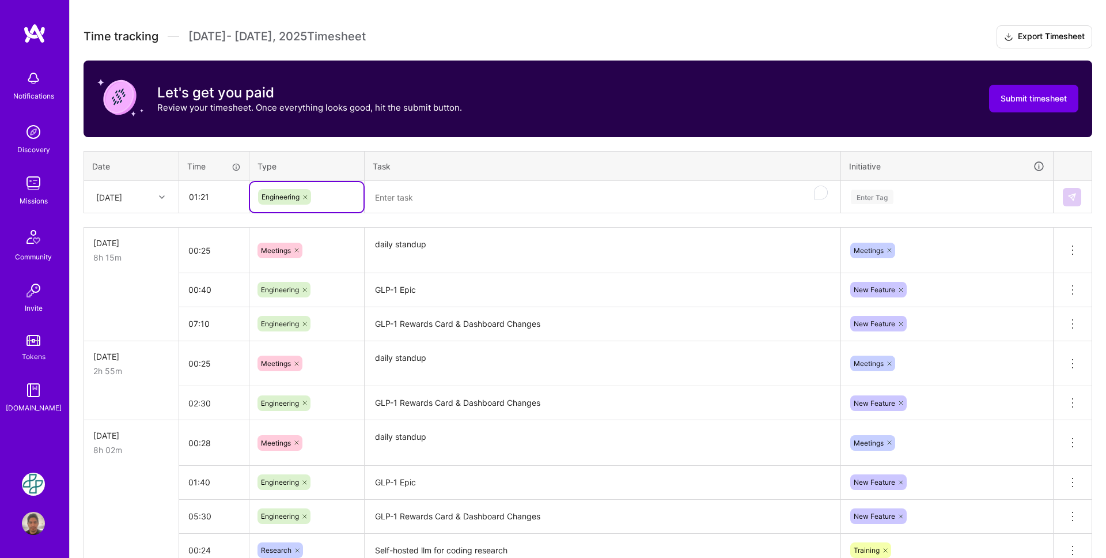
click at [388, 205] on textarea "To enrich screen reader interactions, please activate Accessibility in Grammarl…" at bounding box center [603, 197] width 474 height 31
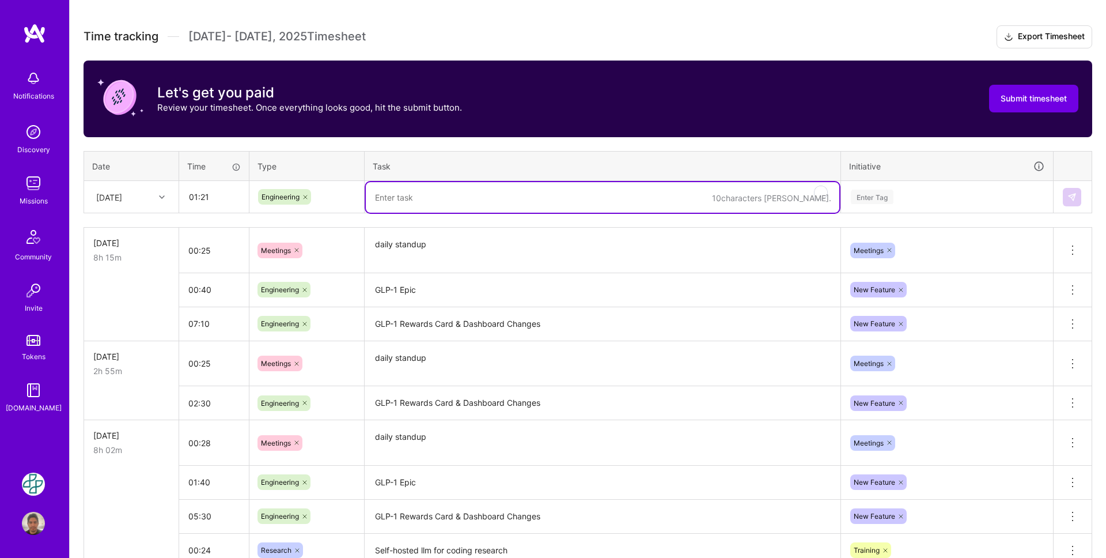
paste textarea "GLP-1 Rewards Card & Dashboard Changes"
type textarea "GLP-1 Rewards Card & Dashboard Changes"
click at [890, 193] on div "Enter Tag" at bounding box center [872, 197] width 43 height 18
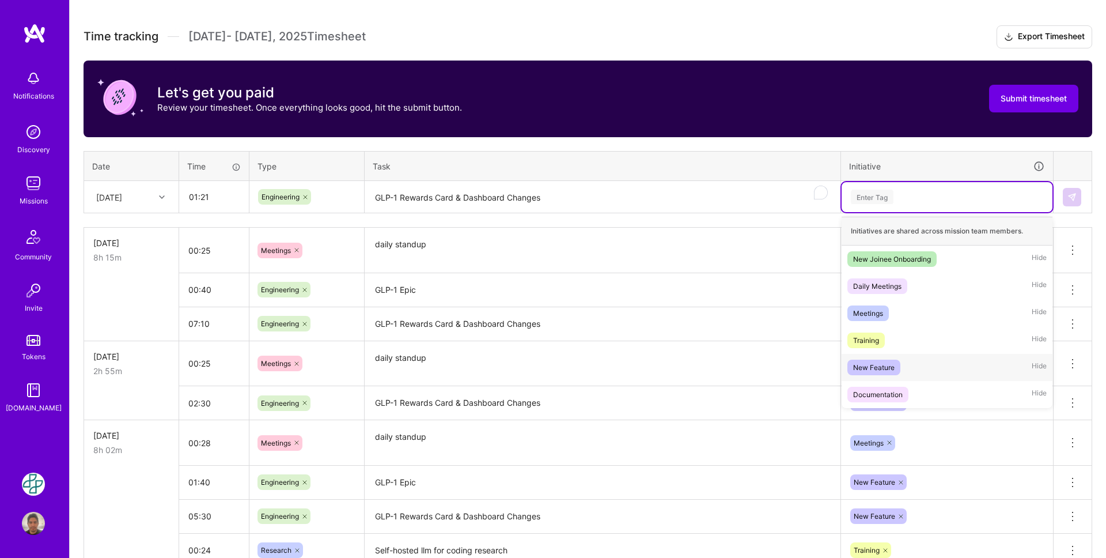
click at [895, 363] on span "New Feature" at bounding box center [874, 368] width 53 height 16
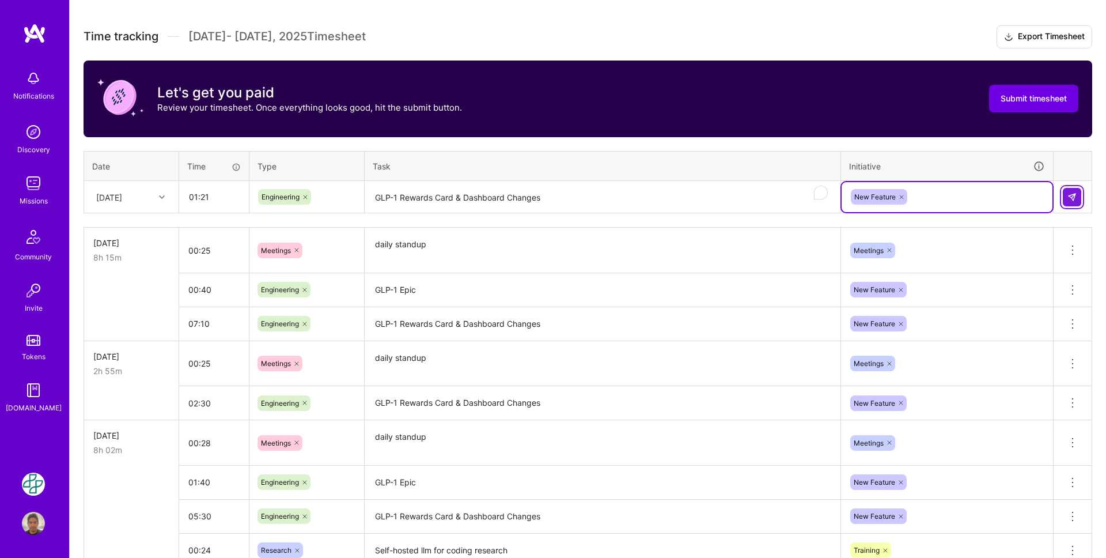
click at [1073, 201] on button at bounding box center [1072, 197] width 18 height 18
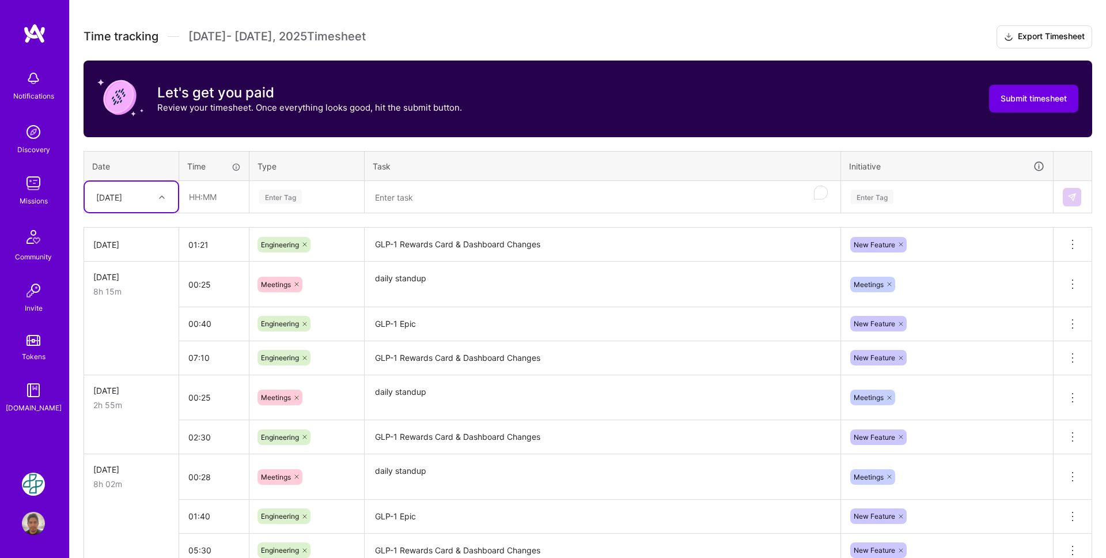
click at [162, 198] on div at bounding box center [163, 197] width 18 height 15
click at [127, 340] on div "[DATE]" at bounding box center [131, 334] width 93 height 21
click at [201, 206] on input "text" at bounding box center [214, 197] width 69 height 31
type input "00:35"
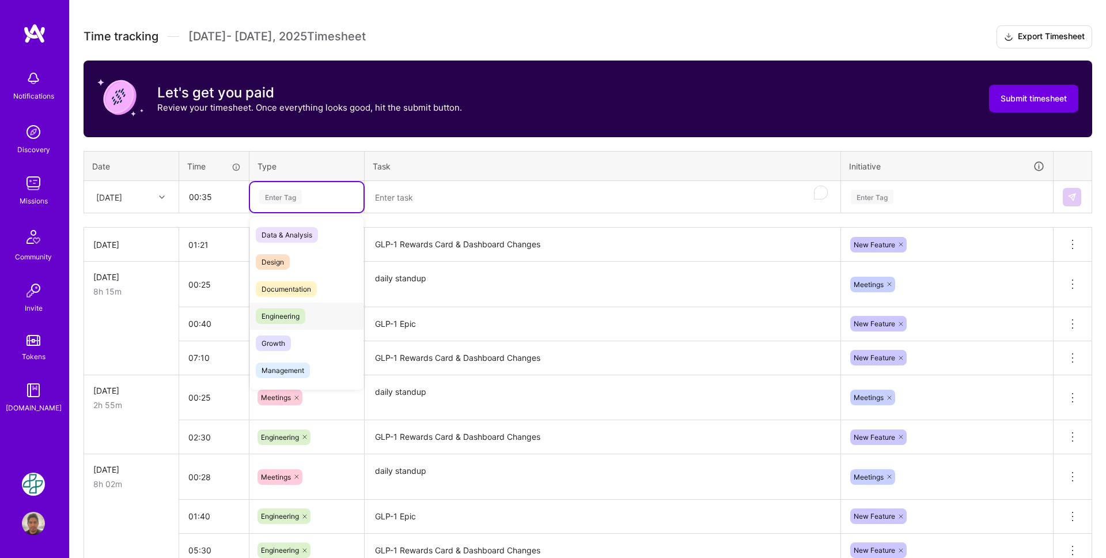
click at [273, 316] on span "Engineering" at bounding box center [281, 316] width 50 height 16
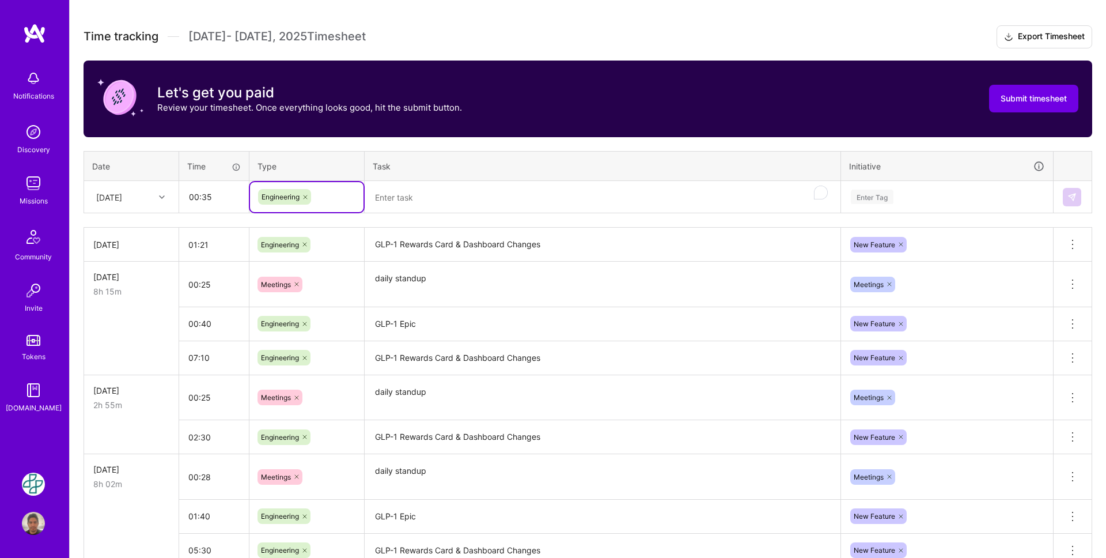
click at [395, 196] on textarea "To enrich screen reader interactions, please activate Accessibility in Grammarl…" at bounding box center [603, 197] width 474 height 31
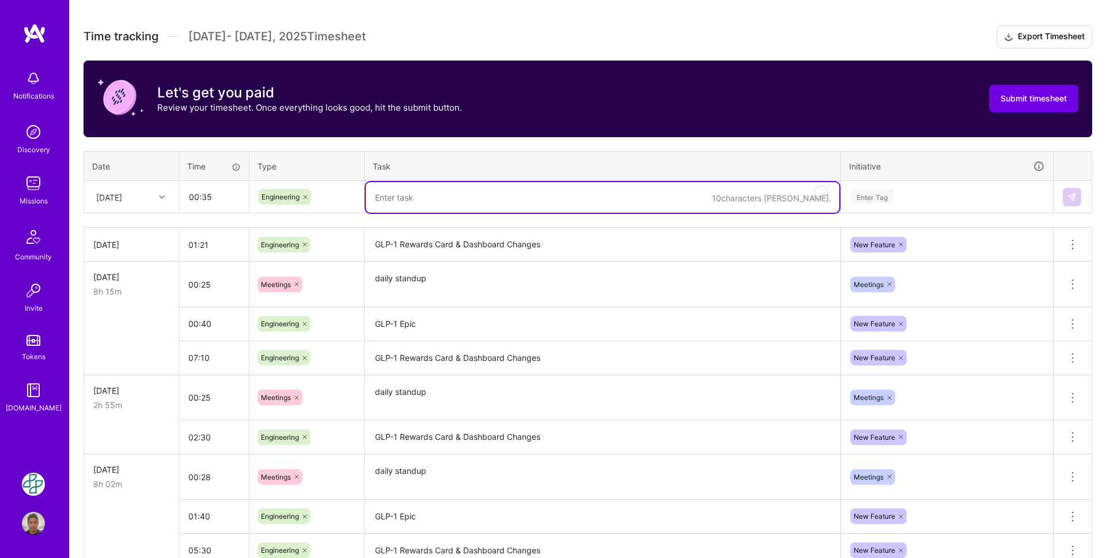
paste textarea "GLP-1 Rewards Card & Dashboard Changes"
type textarea "GLP-1 Rewards Card & Dashboard Changes"
click at [881, 196] on div "Enter Tag" at bounding box center [872, 197] width 43 height 18
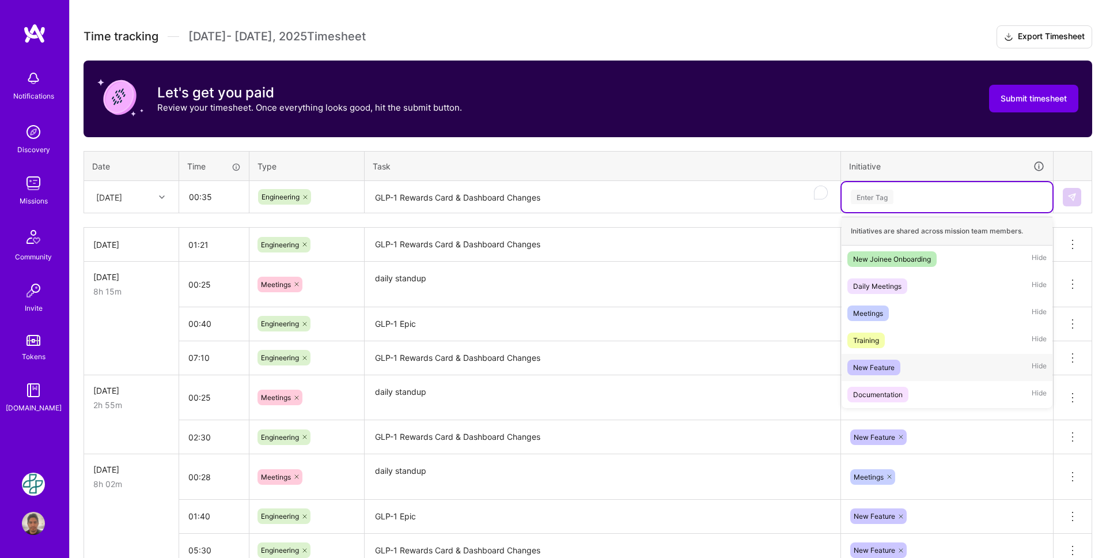
click at [881, 361] on div "New Feature" at bounding box center [873, 367] width 41 height 12
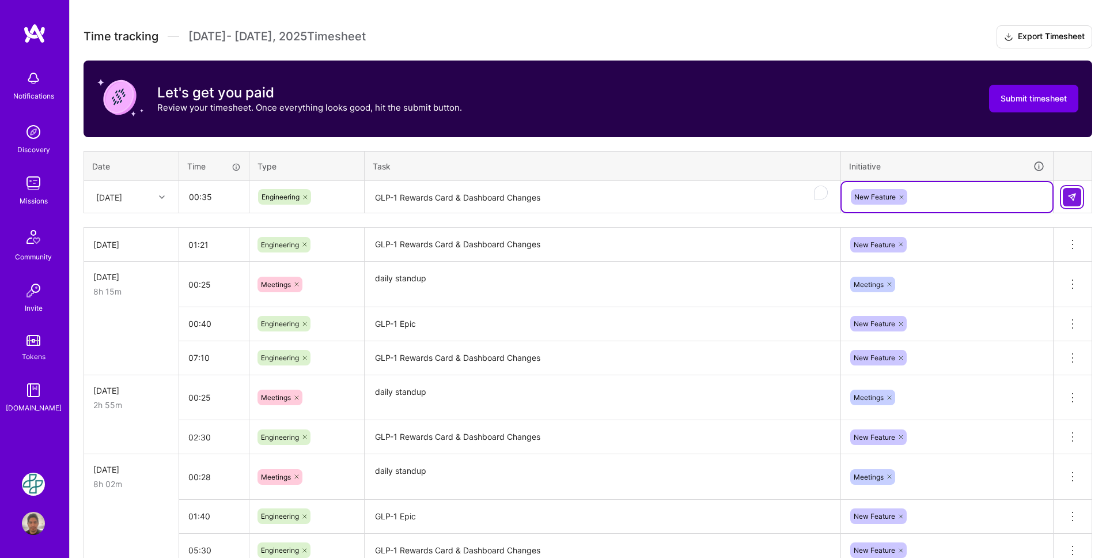
click at [1074, 199] on img at bounding box center [1072, 196] width 9 height 9
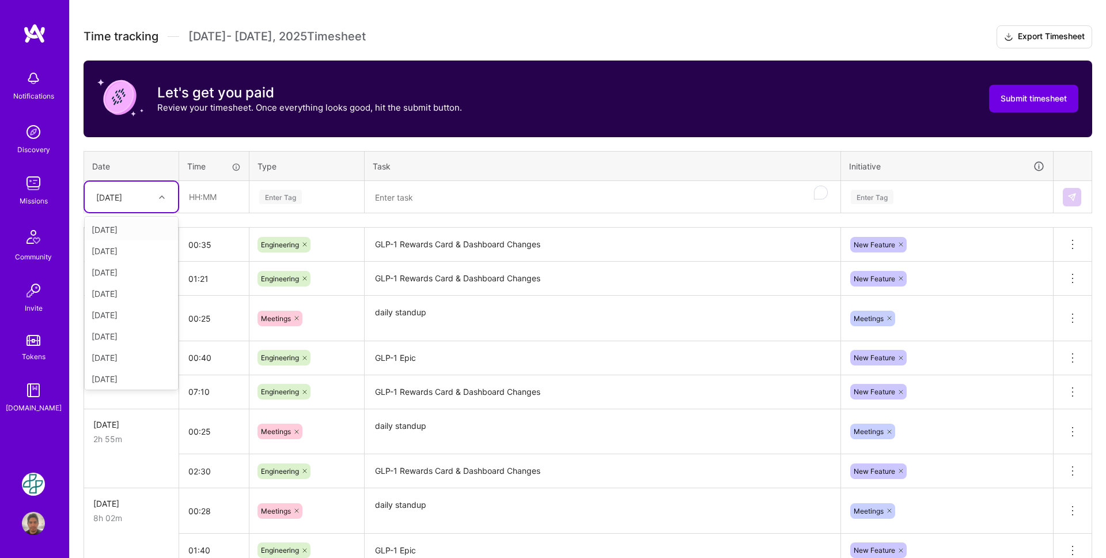
click at [143, 196] on div "[DATE]" at bounding box center [122, 196] width 64 height 19
click at [133, 364] on div "[DATE]" at bounding box center [131, 362] width 93 height 21
click at [199, 200] on input "text" at bounding box center [214, 197] width 69 height 31
type input "00:46"
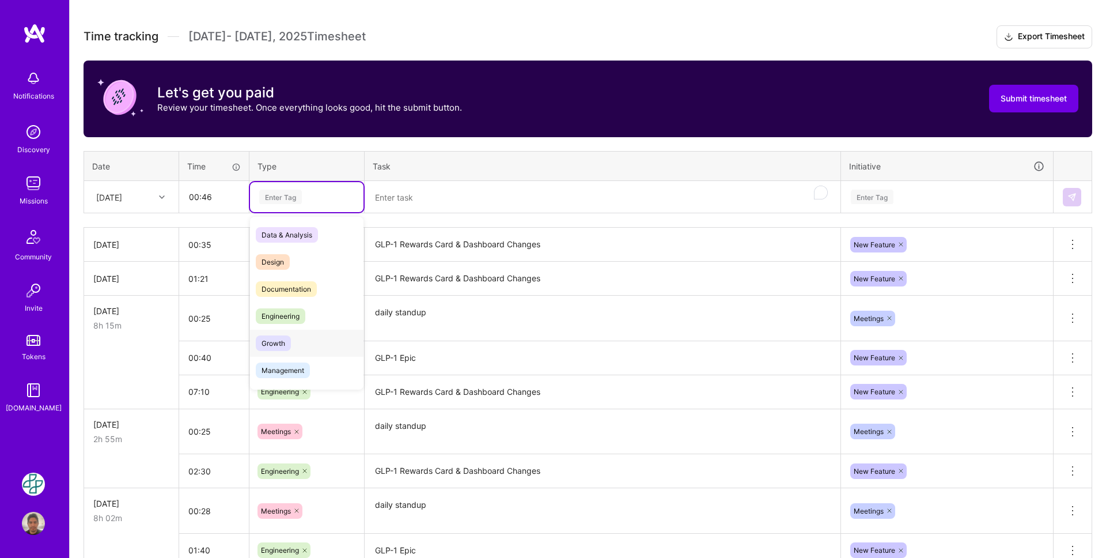
scroll to position [54, 0]
click at [294, 367] on span "Meetings" at bounding box center [276, 370] width 41 height 16
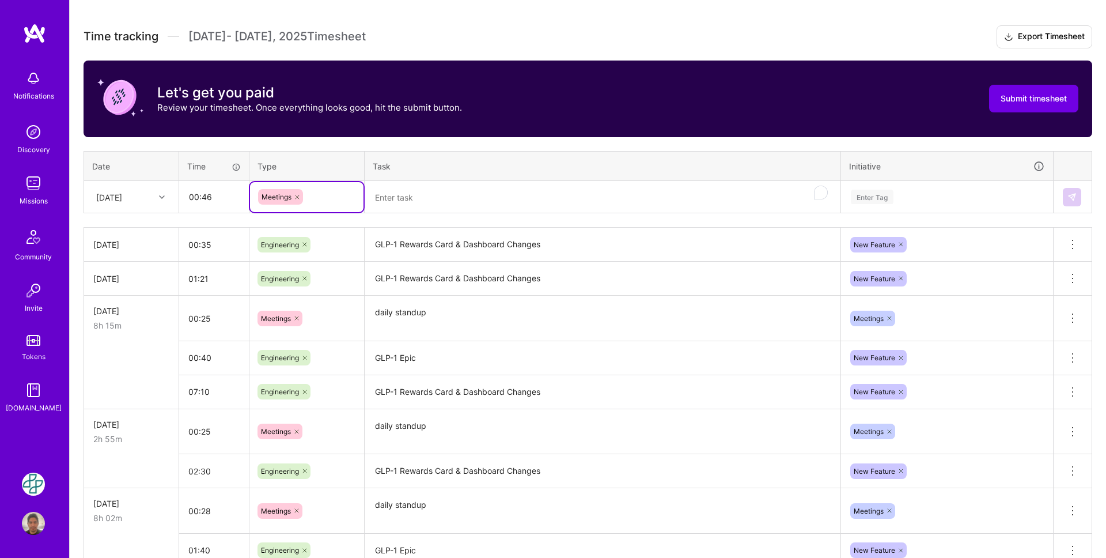
click at [400, 198] on textarea "To enrich screen reader interactions, please activate Accessibility in Grammarl…" at bounding box center [603, 197] width 474 height 31
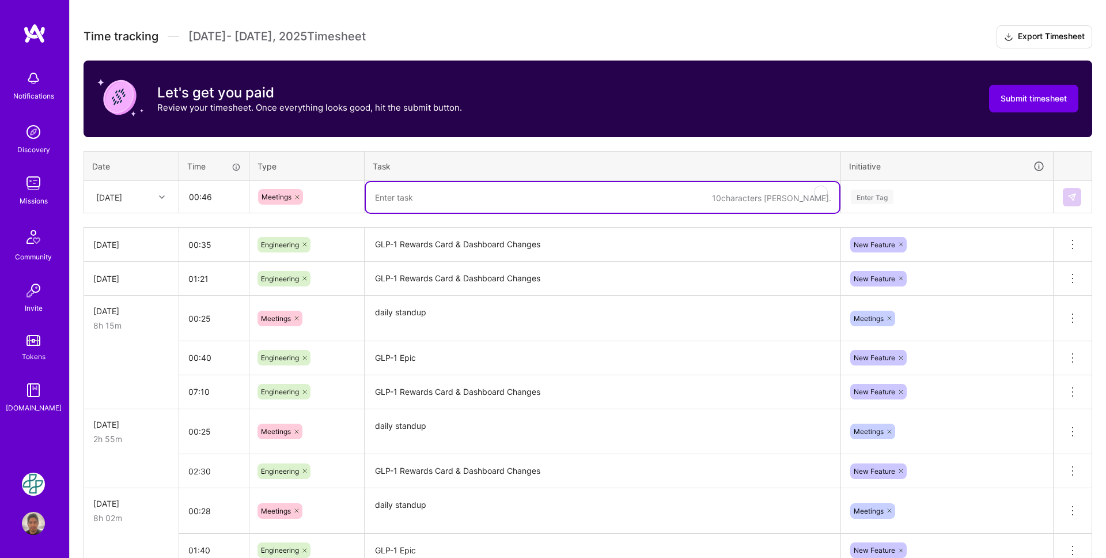
paste textarea "daily standup"
type textarea "daily standup"
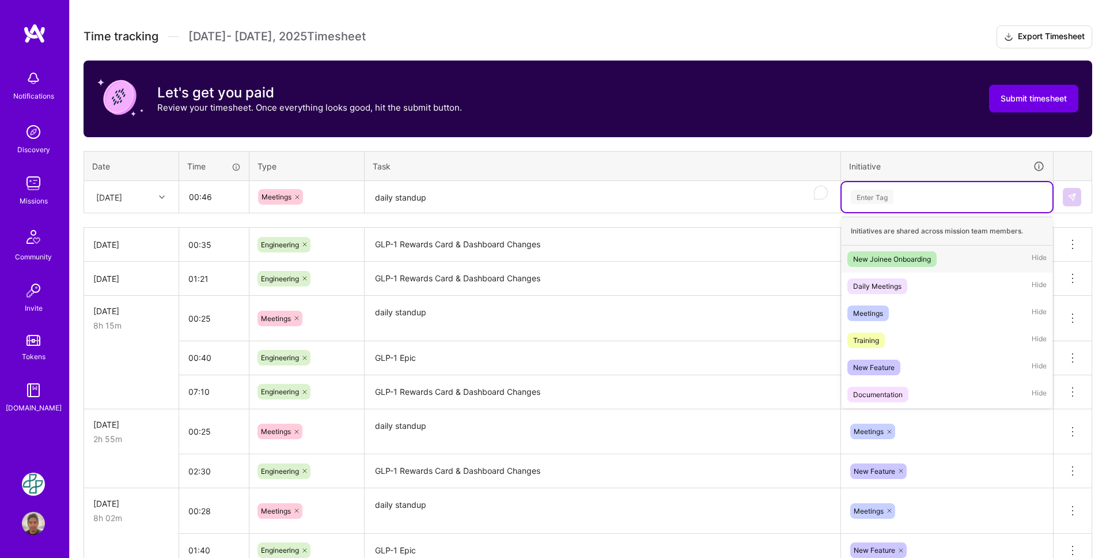
click at [861, 199] on div "Enter Tag" at bounding box center [872, 197] width 43 height 18
click at [890, 311] on div "Meetings Hide" at bounding box center [947, 313] width 211 height 27
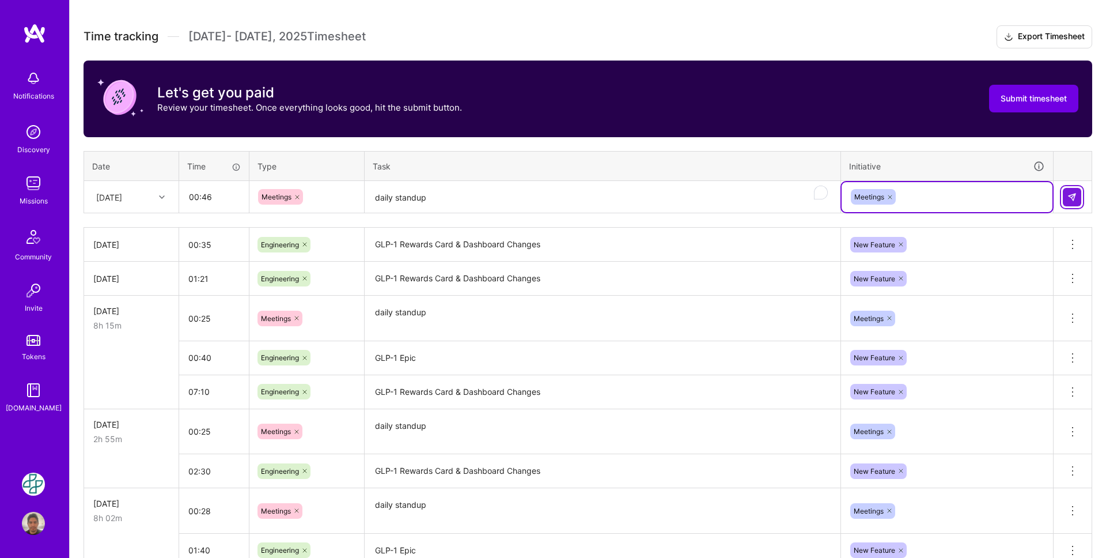
click at [1074, 200] on img at bounding box center [1072, 196] width 9 height 9
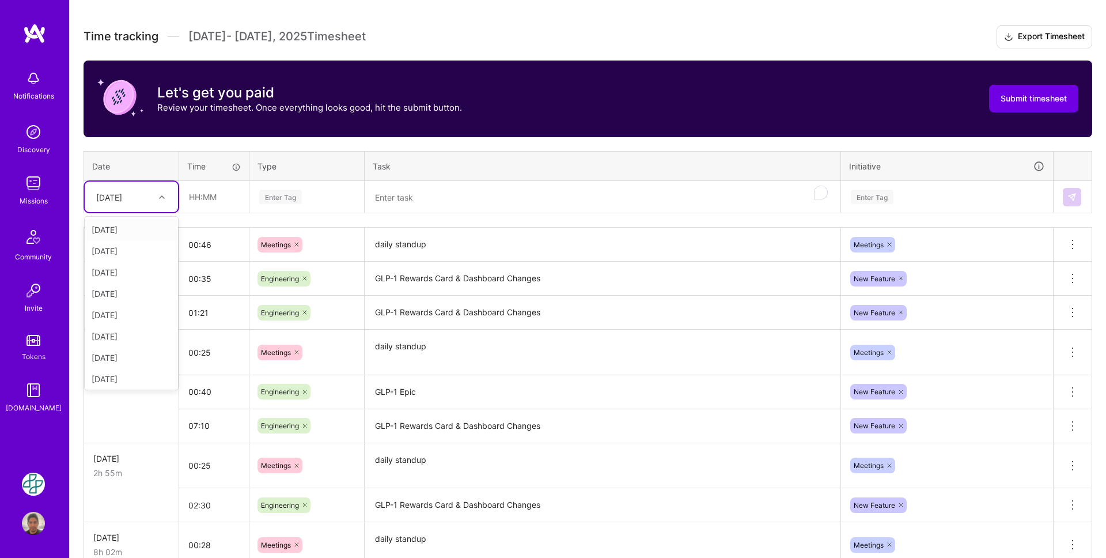
click at [160, 194] on icon at bounding box center [162, 197] width 6 height 6
click at [208, 209] on input "text" at bounding box center [214, 197] width 69 height 31
type input "08:20"
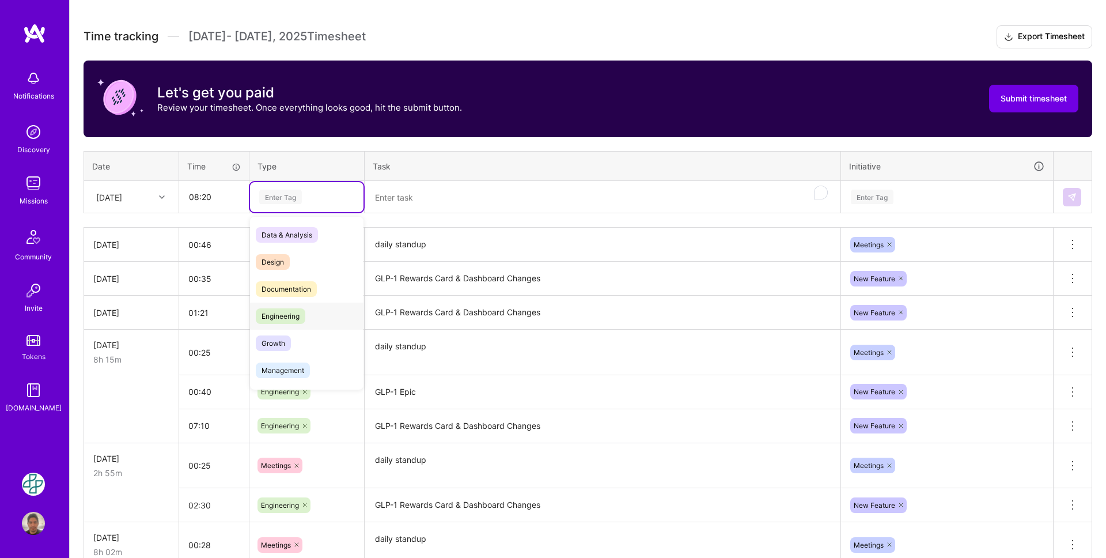
click at [301, 316] on span "Engineering" at bounding box center [281, 316] width 50 height 16
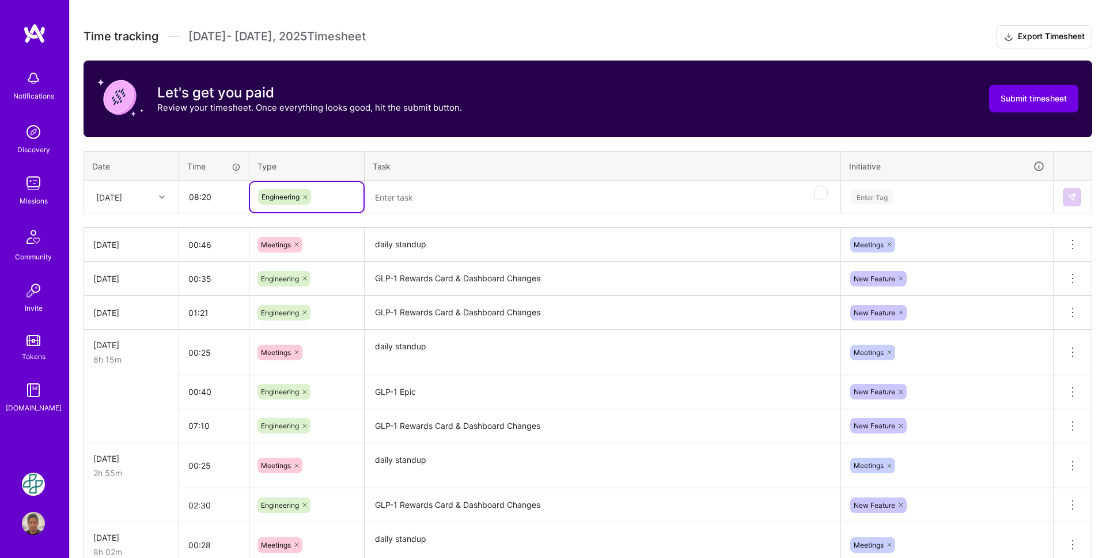
click at [405, 195] on textarea "To enrich screen reader interactions, please activate Accessibility in Grammarl…" at bounding box center [603, 197] width 474 height 31
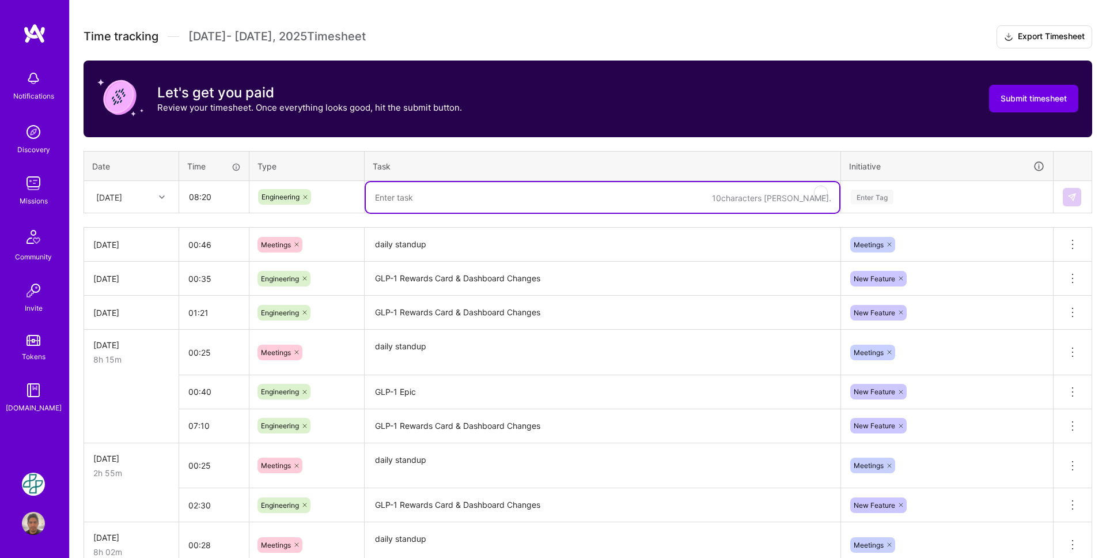
paste textarea "GLP-1 Rewards Card & Dashboard Changes"
type textarea "GLP-1 Rewards Card & Dashboard Changes"
click at [929, 187] on div "Enter Tag" at bounding box center [947, 197] width 211 height 30
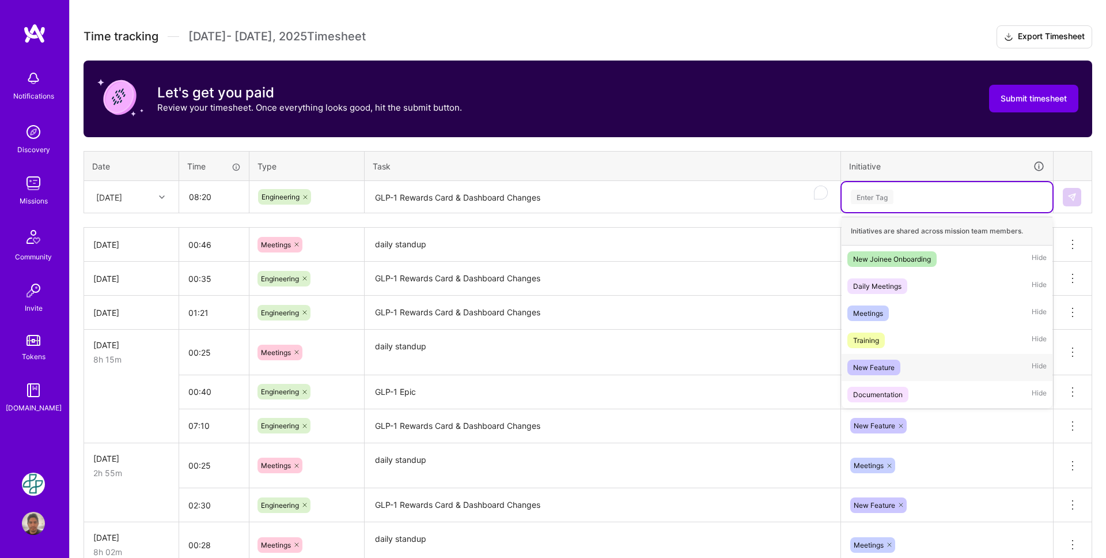
click at [889, 369] on div "New Feature" at bounding box center [873, 367] width 41 height 12
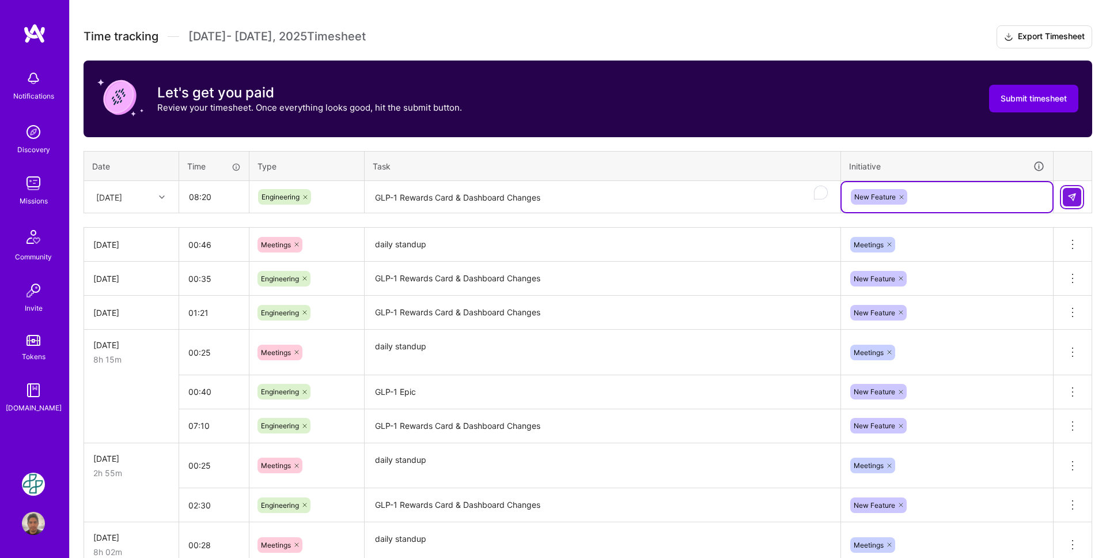
click at [1072, 205] on button at bounding box center [1072, 197] width 18 height 18
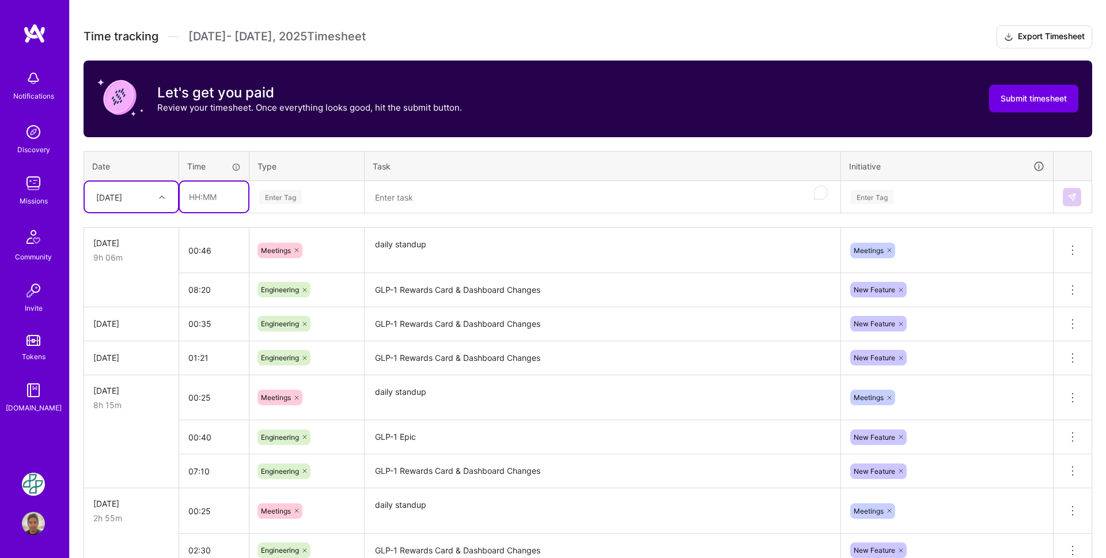
click at [198, 196] on input "text" at bounding box center [214, 197] width 69 height 31
type input "00:40"
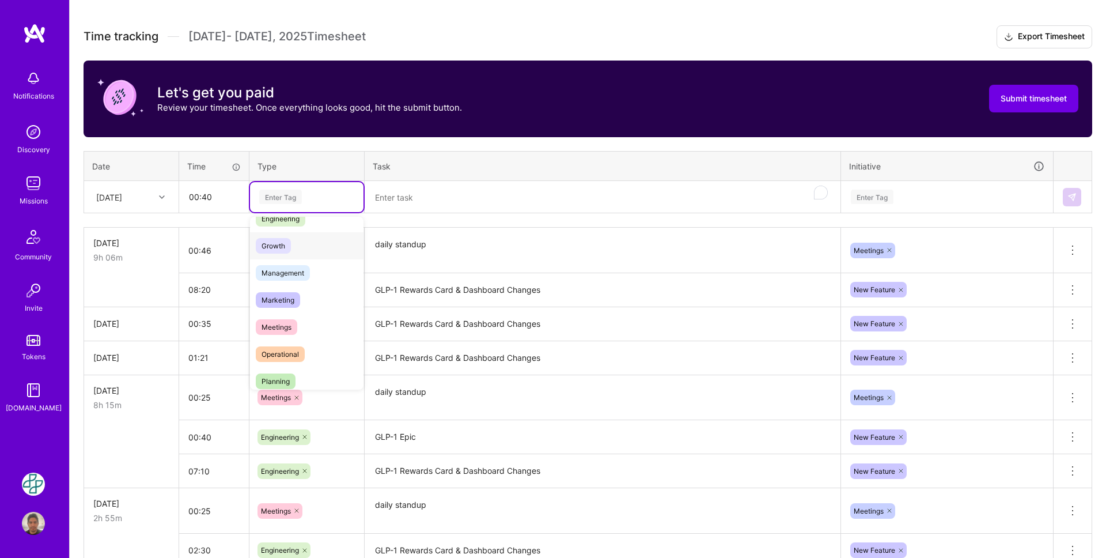
scroll to position [102, 0]
click at [288, 323] on span "Meetings" at bounding box center [276, 323] width 41 height 16
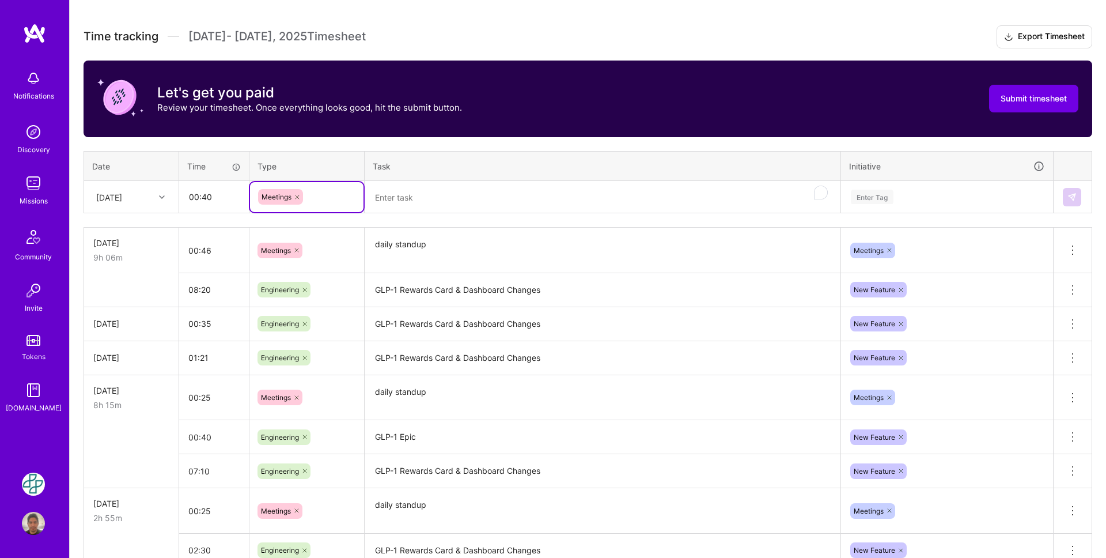
click at [414, 190] on textarea "To enrich screen reader interactions, please activate Accessibility in Grammarl…" at bounding box center [603, 197] width 474 height 31
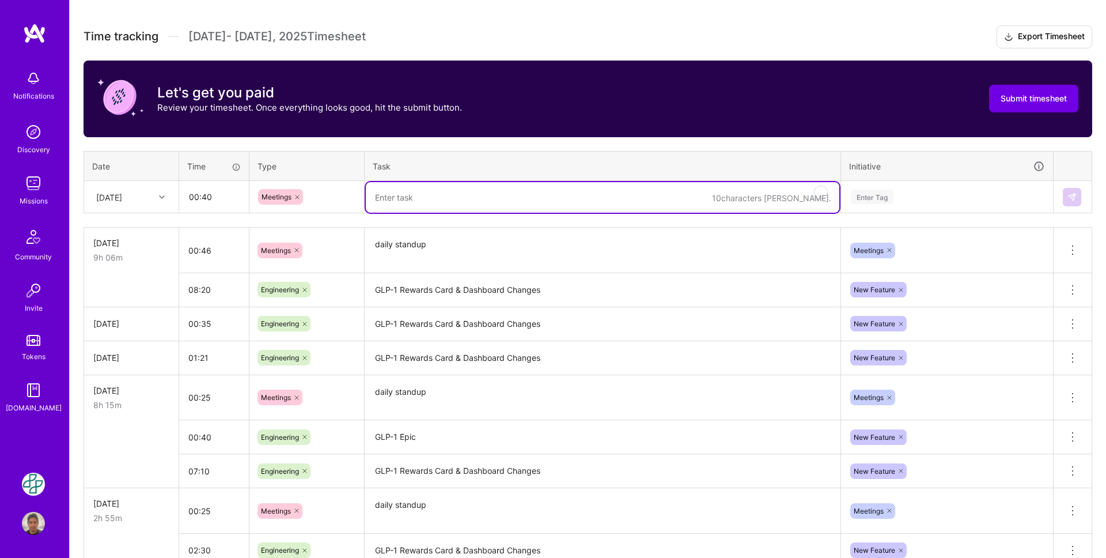
paste textarea "daily standup"
type textarea "daily standup"
click at [890, 192] on div "Enter Tag" at bounding box center [872, 197] width 43 height 18
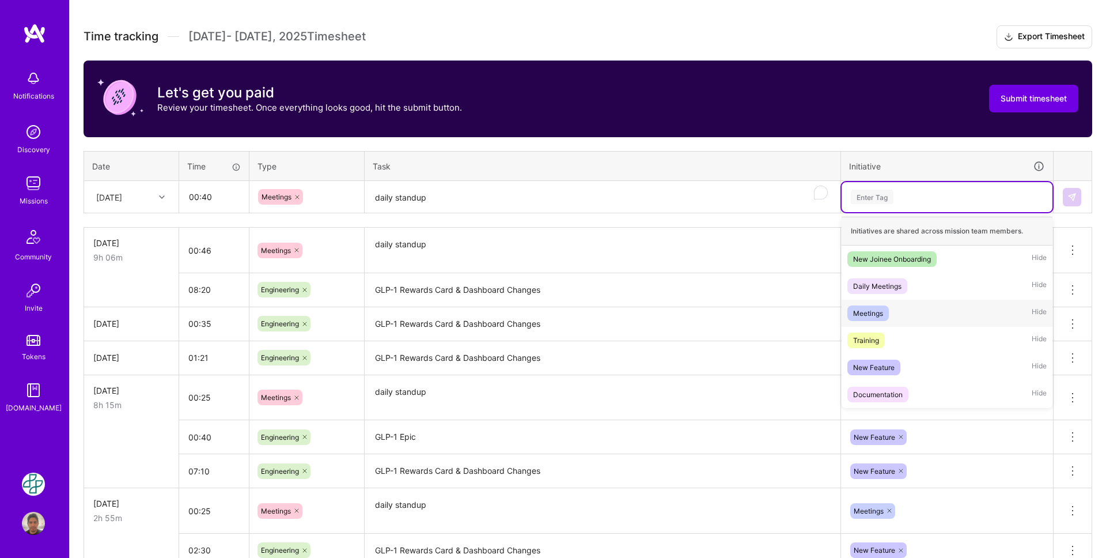
click at [898, 318] on div "Meetings Hide" at bounding box center [947, 313] width 211 height 27
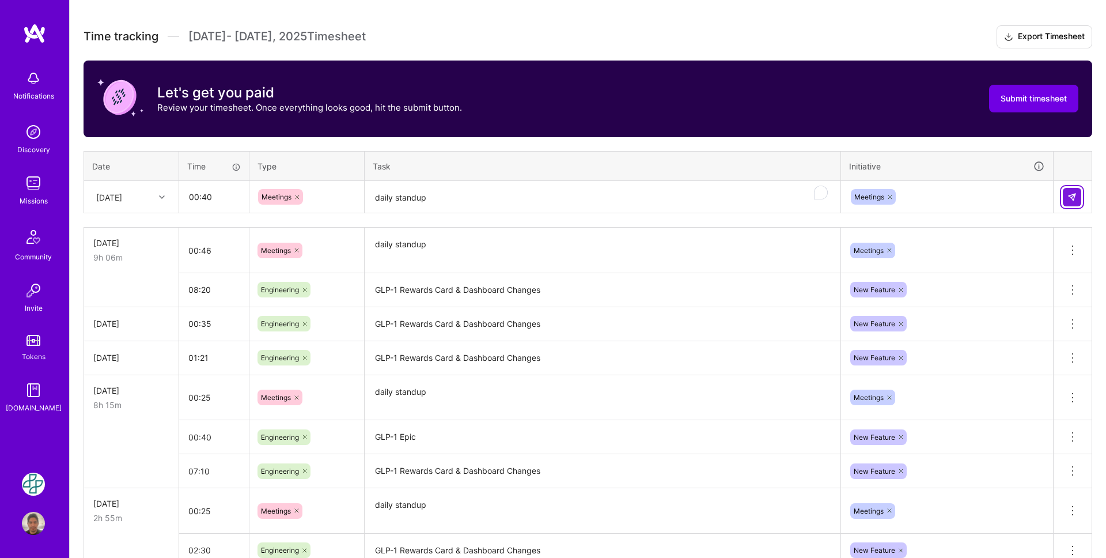
click at [1071, 198] on img at bounding box center [1072, 196] width 9 height 9
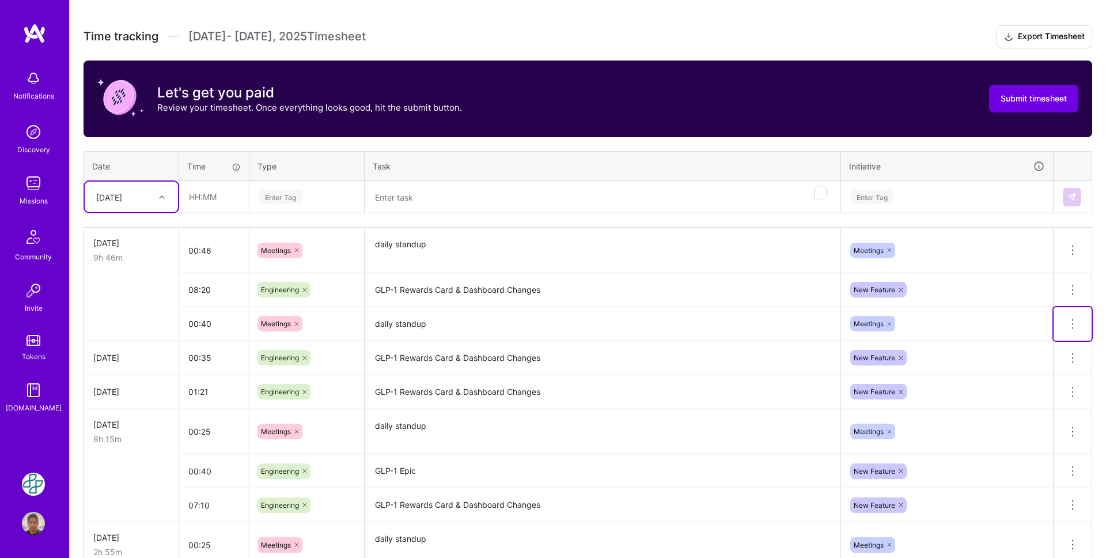
click at [1071, 324] on icon at bounding box center [1073, 324] width 14 height 14
click at [1055, 339] on button "Delete row" at bounding box center [1045, 344] width 60 height 28
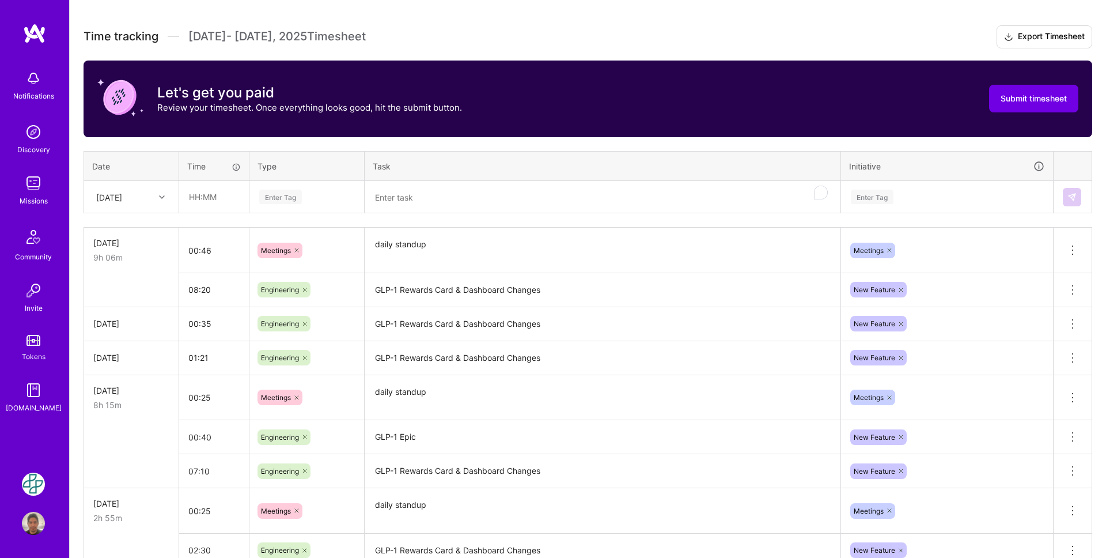
click at [139, 203] on div "[DATE]" at bounding box center [122, 196] width 64 height 19
click at [135, 376] on div "[DATE]" at bounding box center [131, 376] width 93 height 21
click at [216, 188] on input "text" at bounding box center [214, 197] width 69 height 31
type input "4"
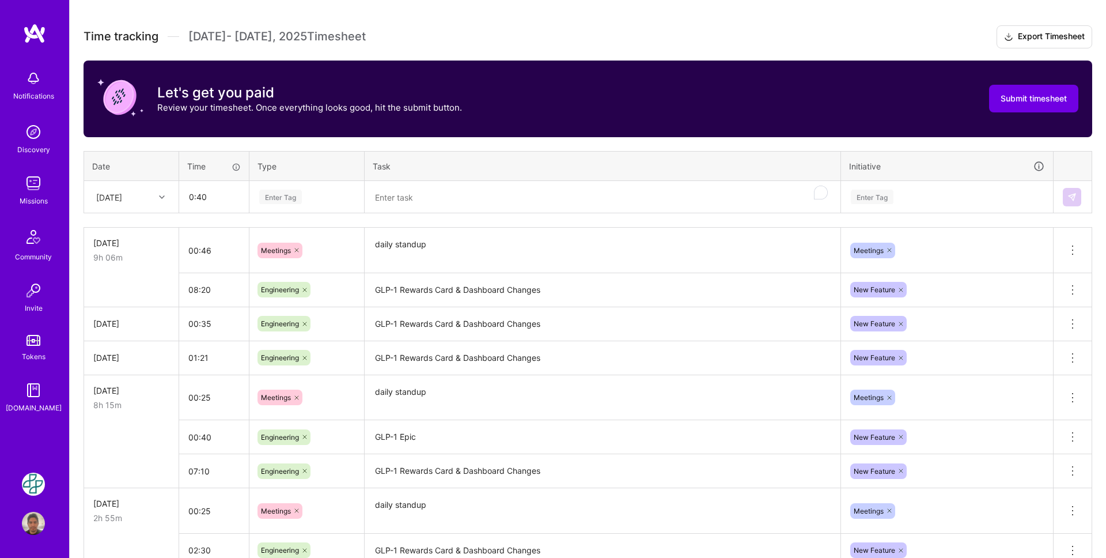
type input "00:40"
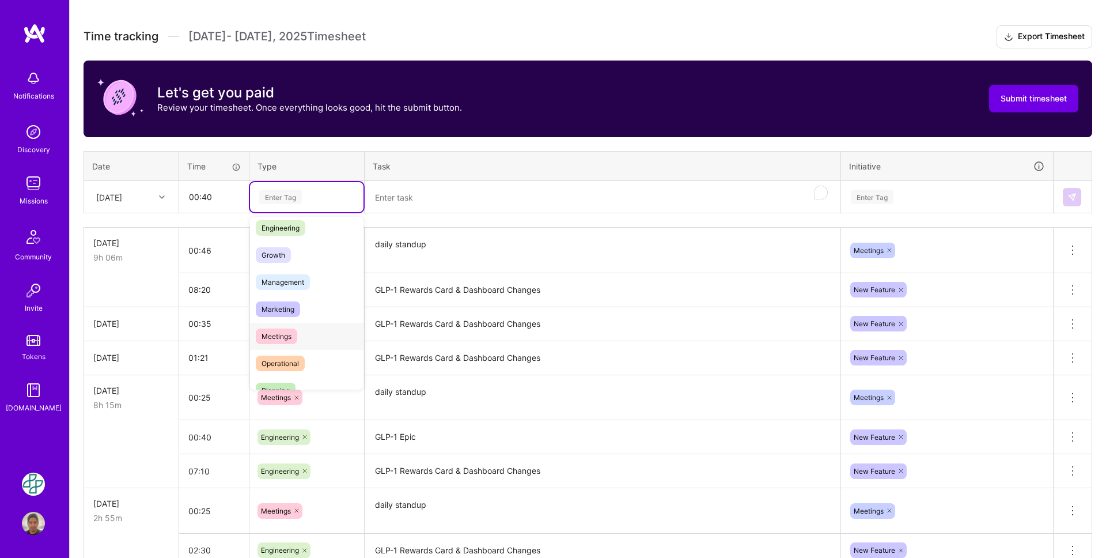
scroll to position [94, 0]
click at [312, 327] on div "Meetings" at bounding box center [307, 330] width 114 height 27
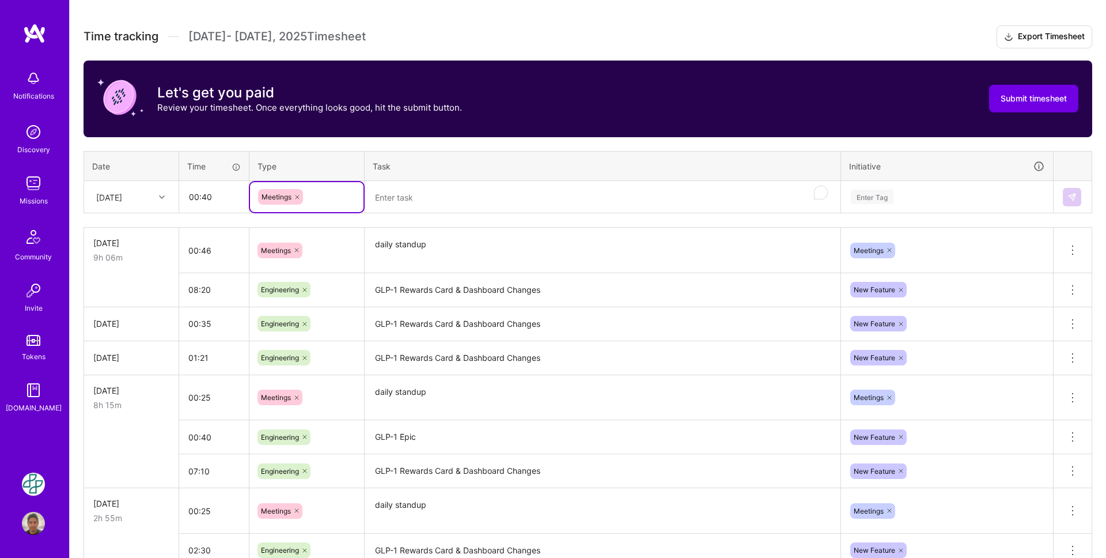
click at [407, 195] on textarea "To enrich screen reader interactions, please activate Accessibility in Grammarl…" at bounding box center [603, 197] width 474 height 31
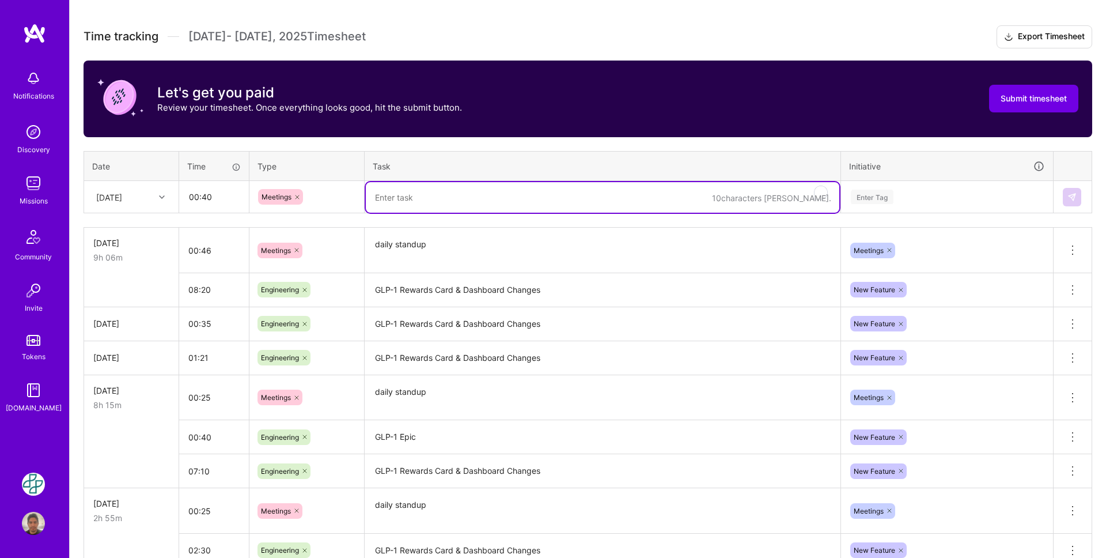
paste textarea "GLP-1 Rewards Card & Dashboard Changes"
type textarea "GLP-1 Rewards Card & Dashboard Changes"
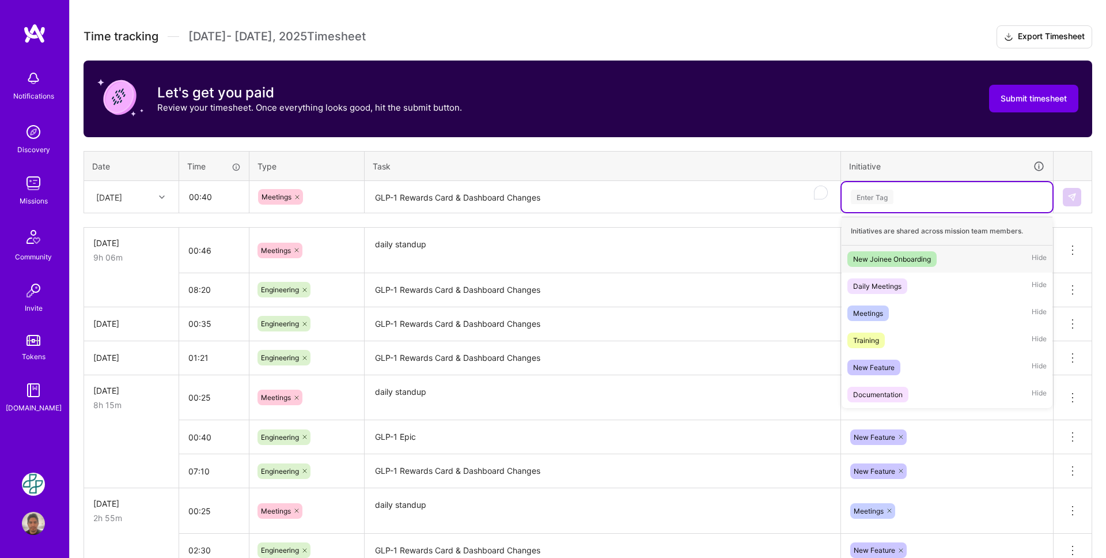
click at [876, 191] on div "Enter Tag" at bounding box center [872, 197] width 43 height 18
click at [899, 362] on span "New Feature" at bounding box center [874, 368] width 53 height 16
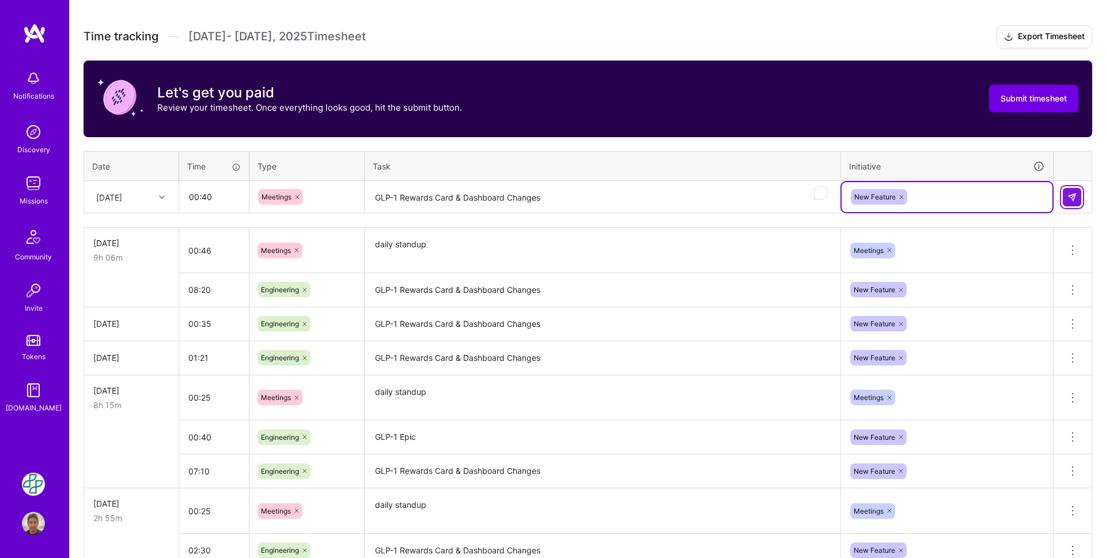
click at [1070, 200] on img at bounding box center [1072, 196] width 9 height 9
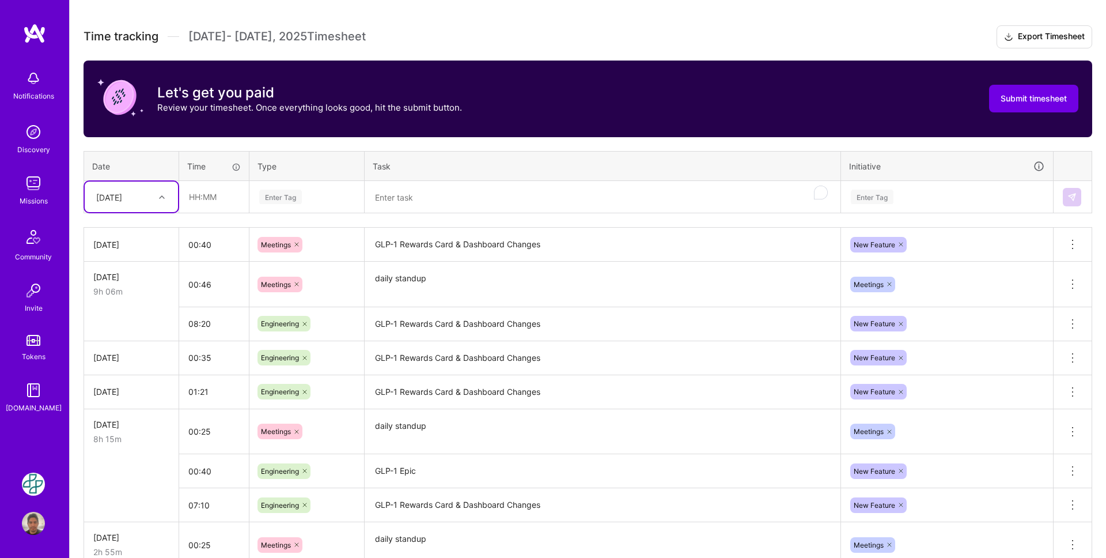
click at [300, 244] on icon at bounding box center [296, 244] width 7 height 7
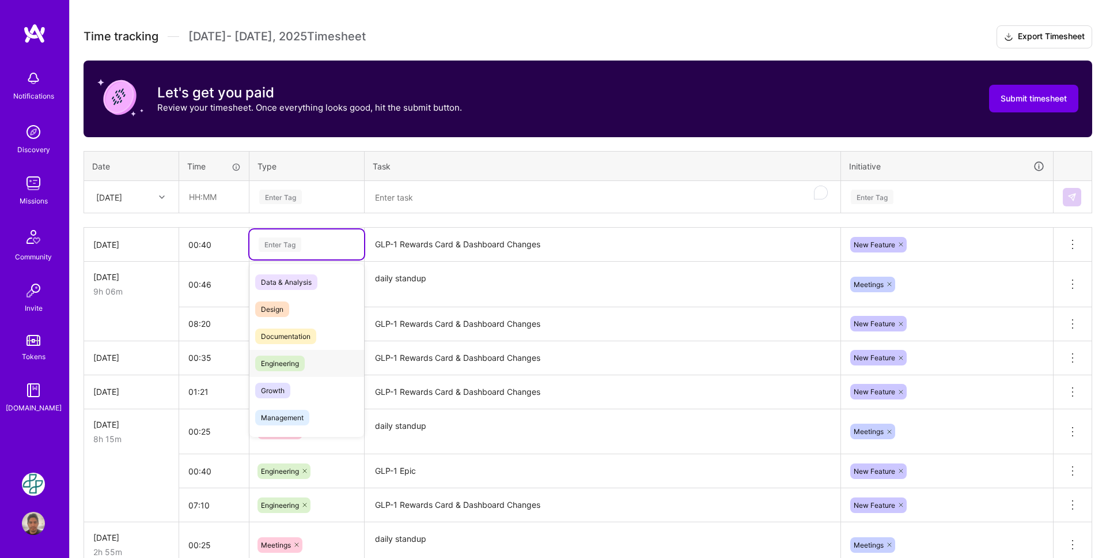
click at [304, 356] on div "Engineering" at bounding box center [307, 363] width 115 height 27
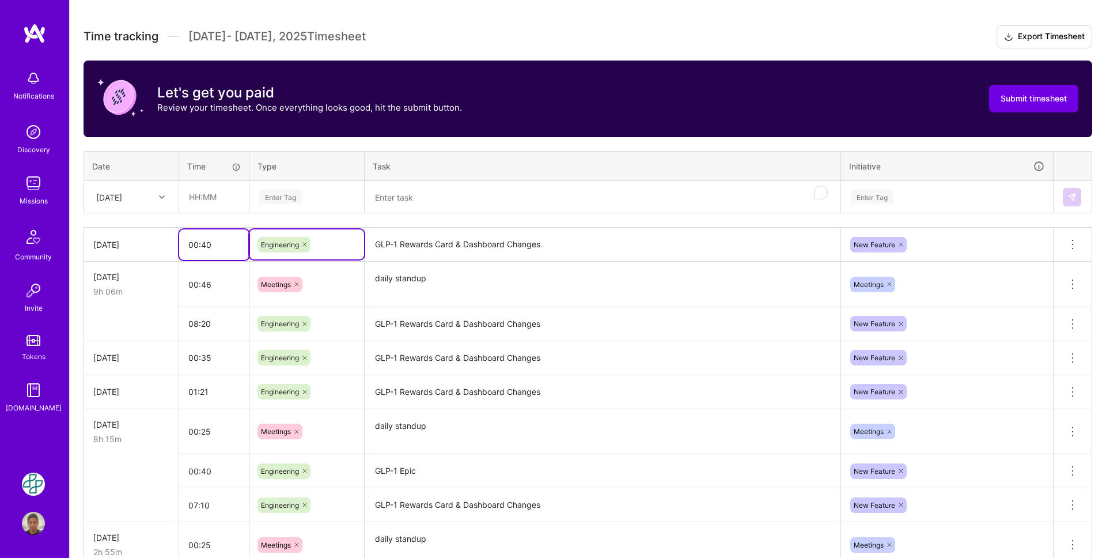
click at [218, 247] on input "00:40" at bounding box center [214, 244] width 70 height 31
type input "12:50"
click at [196, 201] on input "text" at bounding box center [214, 197] width 69 height 31
type input "00:40"
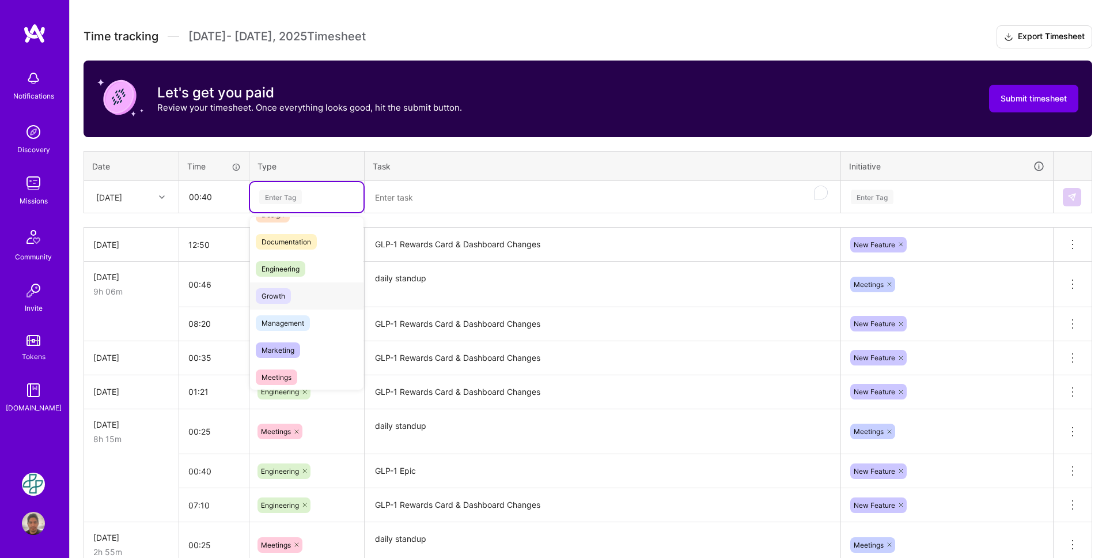
scroll to position [47, 0]
click at [308, 369] on div "Meetings" at bounding box center [307, 377] width 114 height 27
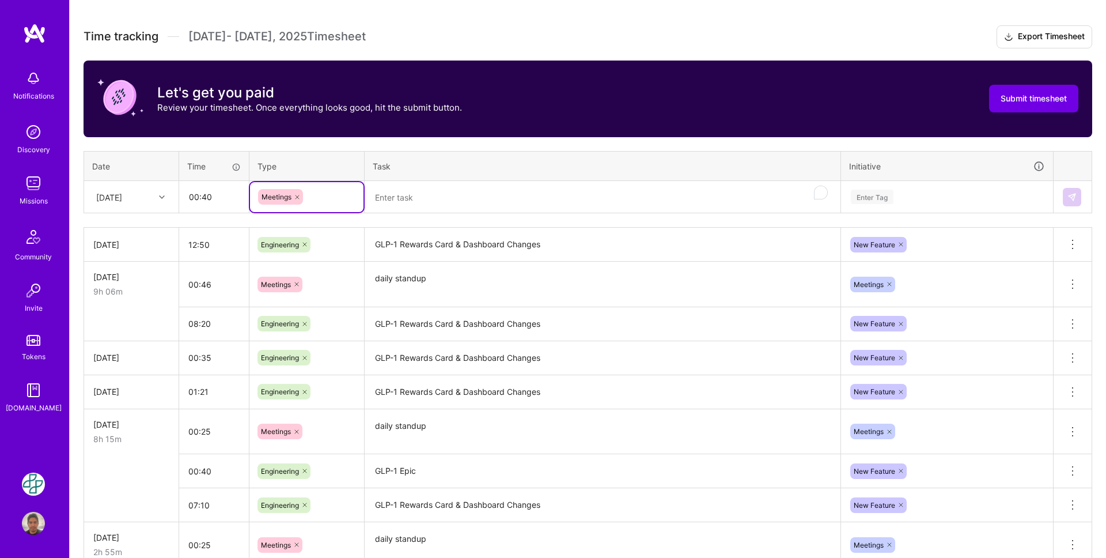
click at [403, 200] on textarea "To enrich screen reader interactions, please activate Accessibility in Grammarl…" at bounding box center [603, 197] width 474 height 31
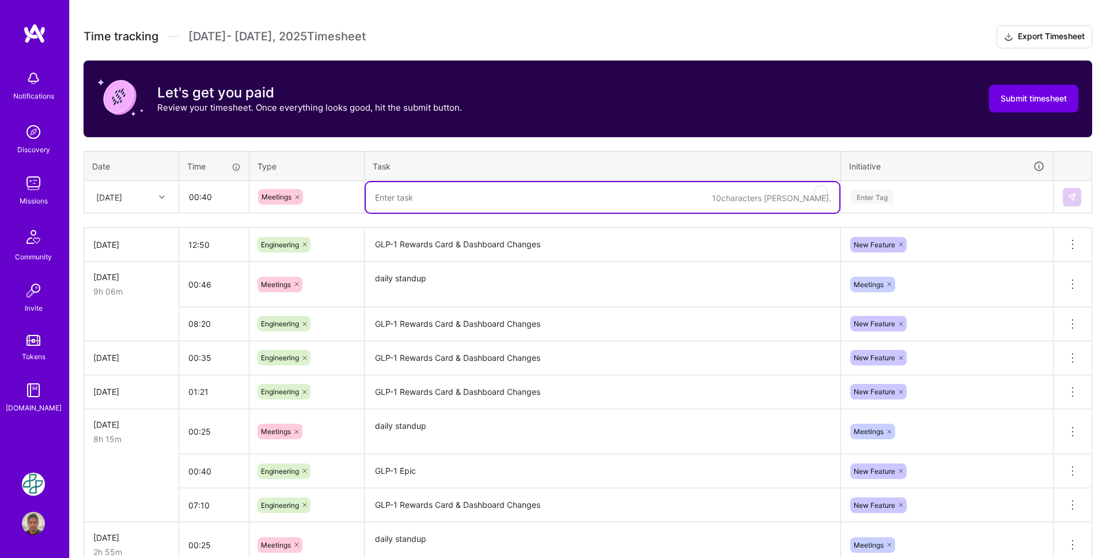
paste textarea "GLP-1 Rewards Card & Dashboard Changes"
type textarea "GLP-1 Rewards Card & Dashboard Changes"
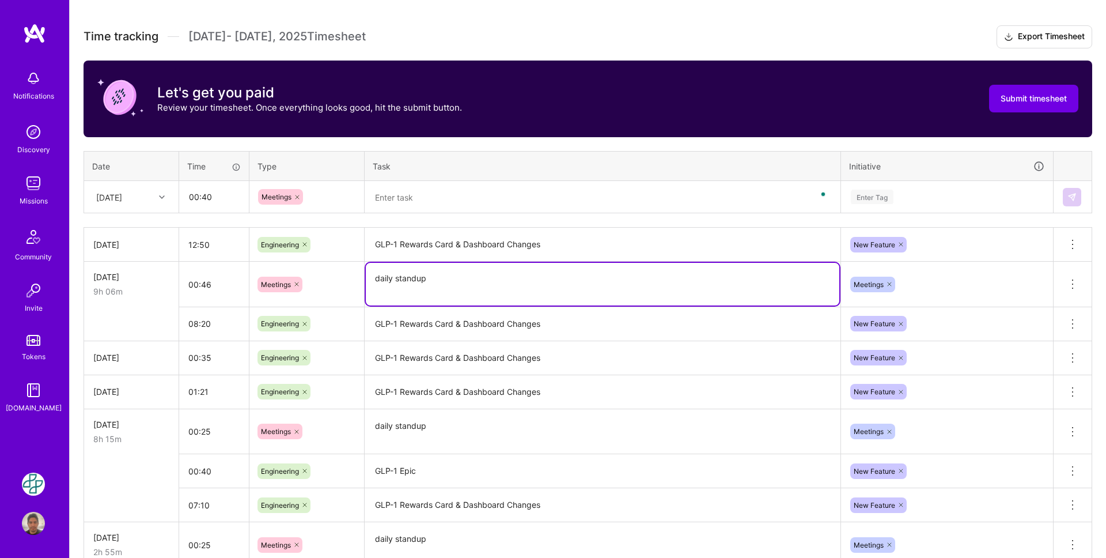
click at [468, 272] on textarea "daily standup" at bounding box center [603, 284] width 474 height 43
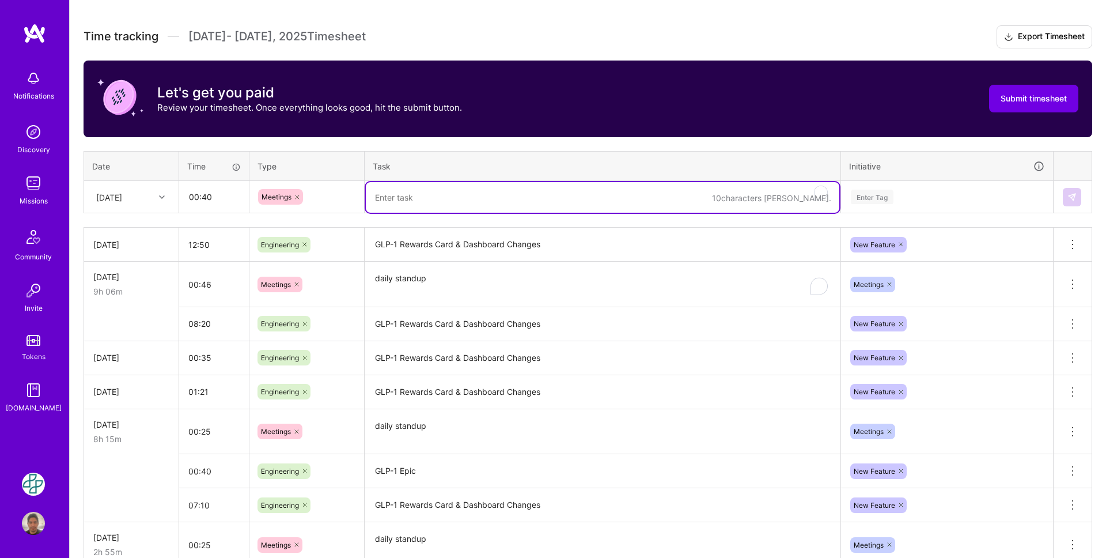
click at [458, 191] on textarea "To enrich screen reader interactions, please activate Accessibility in Grammarl…" at bounding box center [603, 197] width 474 height 31
paste textarea "daily standup"
type textarea "daily standup"
click at [918, 195] on div "Enter Tag" at bounding box center [947, 197] width 195 height 14
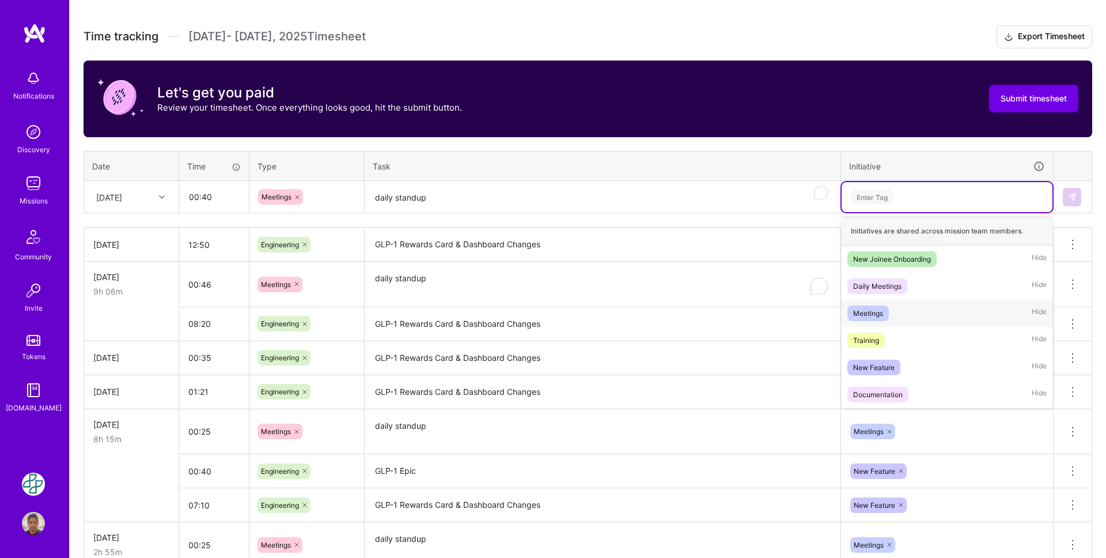
click at [912, 319] on div "Meetings Hide" at bounding box center [947, 313] width 211 height 27
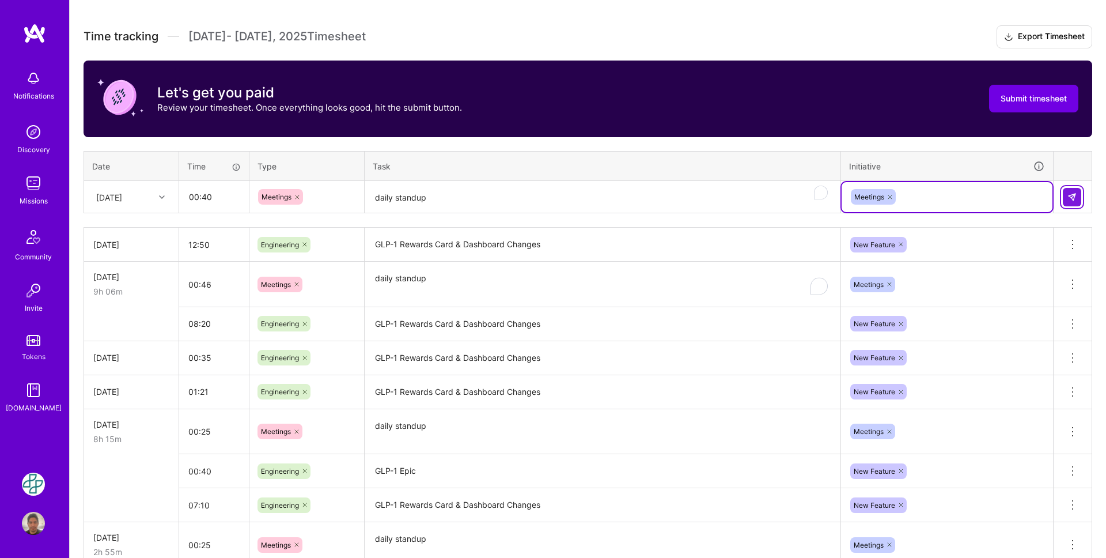
click at [1065, 199] on button at bounding box center [1072, 197] width 18 height 18
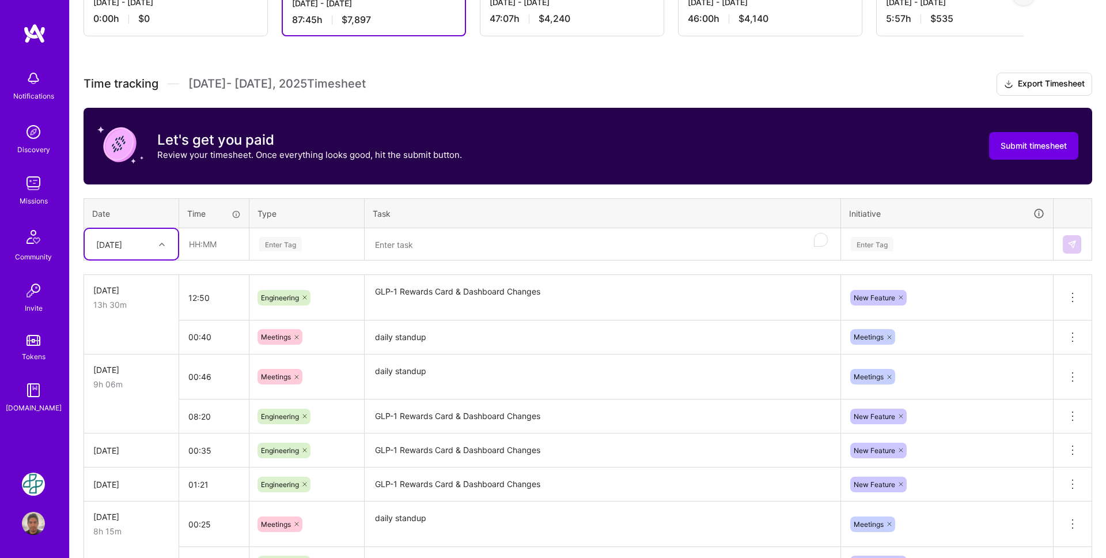
scroll to position [0, 0]
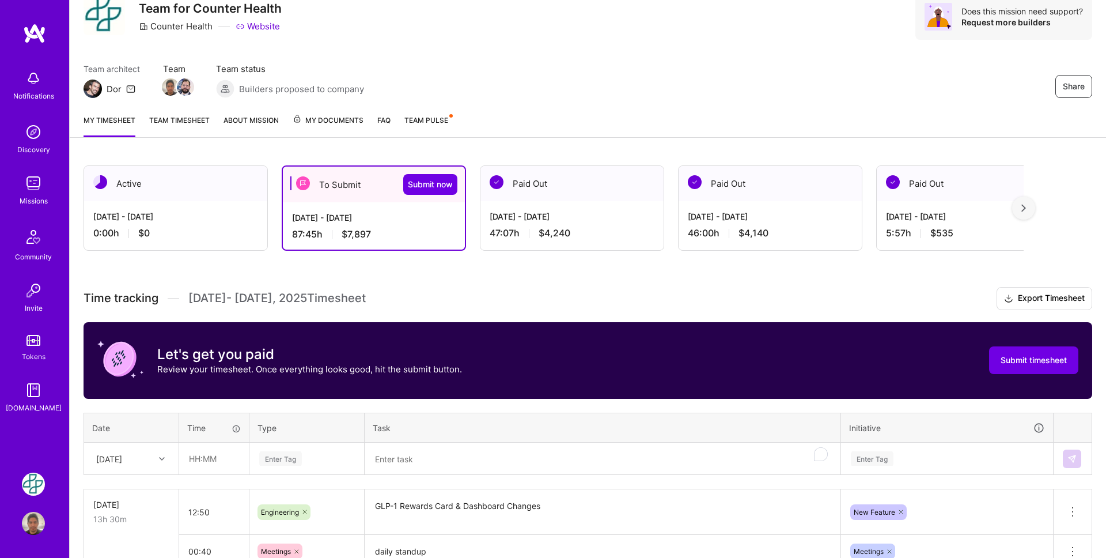
scroll to position [24, 0]
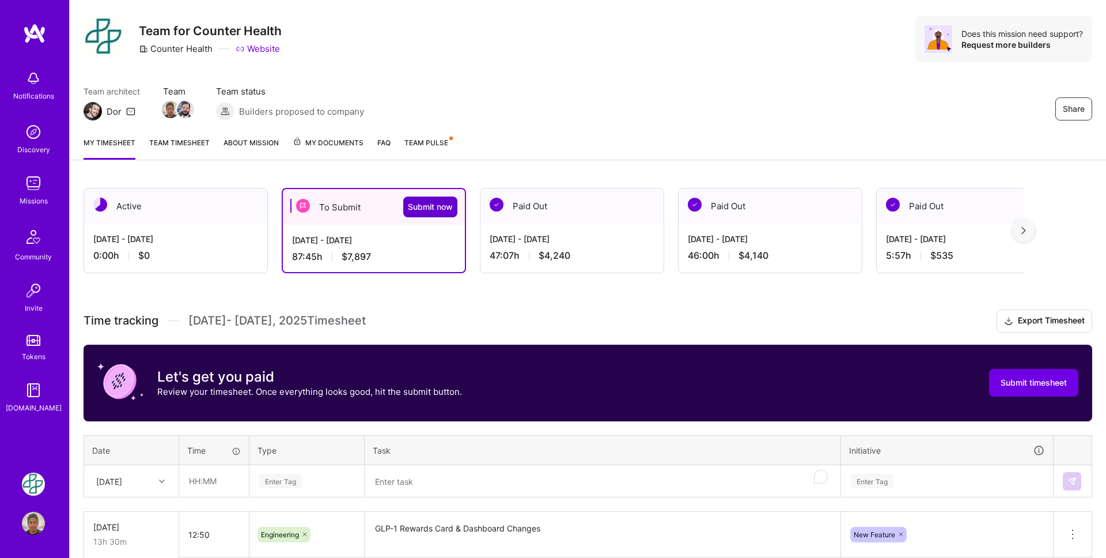
click at [428, 210] on span "Submit now" at bounding box center [430, 207] width 45 height 12
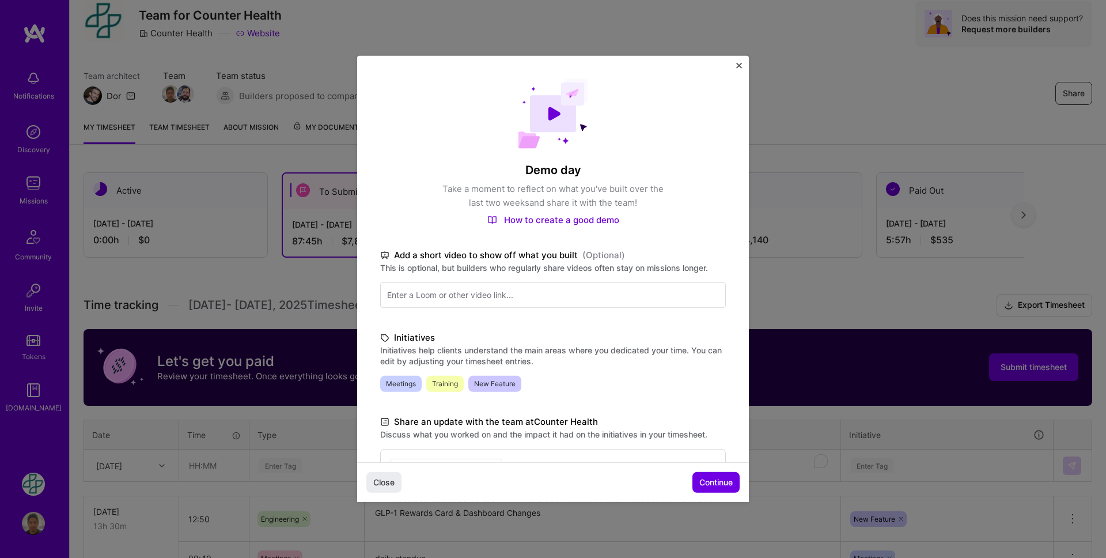
scroll to position [0, 0]
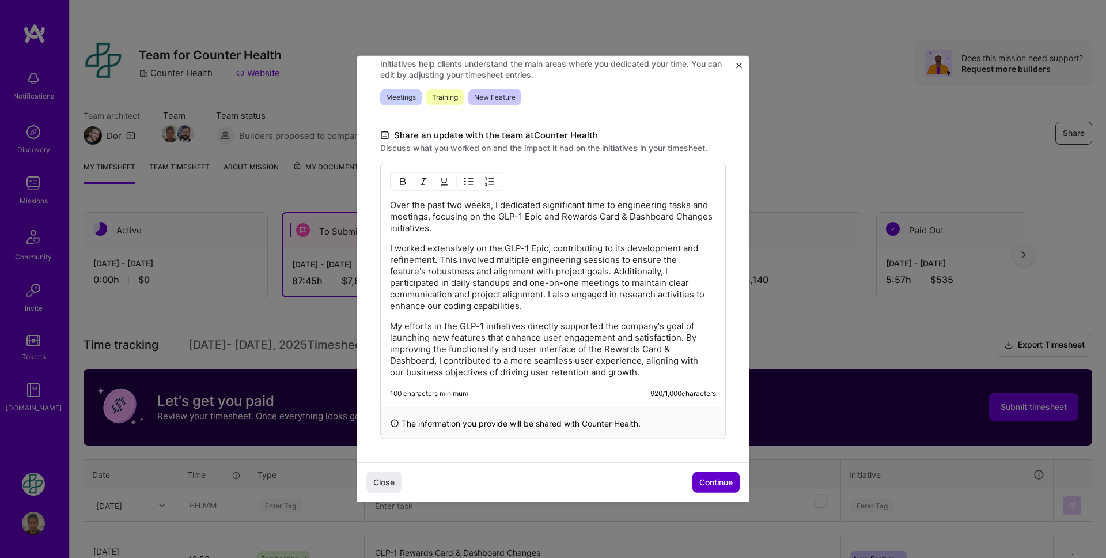
click at [724, 482] on span "Continue" at bounding box center [716, 483] width 33 height 12
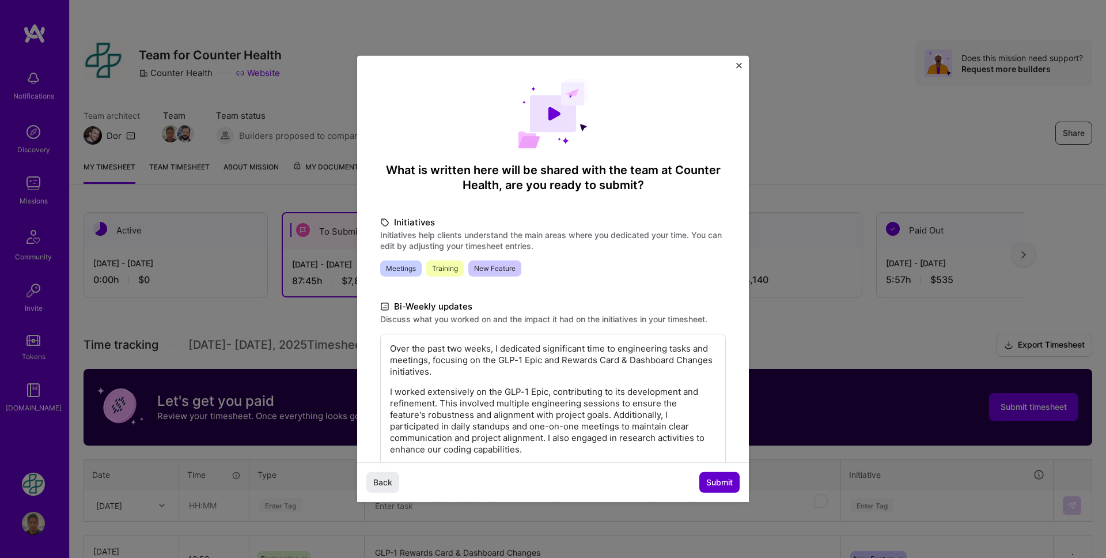
click at [721, 481] on span "Submit" at bounding box center [719, 483] width 27 height 12
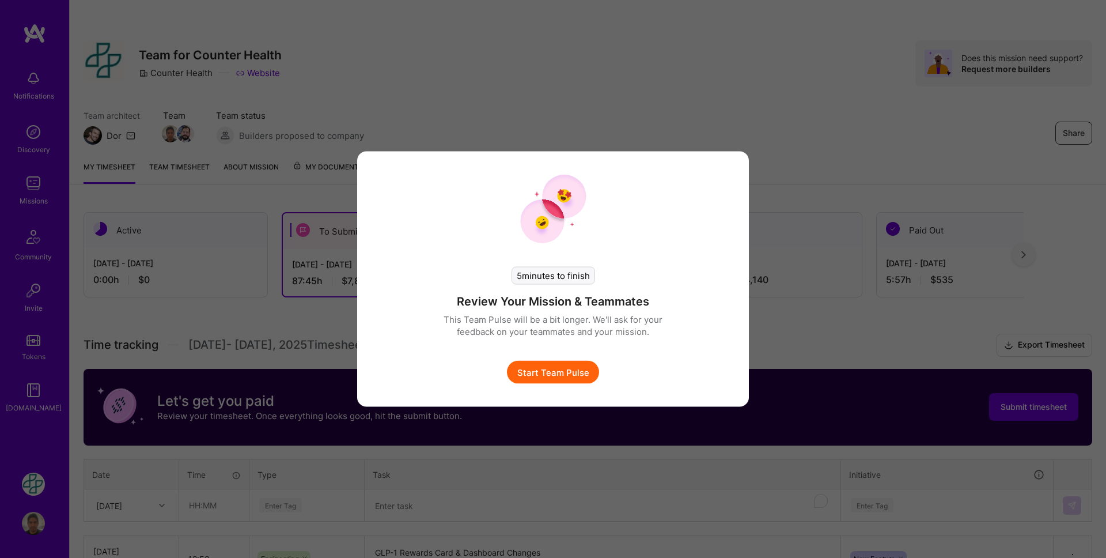
click at [558, 373] on button "Start Team Pulse" at bounding box center [553, 372] width 92 height 23
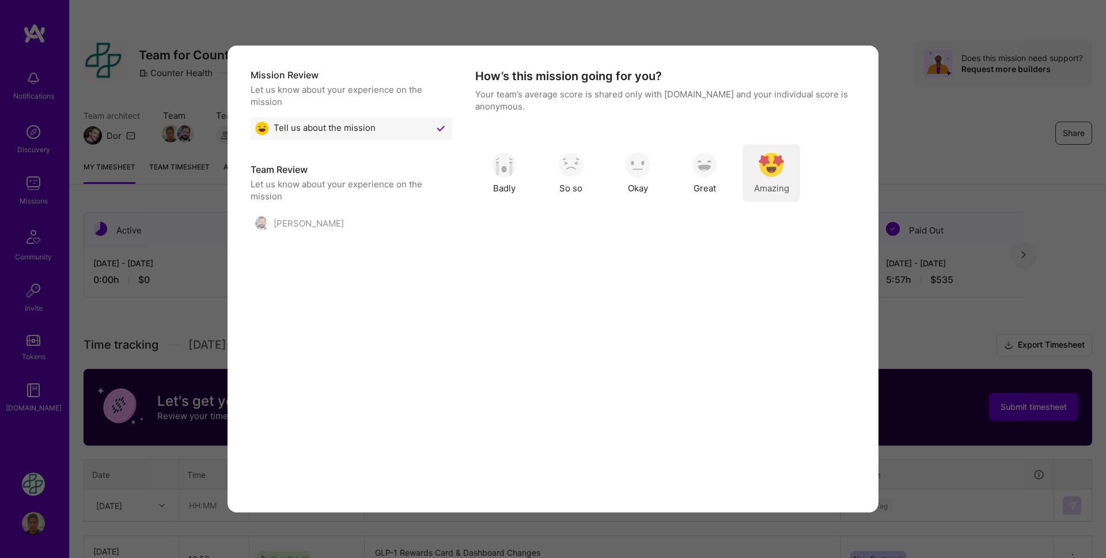
click at [770, 168] on img "modal" at bounding box center [771, 164] width 25 height 25
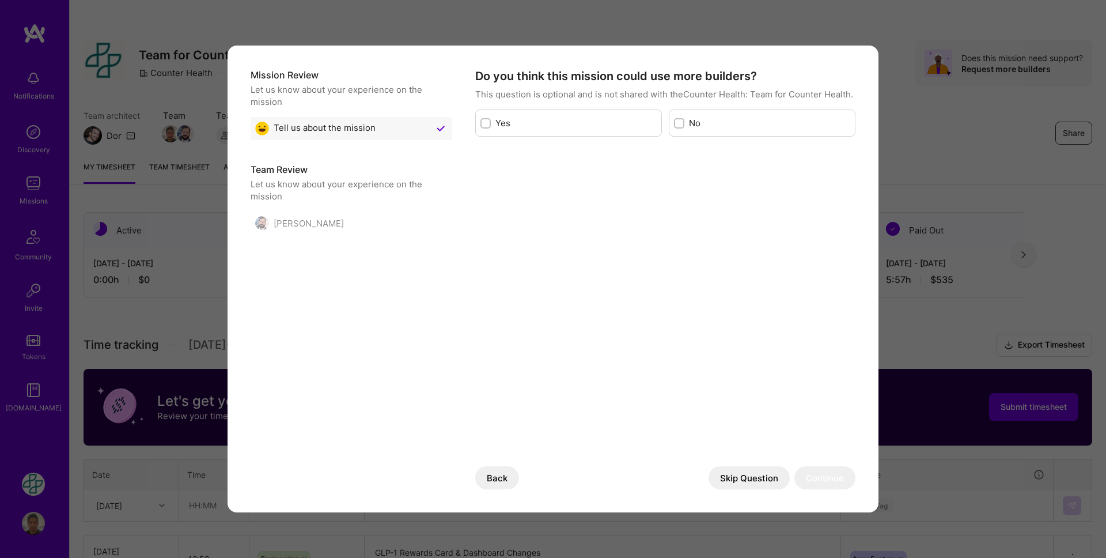
click at [689, 126] on label "No" at bounding box center [769, 123] width 161 height 12
click at [685, 126] on input "modal" at bounding box center [680, 124] width 8 height 8
checkbox input "true"
click at [751, 474] on button "Skip Question" at bounding box center [749, 477] width 81 height 23
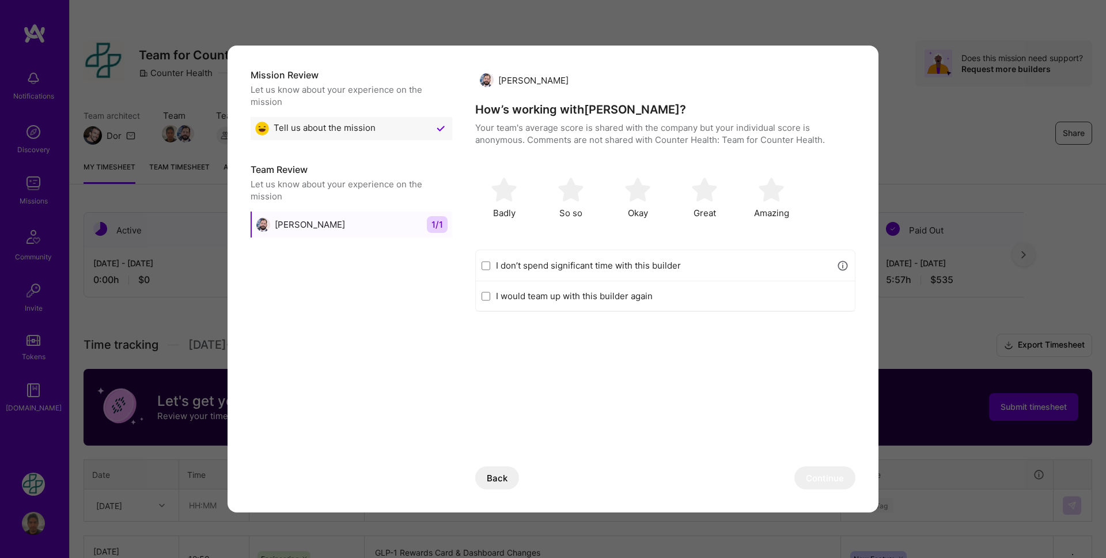
click at [634, 267] on label "I don’t spend significant time with this builder" at bounding box center [663, 265] width 335 height 12
click at [490, 267] on input "I don’t spend significant time with this builder" at bounding box center [486, 265] width 9 height 9
checkbox input "true"
click at [834, 477] on button "Continue" at bounding box center [825, 477] width 61 height 23
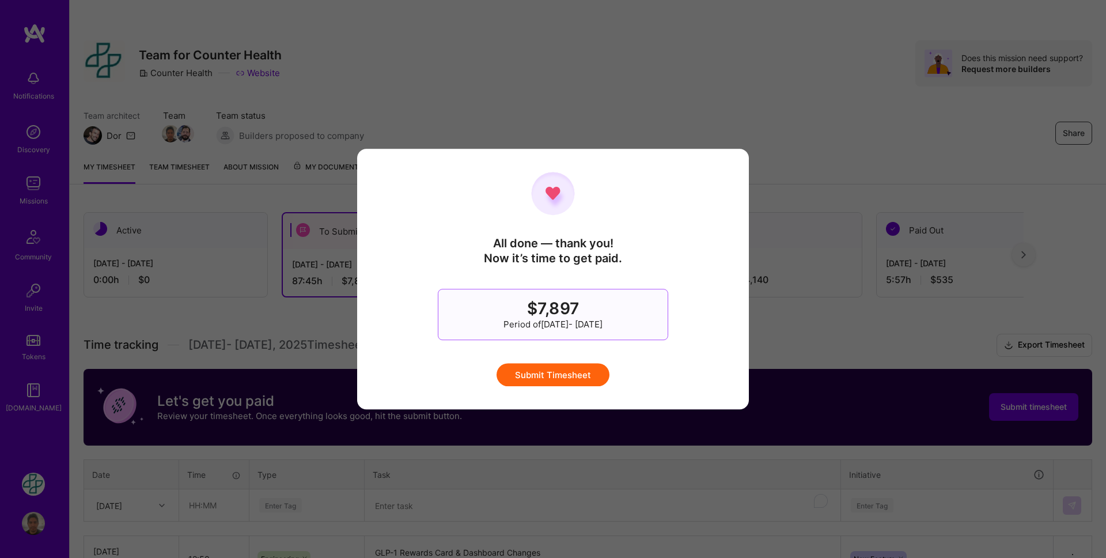
click at [581, 373] on button "Submit Timesheet" at bounding box center [553, 374] width 113 height 23
